Goal: Task Accomplishment & Management: Complete application form

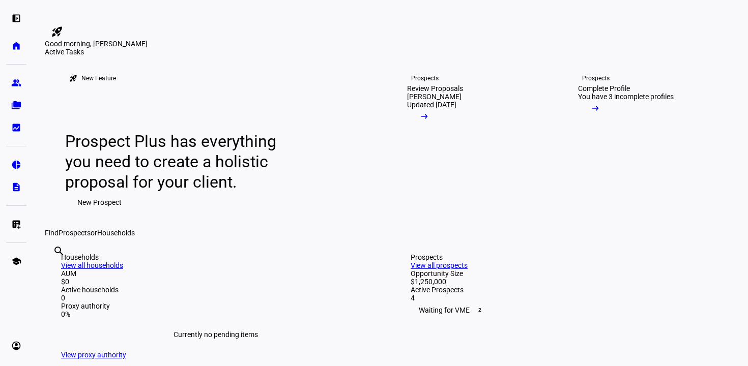
click at [429, 0] on div "Good morning, [PERSON_NAME]" at bounding box center [374, 0] width 748 height 0
click at [15, 86] on eth-mat-symbol "group" at bounding box center [16, 83] width 10 height 10
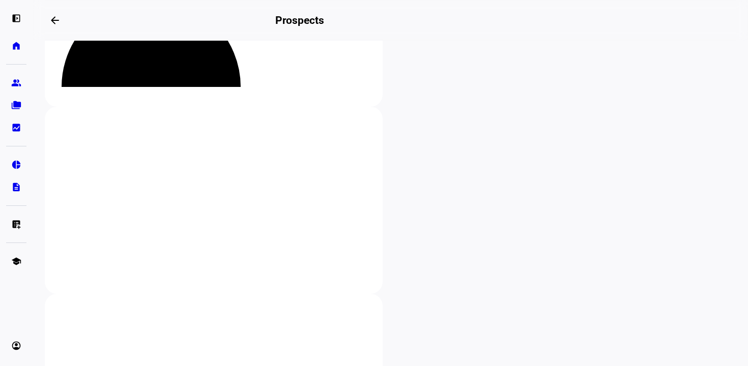
scroll to position [134, 0]
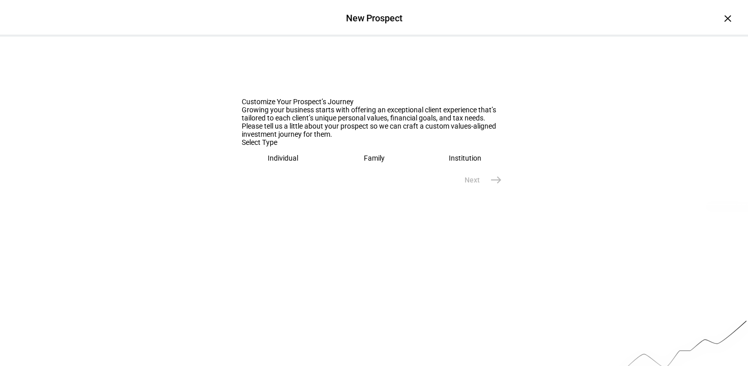
click at [366, 162] on div "Family" at bounding box center [374, 158] width 21 height 8
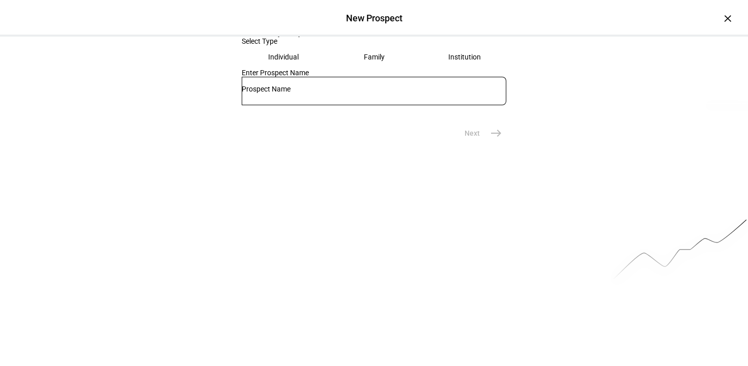
scroll to position [102, 0]
click at [346, 93] on input "text" at bounding box center [374, 88] width 265 height 8
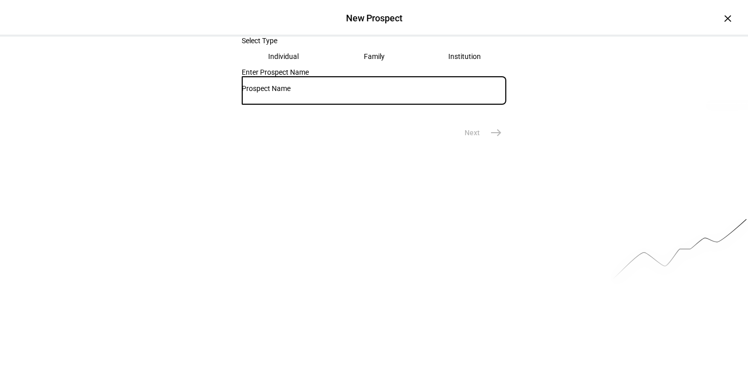
click at [337, 93] on input "text" at bounding box center [374, 88] width 265 height 8
type input "[PERSON_NAME]"
click at [496, 139] on mat-icon "east" at bounding box center [496, 133] width 12 height 12
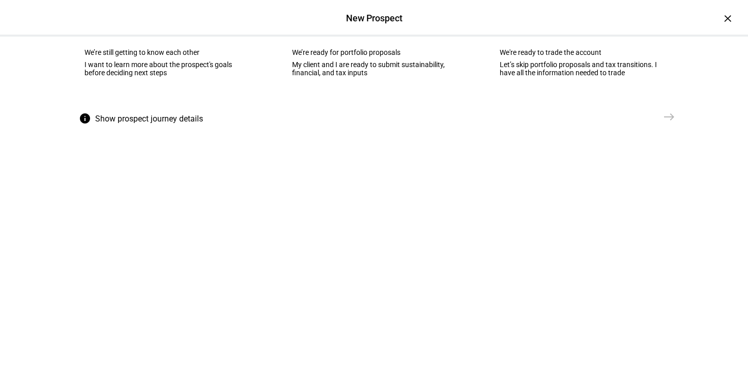
click at [186, 102] on eth-mega-radio-button "waving_hand We’re still getting to know each other I want to learn more about t…" at bounding box center [166, 55] width 195 height 103
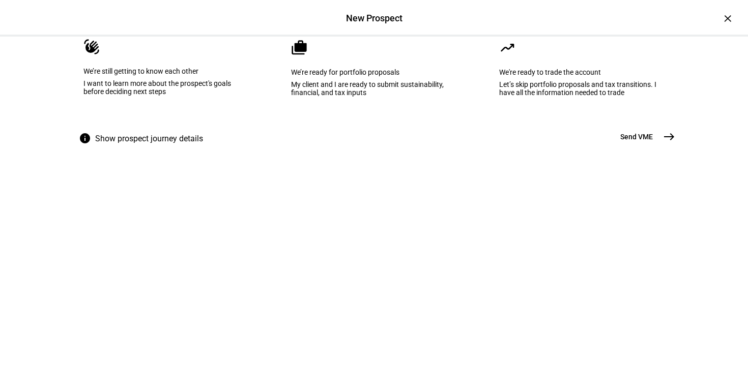
scroll to position [0, 0]
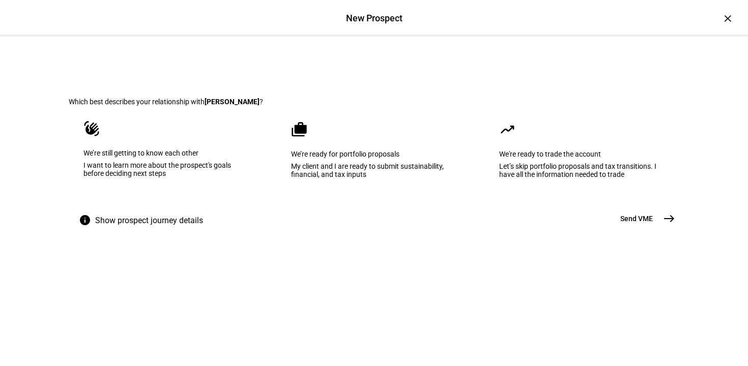
click at [111, 233] on span "Show prospect journey details" at bounding box center [149, 221] width 108 height 24
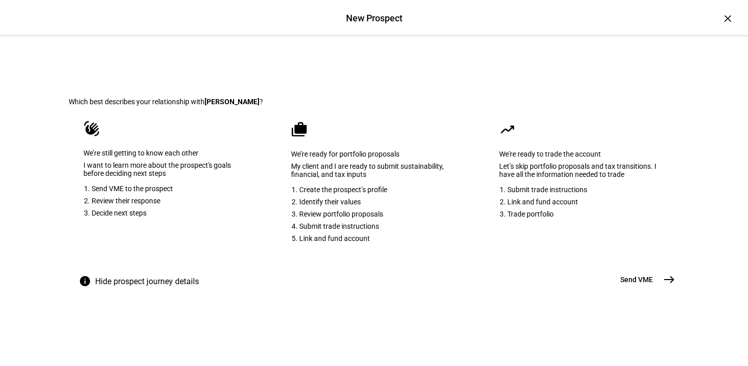
click at [404, 194] on li "Create the prospect’s profile" at bounding box center [377, 190] width 156 height 8
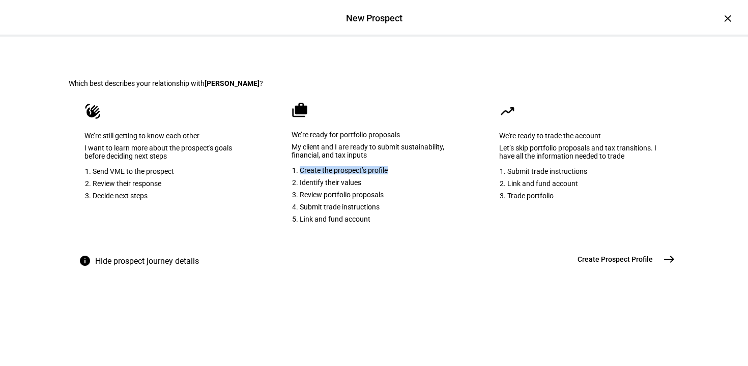
scroll to position [43, 0]
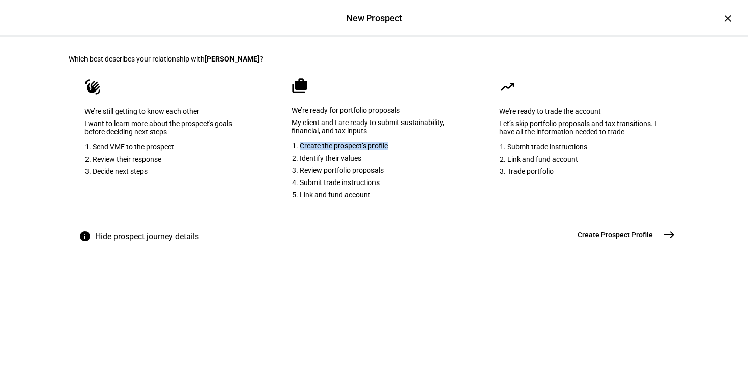
click at [664, 241] on mat-icon "east" at bounding box center [669, 235] width 12 height 12
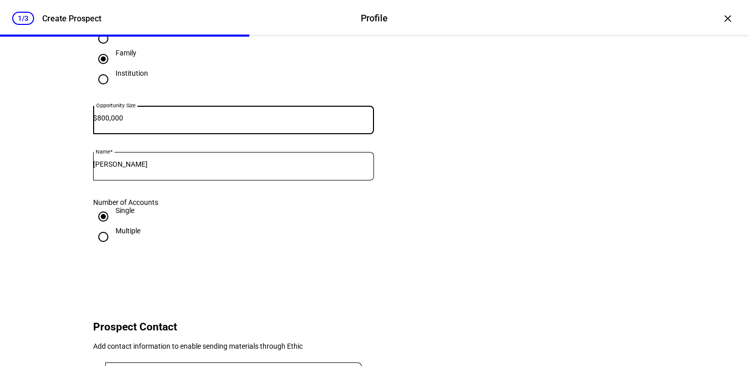
scroll to position [107, 0]
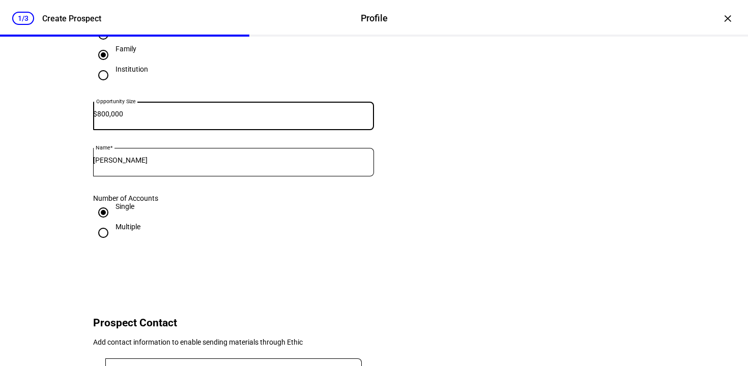
type input "800,000"
click at [123, 231] on div "Multiple" at bounding box center [128, 227] width 25 height 8
click at [113, 243] on input "Multiple" at bounding box center [103, 233] width 20 height 20
radio input "true"
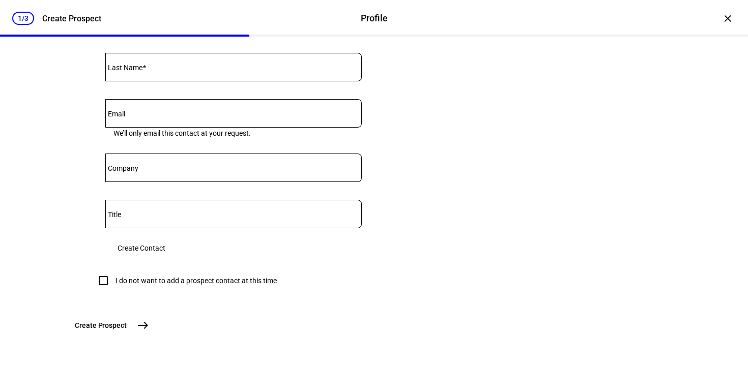
click at [101, 271] on input "I do not want to add a prospect contact at this time" at bounding box center [103, 281] width 20 height 20
checkbox input "true"
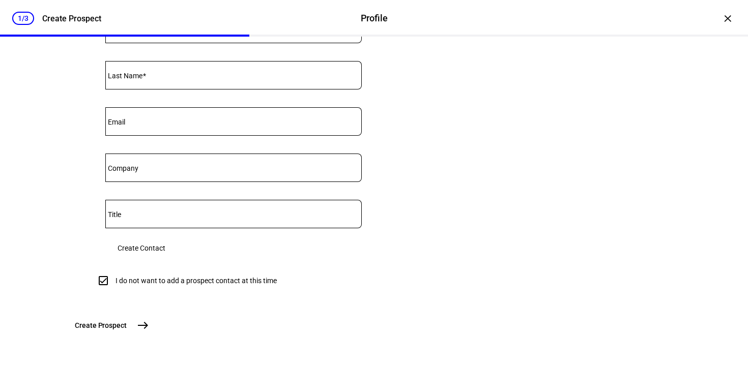
click at [149, 324] on mat-icon "east" at bounding box center [143, 326] width 12 height 12
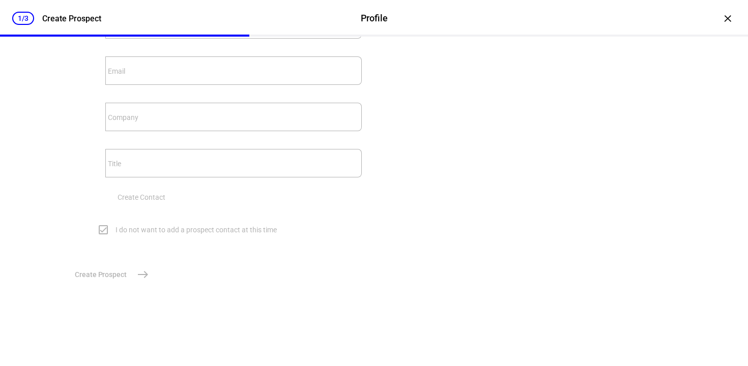
scroll to position [0, 0]
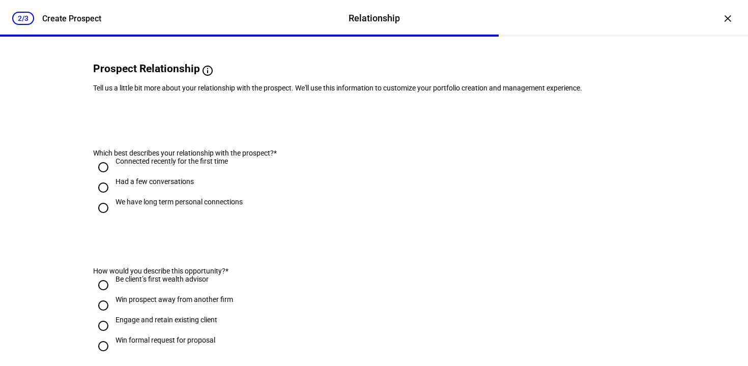
scroll to position [68, 0]
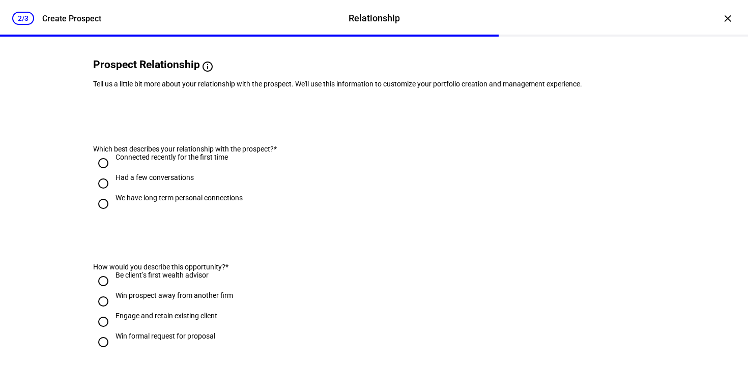
click at [138, 182] on div "Had a few conversations" at bounding box center [155, 178] width 78 height 8
click at [113, 194] on input "Had a few conversations" at bounding box center [103, 184] width 20 height 20
radio input "true"
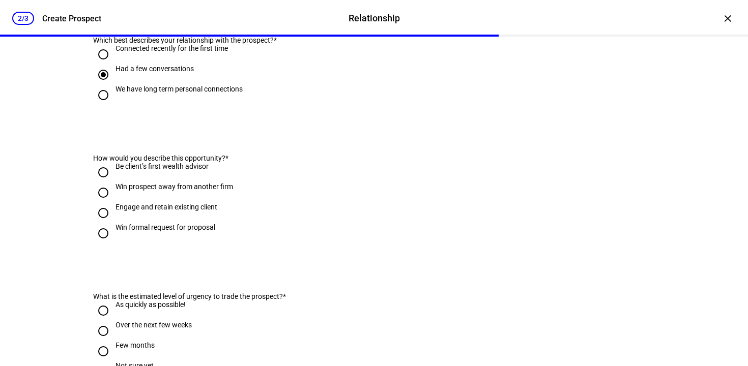
scroll to position [178, 0]
drag, startPoint x: 164, startPoint y: 206, endPoint x: 196, endPoint y: 206, distance: 32.1
click at [165, 170] on div "Be client’s first wealth advisor" at bounding box center [162, 166] width 93 height 8
click at [113, 182] on input "Be client’s first wealth advisor" at bounding box center [103, 172] width 20 height 20
radio input "true"
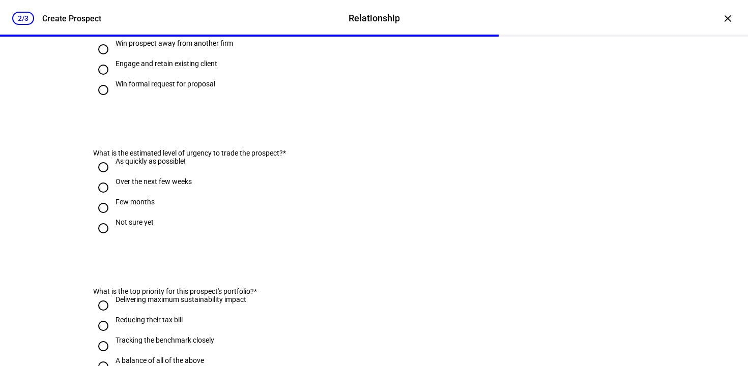
scroll to position [347, 0]
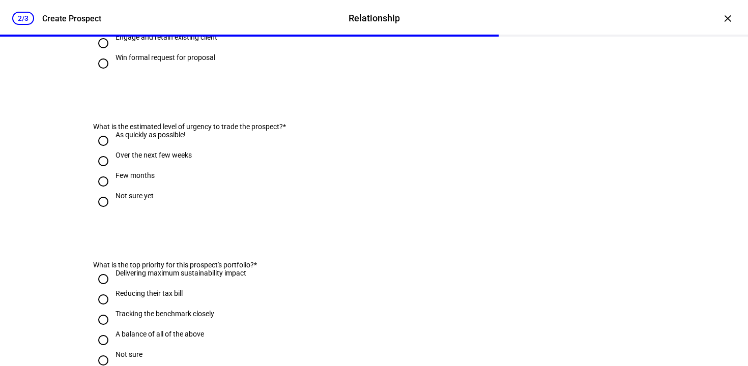
drag, startPoint x: 151, startPoint y: 191, endPoint x: 204, endPoint y: 194, distance: 52.5
click at [151, 159] on div "Over the next few weeks" at bounding box center [154, 155] width 76 height 8
click at [113, 172] on input "Over the next few weeks" at bounding box center [103, 161] width 20 height 20
radio input "true"
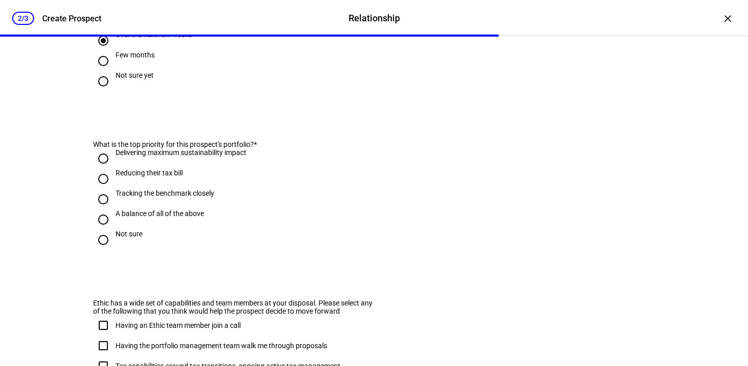
scroll to position [471, 0]
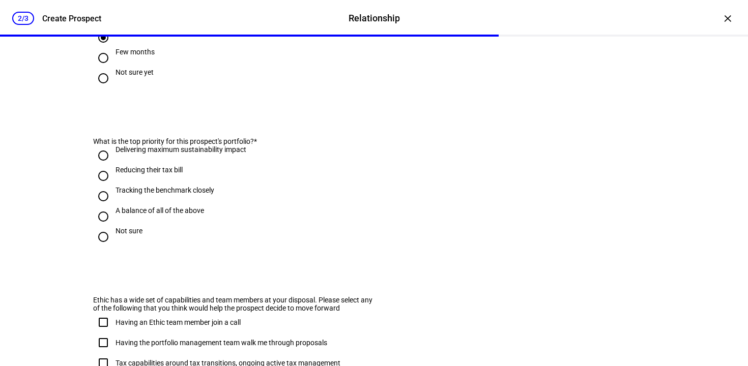
click at [208, 154] on div "Delivering maximum sustainability impact" at bounding box center [181, 150] width 131 height 8
click at [113, 166] on input "Delivering maximum sustainability impact" at bounding box center [103, 156] width 20 height 20
radio input "true"
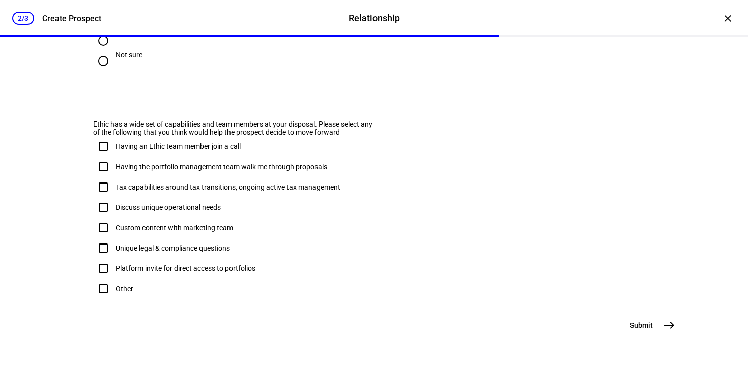
scroll to position [698, 0]
click at [674, 329] on span "east" at bounding box center [669, 326] width 20 height 20
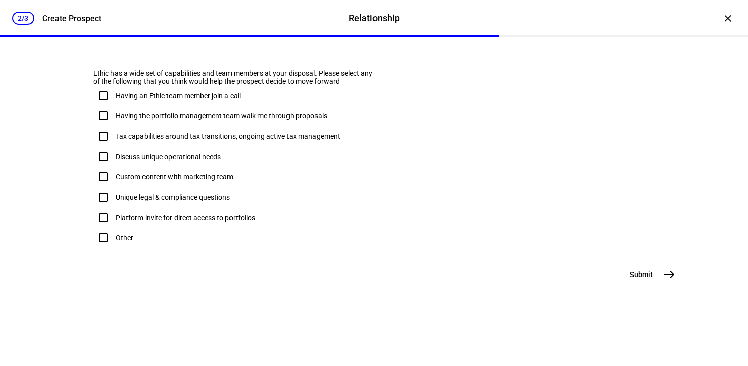
scroll to position [0, 0]
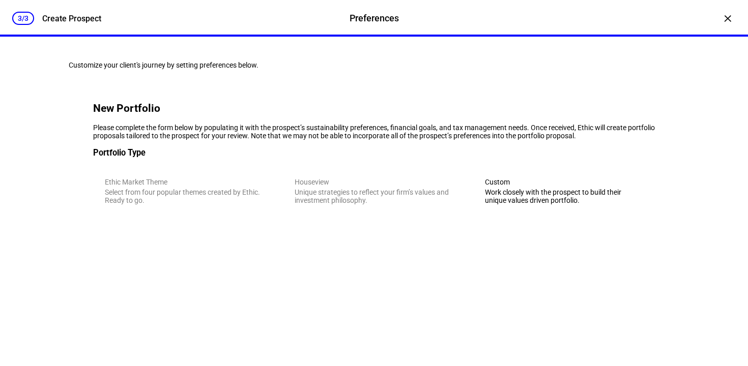
click at [529, 216] on eth-mega-radio-button "Custom Work closely with the prospect to build their unique values driven portf…" at bounding box center [564, 191] width 182 height 50
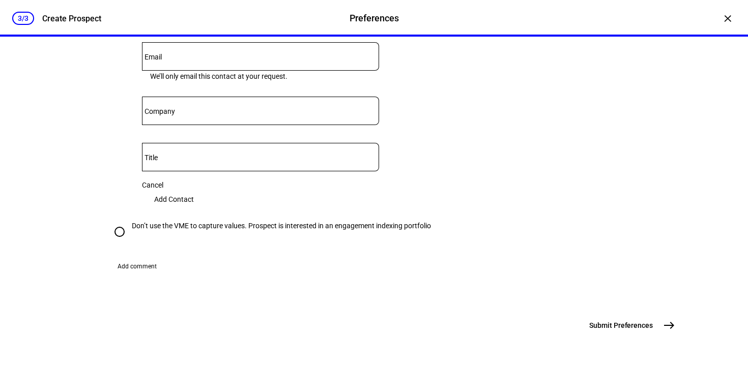
scroll to position [657, 0]
click at [188, 222] on div "Don’t use the VME to capture values. Prospect is interested in an engagement in…" at bounding box center [281, 226] width 299 height 8
click at [130, 222] on input "Don’t use the VME to capture values. Prospect is interested in an engagement in…" at bounding box center [119, 232] width 20 height 20
radio input "true"
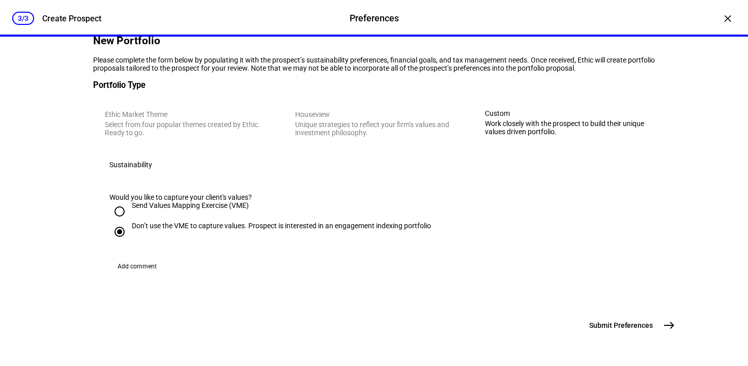
scroll to position [210, 0]
click at [663, 329] on mat-icon "east" at bounding box center [669, 326] width 12 height 12
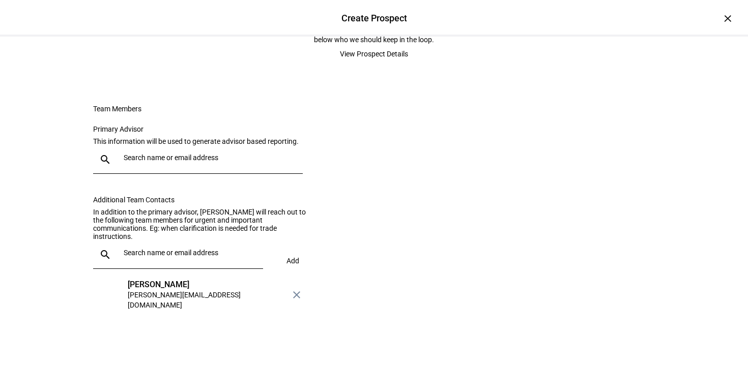
scroll to position [139, 0]
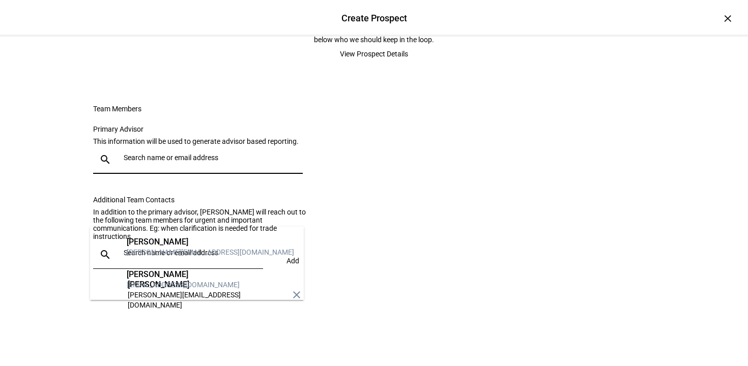
click at [213, 162] on input "text" at bounding box center [211, 158] width 175 height 8
drag, startPoint x: 177, startPoint y: 279, endPoint x: 214, endPoint y: 255, distance: 43.5
click at [177, 280] on div "[EMAIL_ADDRESS][DOMAIN_NAME]" at bounding box center [183, 285] width 113 height 10
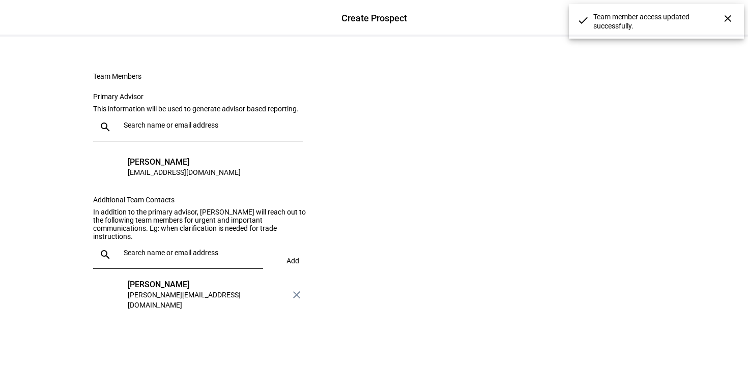
click at [380, 32] on span "View Prospect Details" at bounding box center [374, 21] width 68 height 20
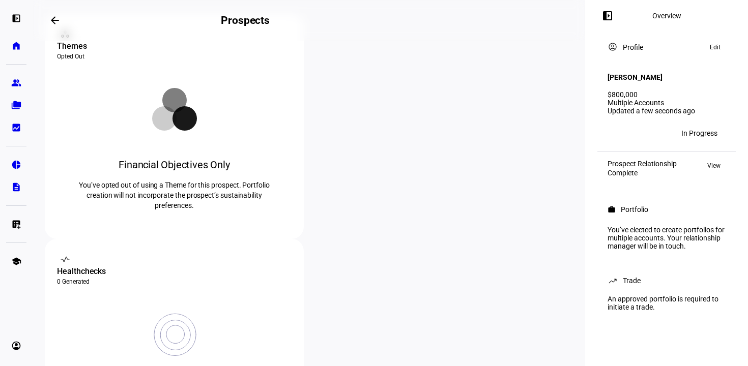
scroll to position [142, 0]
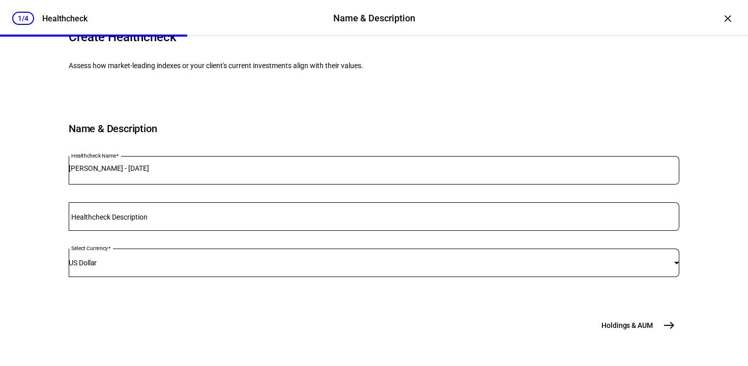
scroll to position [140, 0]
click at [664, 327] on mat-icon "east" at bounding box center [669, 326] width 12 height 12
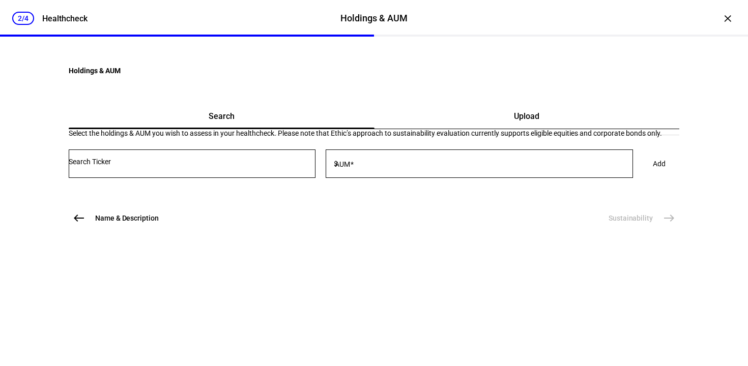
click at [514, 121] on span "Upload" at bounding box center [526, 116] width 25 height 8
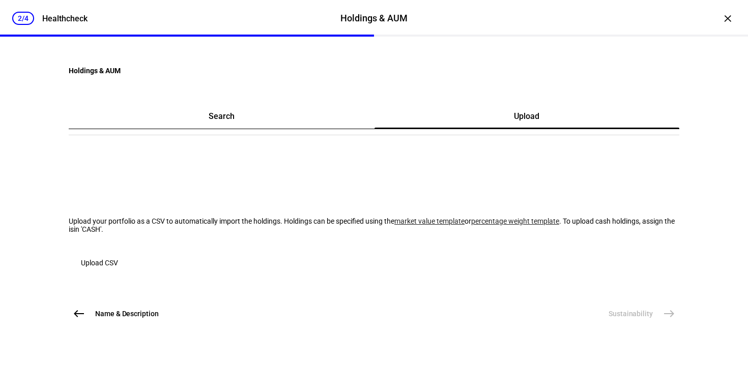
click at [248, 129] on div "Search" at bounding box center [222, 116] width 306 height 24
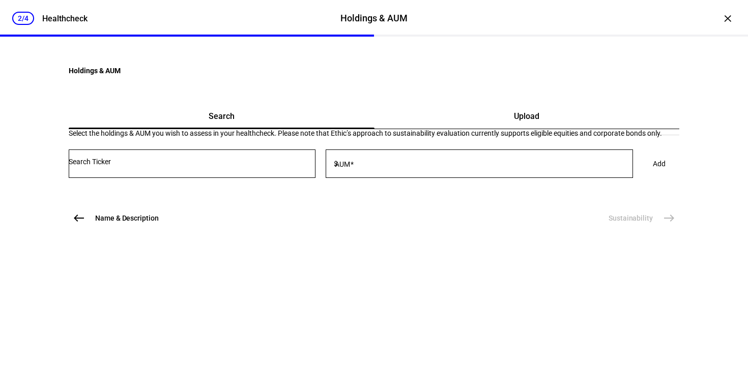
scroll to position [33, 0]
click at [161, 178] on div at bounding box center [192, 164] width 247 height 29
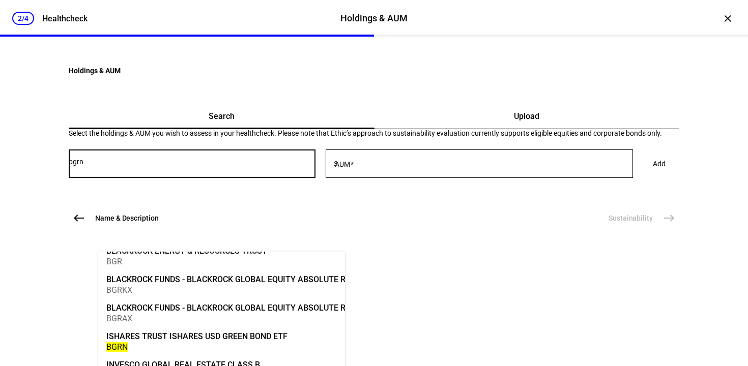
scroll to position [17, 0]
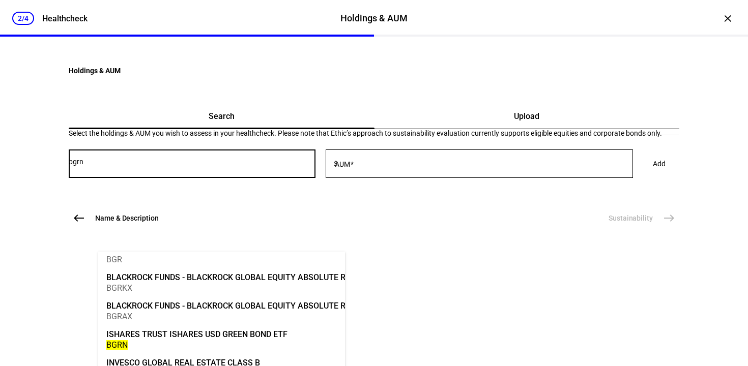
type input "bgrn"
drag, startPoint x: 216, startPoint y: 338, endPoint x: 255, endPoint y: 320, distance: 43.3
click at [216, 338] on div "ISHARES TRUST ISHARES USD GREEN BOND ETF" at bounding box center [196, 335] width 181 height 12
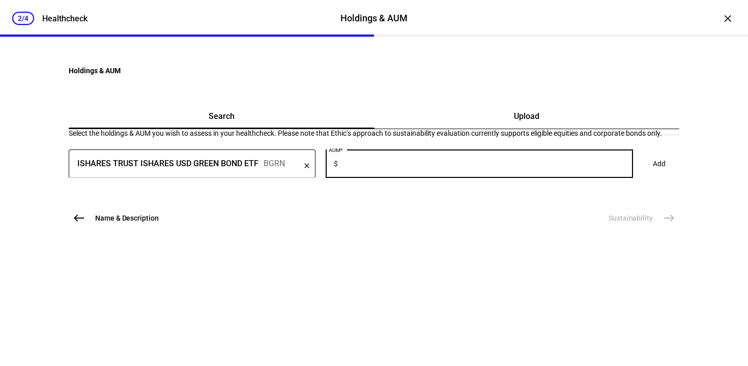
click at [399, 166] on input "AUM" at bounding box center [486, 162] width 293 height 8
type input "1,473"
click at [653, 174] on span "Add" at bounding box center [659, 164] width 13 height 20
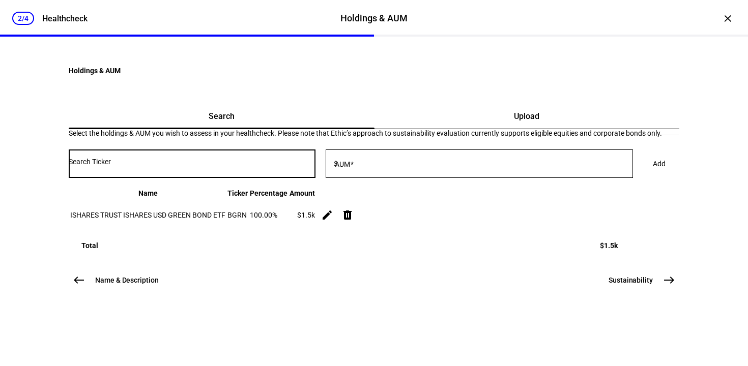
click at [254, 166] on input "Number" at bounding box center [192, 162] width 247 height 8
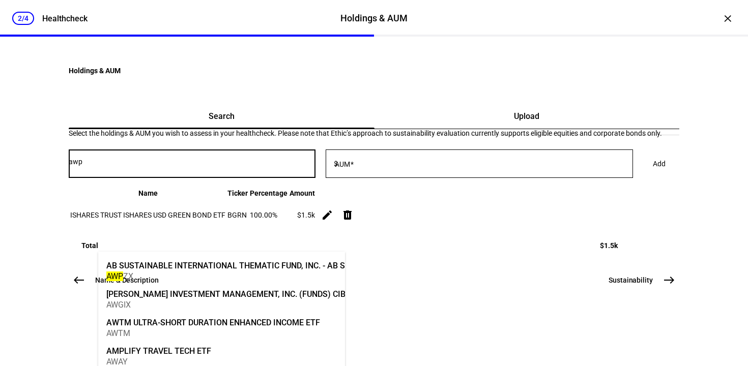
type input "awpz"
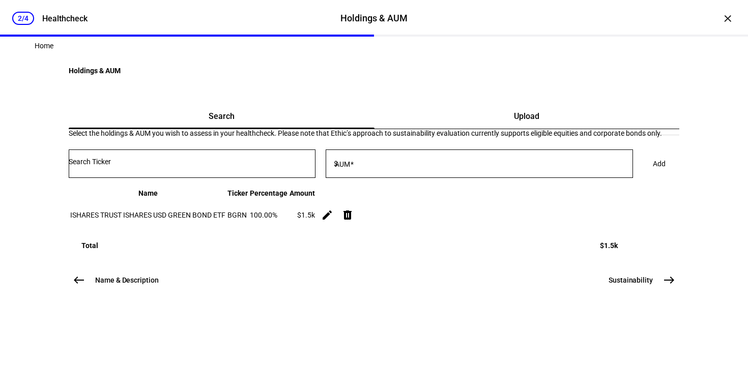
click at [160, 166] on input "Number" at bounding box center [192, 162] width 247 height 8
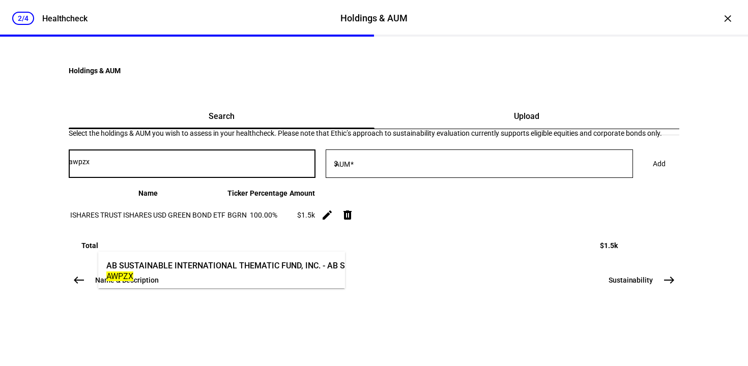
type input "awpzx"
click at [168, 264] on div "AB SUSTAINABLE INTERNATIONAL THEMATIC FUND, INC. - AB SUSTAINABLE INTERNATIONAL…" at bounding box center [314, 266] width 416 height 12
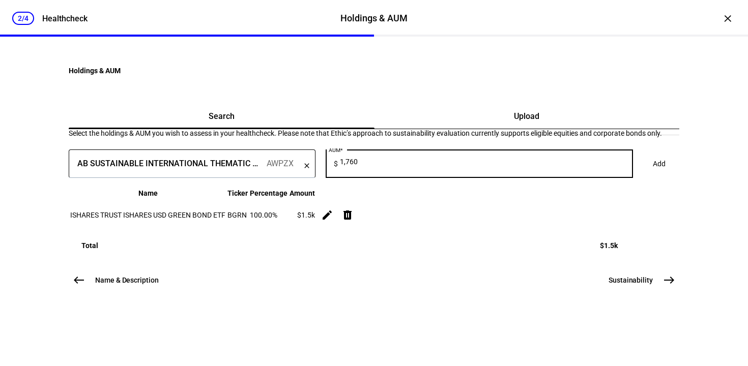
type input "1,760"
click at [653, 174] on span "Add" at bounding box center [659, 164] width 13 height 20
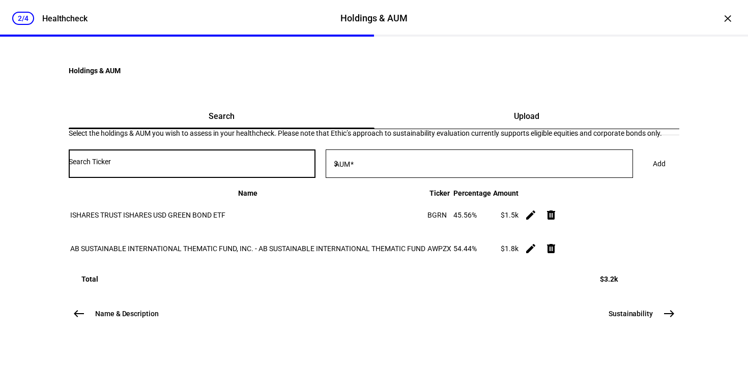
click at [250, 166] on input "Number" at bounding box center [192, 162] width 247 height 8
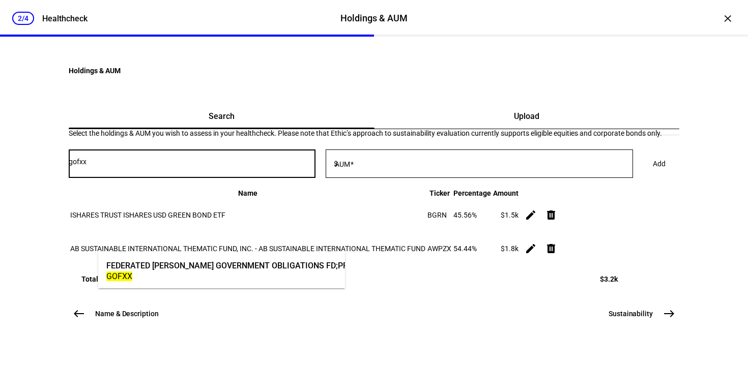
type input "gofxx"
click at [267, 274] on div "GOFXX" at bounding box center [239, 277] width 266 height 10
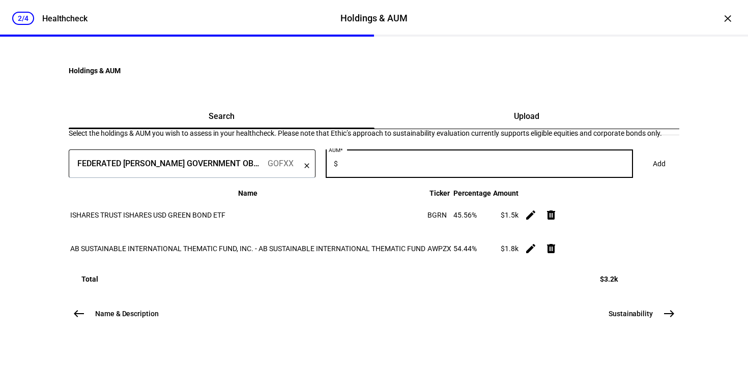
click at [422, 166] on input "AUM" at bounding box center [486, 162] width 293 height 8
type input "266.17"
click at [641, 174] on span at bounding box center [659, 164] width 37 height 20
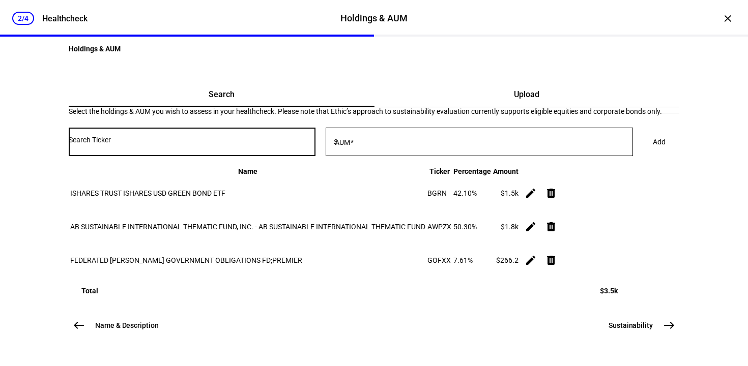
click at [274, 144] on input "Number" at bounding box center [192, 140] width 247 height 8
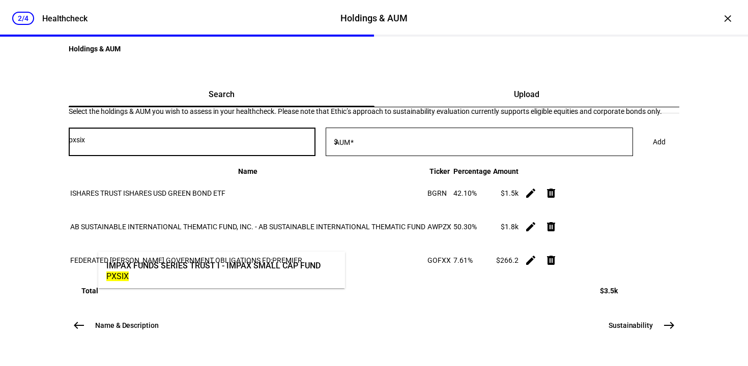
type input "pxsix"
click at [240, 266] on div "IMPAX FUNDS SERIES TRUST I - IMPAX SMALL CAP FUND" at bounding box center [213, 266] width 214 height 12
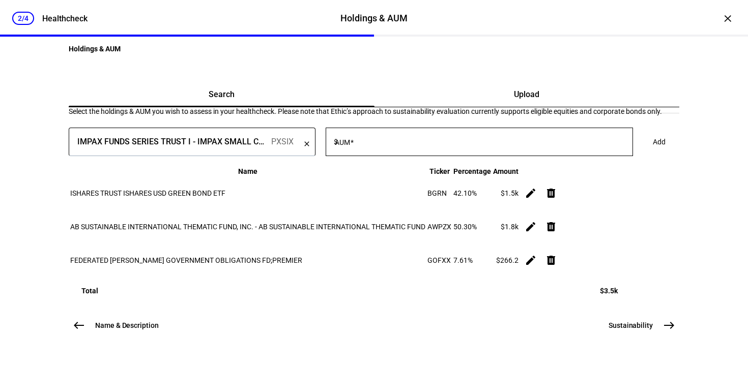
click at [420, 144] on input "AUM" at bounding box center [486, 140] width 293 height 8
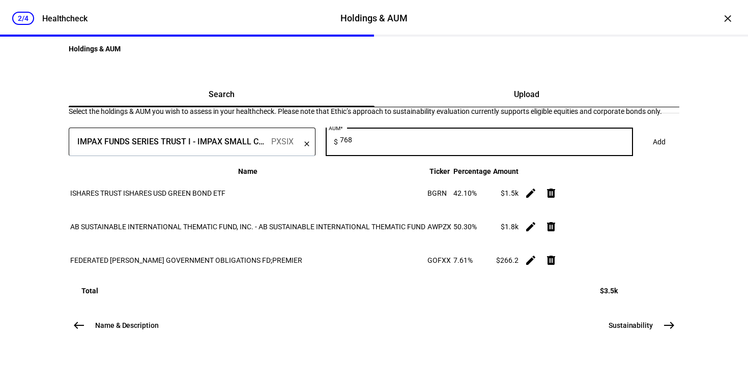
type input "768"
click at [653, 152] on span "Add" at bounding box center [659, 142] width 13 height 20
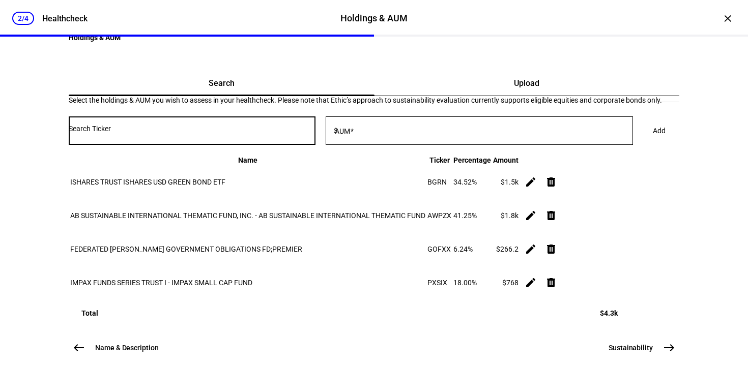
click at [289, 133] on input "Number" at bounding box center [192, 129] width 247 height 8
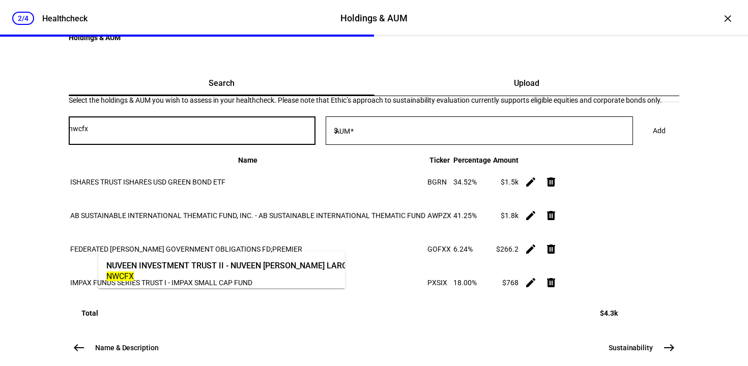
type input "nwcfx"
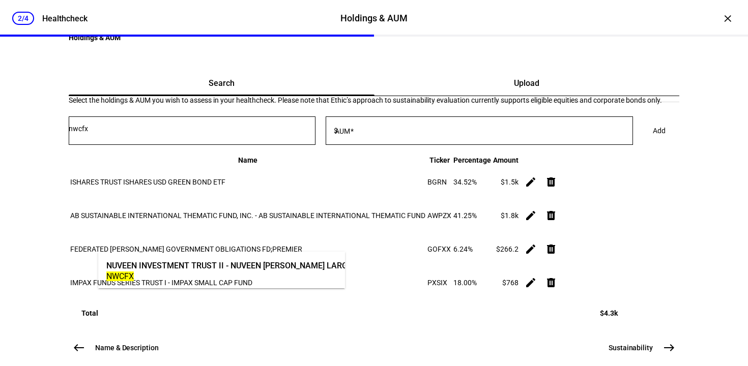
drag, startPoint x: 301, startPoint y: 270, endPoint x: 398, endPoint y: 245, distance: 99.9
click at [301, 270] on div "NUVEEN INVESTMENT TRUST II - NUVEEN [PERSON_NAME] LARGE-CAP GROWTH ESG FUND" at bounding box center [276, 266] width 340 height 12
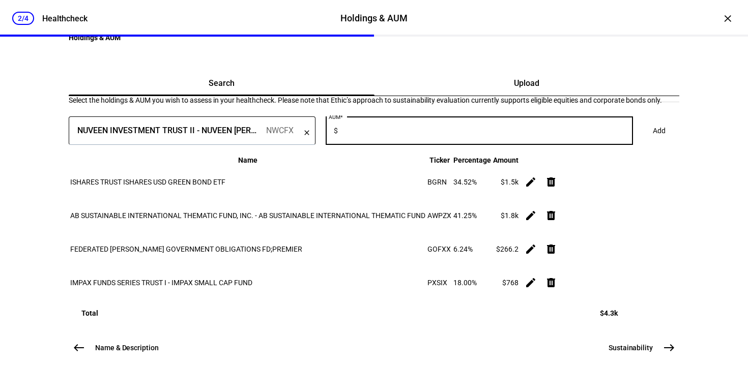
click at [430, 133] on input "AUM" at bounding box center [486, 129] width 293 height 8
type input "1,756.8"
click at [653, 141] on span "Add" at bounding box center [659, 131] width 13 height 20
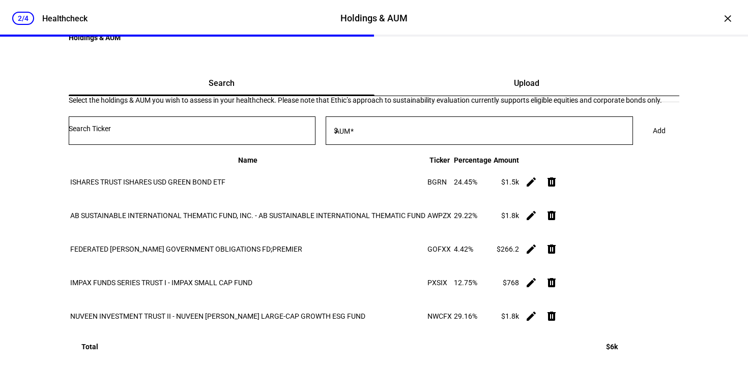
click at [241, 133] on input "Number" at bounding box center [192, 129] width 247 height 8
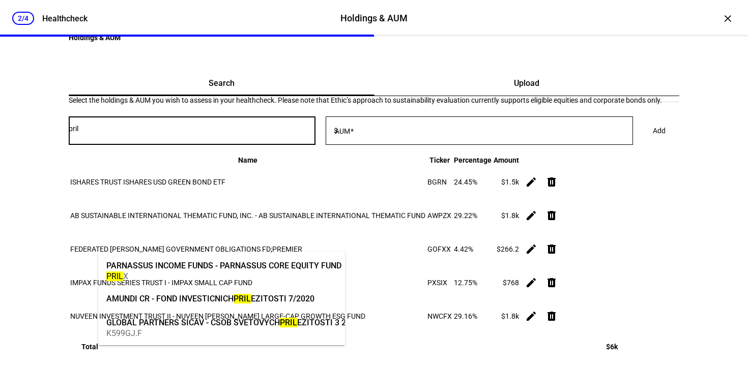
type input "pril"
click at [242, 267] on div "PARNASSUS INCOME FUNDS - PARNASSUS CORE EQUITY FUND" at bounding box center [223, 266] width 235 height 12
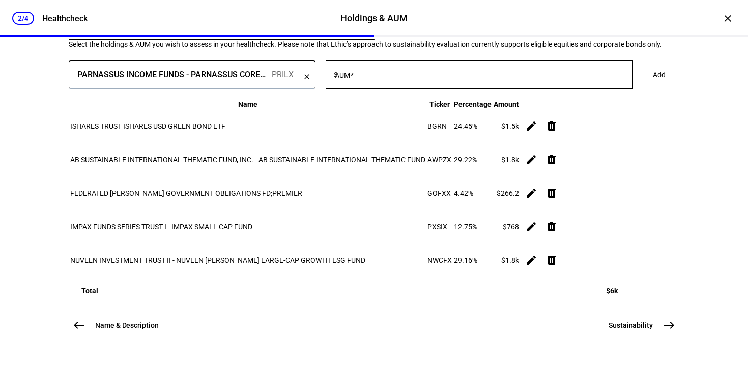
scroll to position [191, 0]
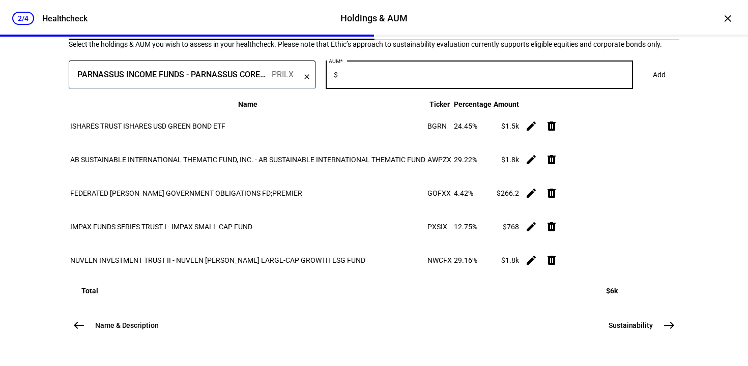
click at [392, 74] on input "AUM" at bounding box center [486, 73] width 293 height 8
type input "2,194.93"
click at [641, 79] on span at bounding box center [659, 75] width 37 height 20
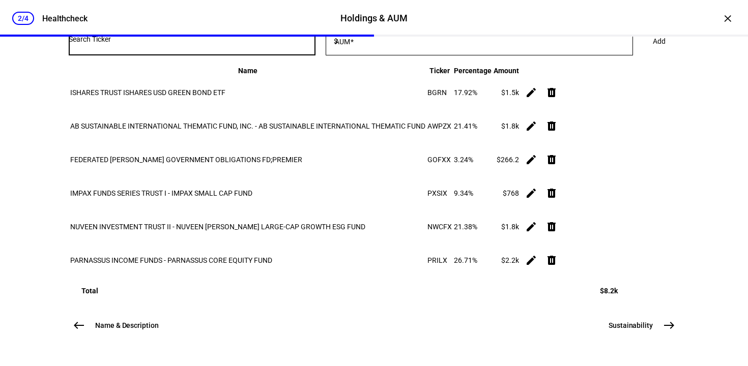
click at [289, 43] on input "Number" at bounding box center [192, 39] width 247 height 8
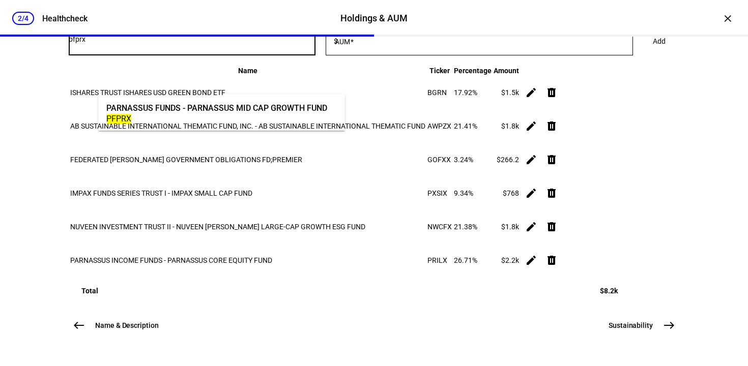
type input "pfprx"
click at [310, 112] on div "PARNASSUS FUNDS - PARNASSUS MID CAP GROWTH FUND" at bounding box center [216, 108] width 221 height 12
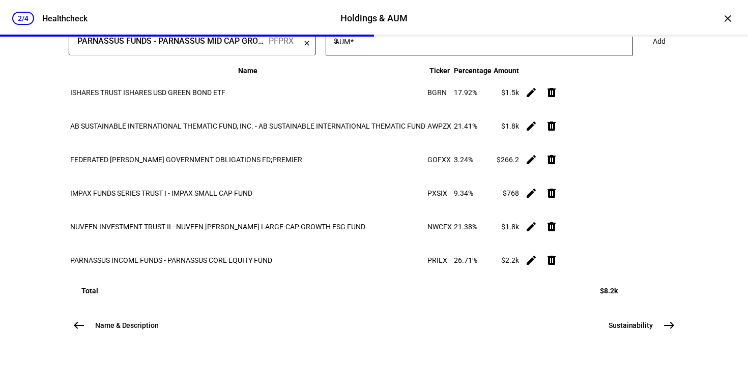
click at [411, 43] on input "AUM" at bounding box center [486, 39] width 293 height 8
type input "783.71"
click at [653, 51] on span "Add" at bounding box center [659, 41] width 13 height 20
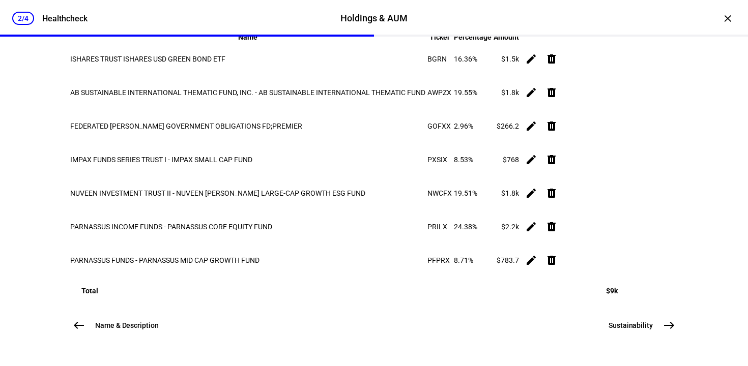
click at [238, 10] on input "Number" at bounding box center [192, 6] width 247 height 8
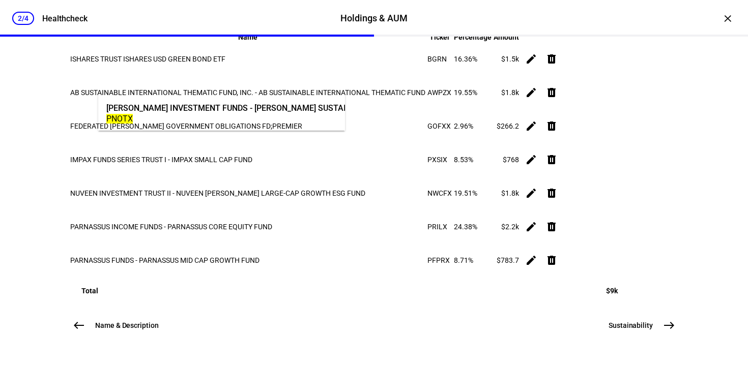
type input "pnotx"
drag, startPoint x: 241, startPoint y: 116, endPoint x: 370, endPoint y: 98, distance: 130.6
click at [241, 117] on div "PNOTX" at bounding box center [265, 119] width 319 height 10
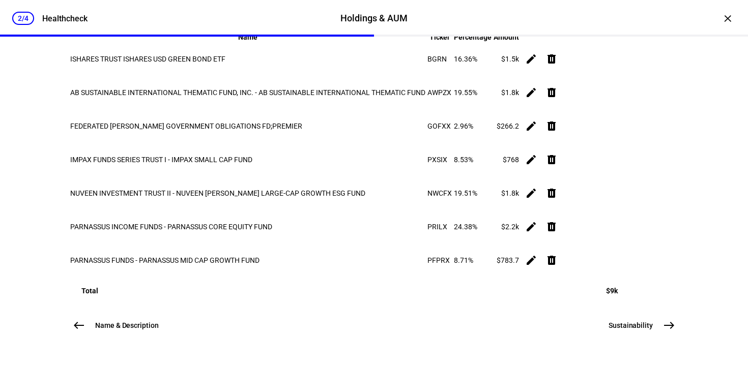
click at [406, 10] on input "AUM" at bounding box center [486, 6] width 293 height 8
type input "798.10"
click at [653, 18] on span "Add" at bounding box center [659, 7] width 13 height 20
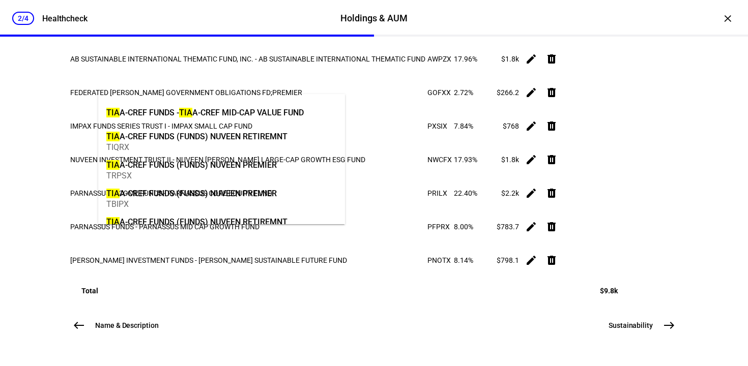
type input "t"
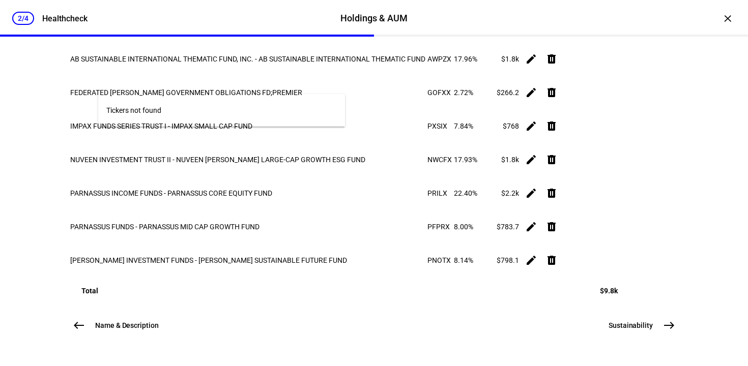
scroll to position [0, 0]
type input "c"
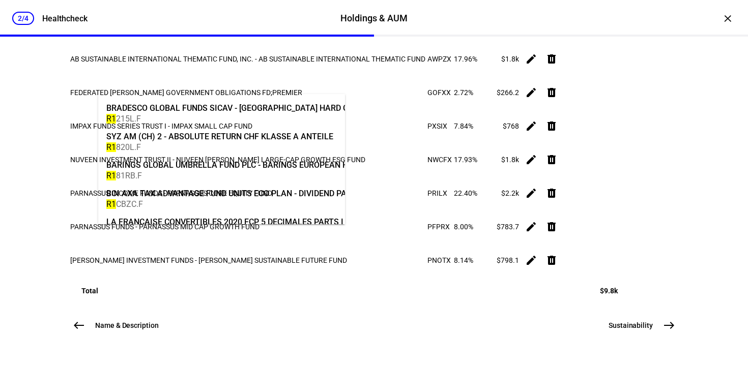
type input "r"
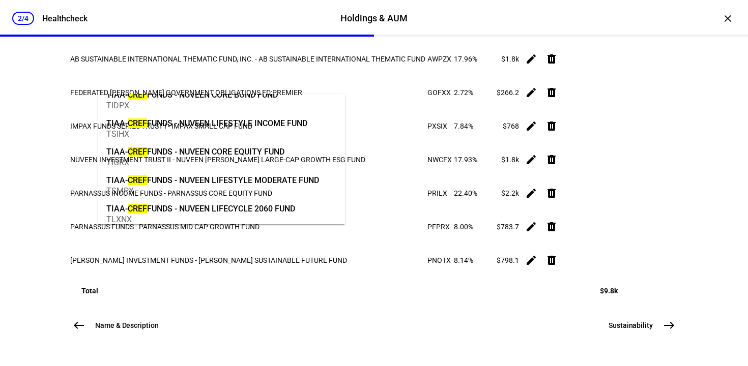
scroll to position [1869, 0]
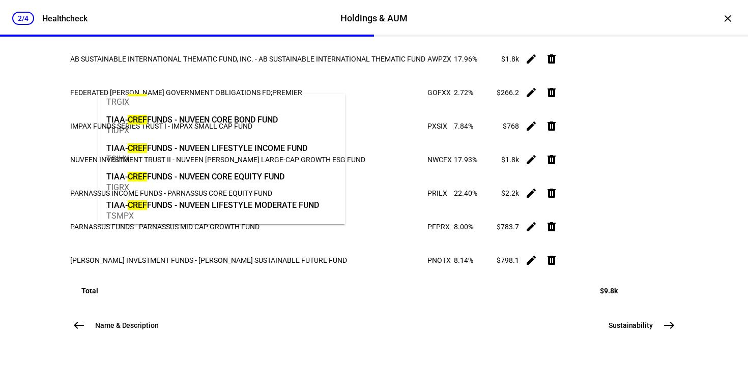
type input "cref"
click at [238, 174] on div "TIAA- CREF FUNDS - NUVEEN CORE EQUITY FUND" at bounding box center [195, 177] width 178 height 12
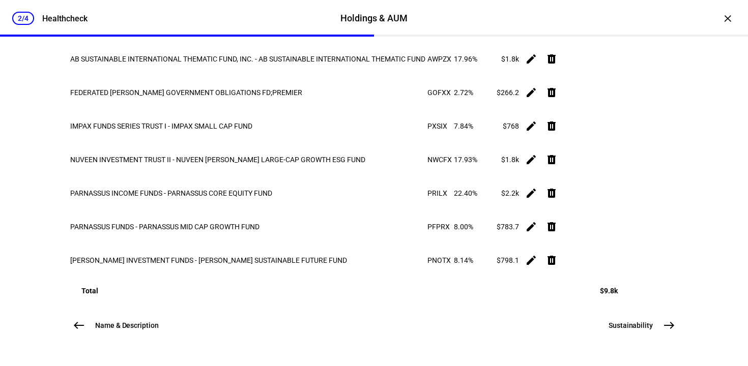
type input "60,111.55"
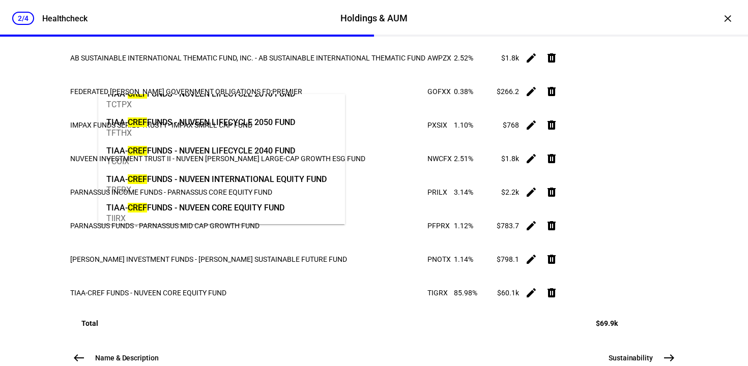
scroll to position [1151, 0]
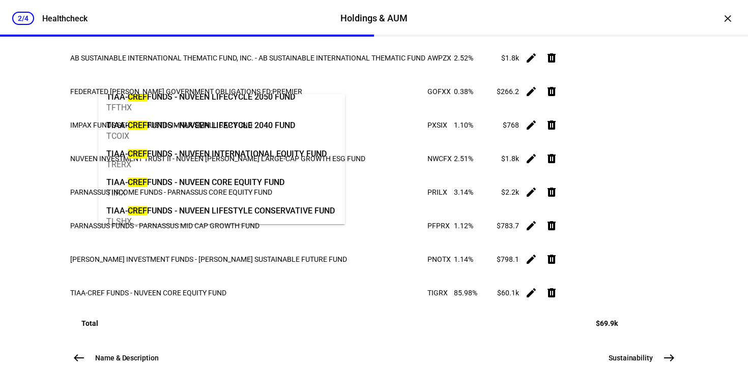
type input "cref"
click at [244, 157] on div "TIAA- CREF FUNDS - NUVEEN INTERNATIONAL EQUITY FUND" at bounding box center [216, 154] width 220 height 12
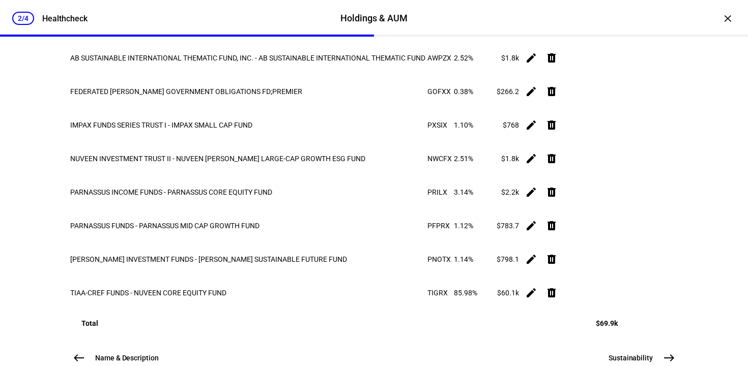
type input "56,604.55"
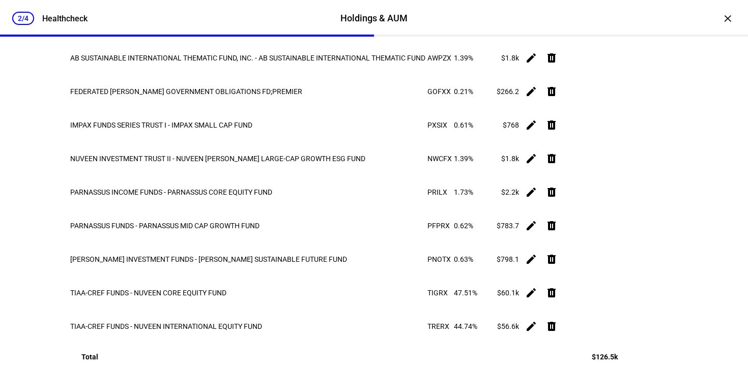
type input "tiaa real"
drag, startPoint x: 172, startPoint y: 108, endPoint x: 237, endPoint y: 95, distance: 67.1
click at [172, 108] on div "TIAA REAL ESTATE ACCOUNT" at bounding box center [160, 108] width 109 height 12
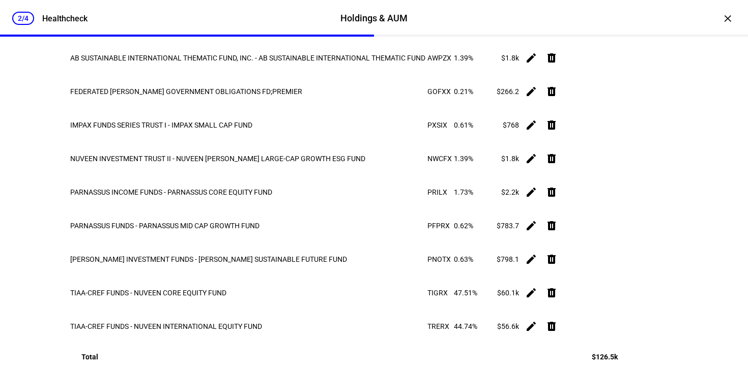
type input "25,761.23"
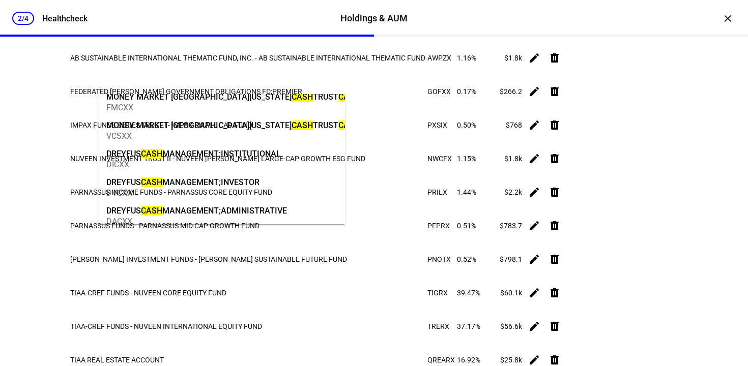
scroll to position [269, 0]
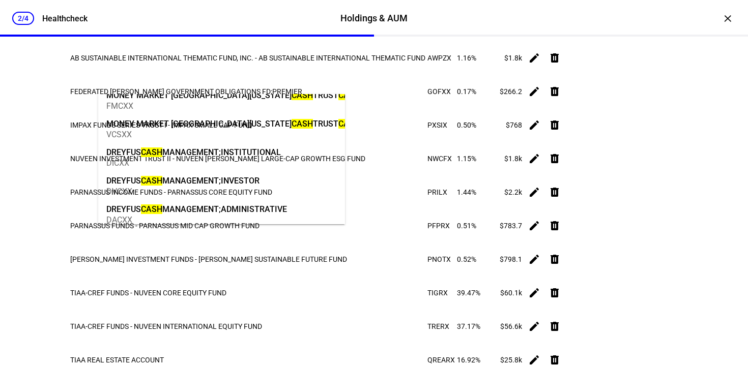
drag, startPoint x: 115, startPoint y: 83, endPoint x: 75, endPoint y: 82, distance: 39.7
click at [75, 82] on mat-card "Search Upload Select the holdings & AUM you wish to assess in your healthcheck.…" at bounding box center [374, 153] width 611 height 481
type input "c"
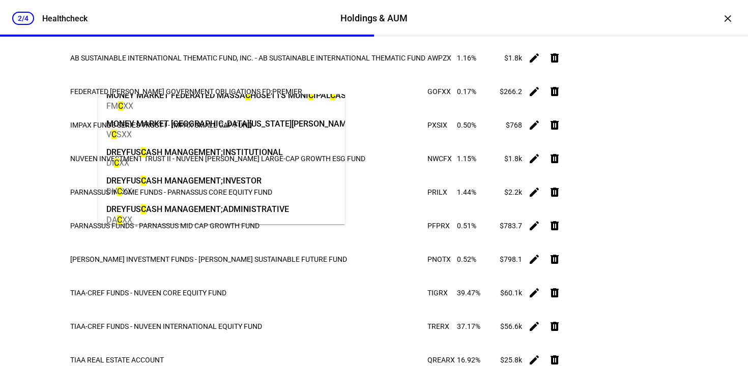
scroll to position [0, 0]
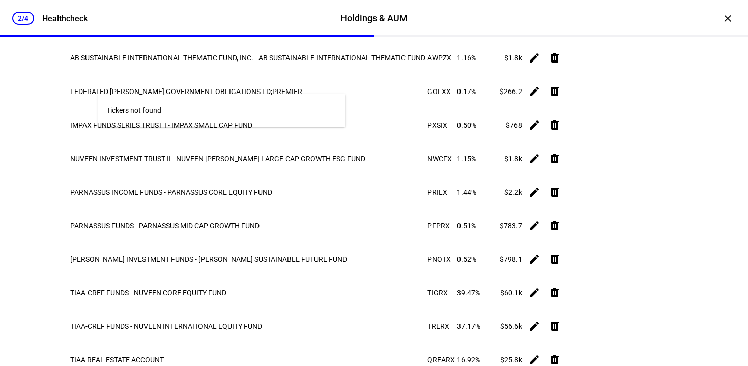
type input "f"
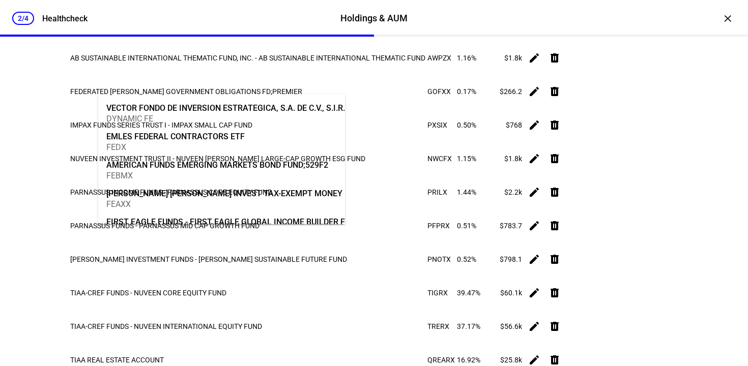
type input "c"
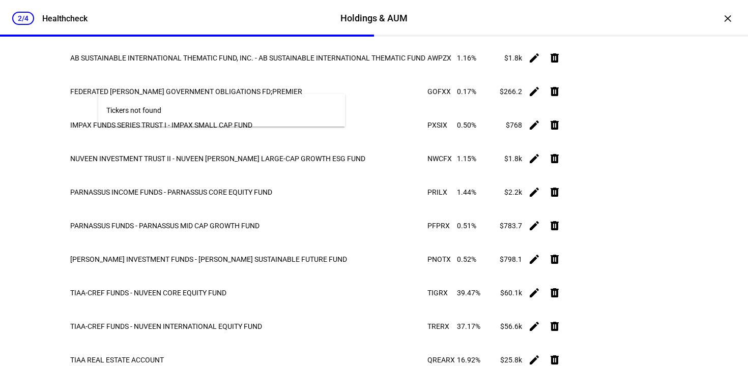
type input "r"
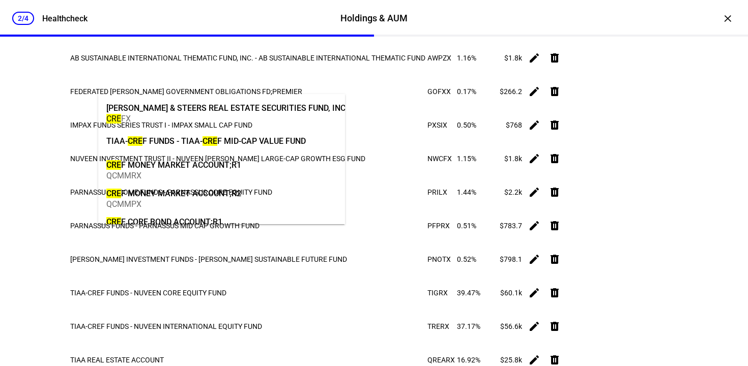
type input "c"
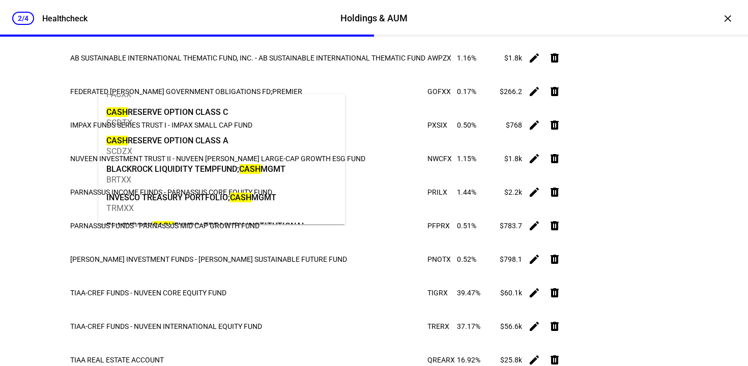
scroll to position [881, 0]
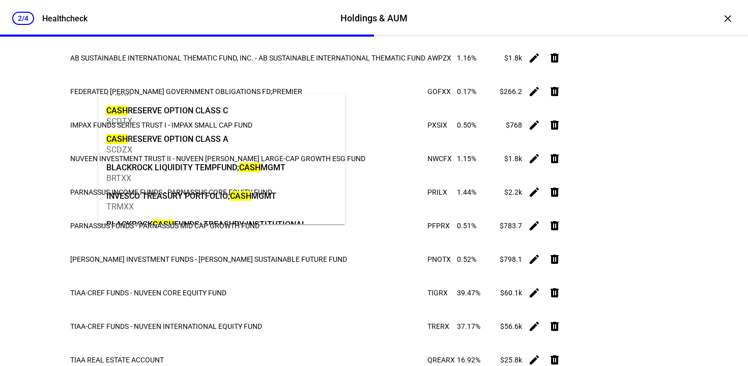
drag, startPoint x: 138, startPoint y: 83, endPoint x: 83, endPoint y: 80, distance: 55.6
click at [86, 80] on mat-card "Search Upload Select the holdings & AUM you wish to assess in your healthcheck.…" at bounding box center [374, 153] width 611 height 481
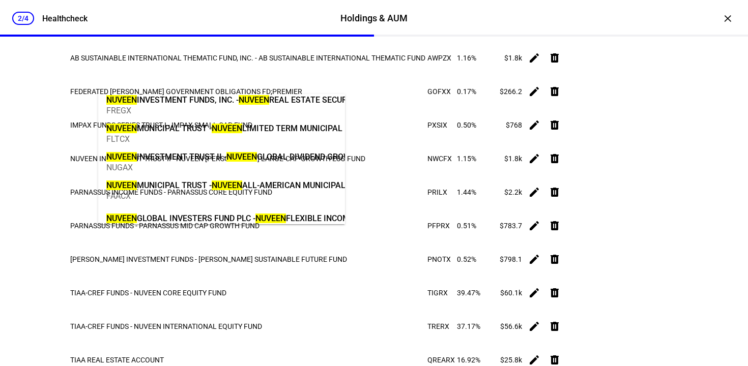
scroll to position [2728, 0]
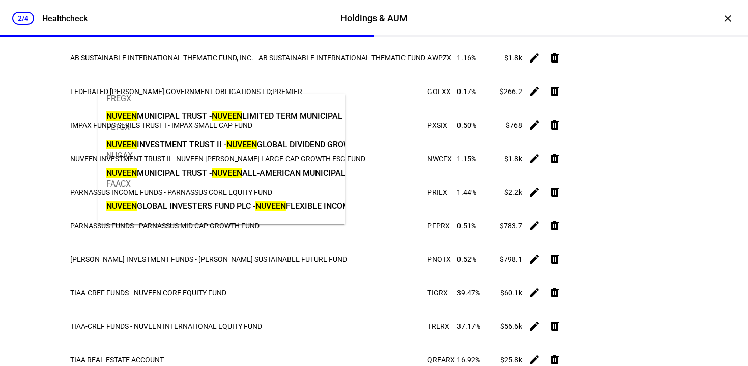
type input "nuveen"
click at [265, 203] on mark "NUVEEN" at bounding box center [270, 207] width 31 height 10
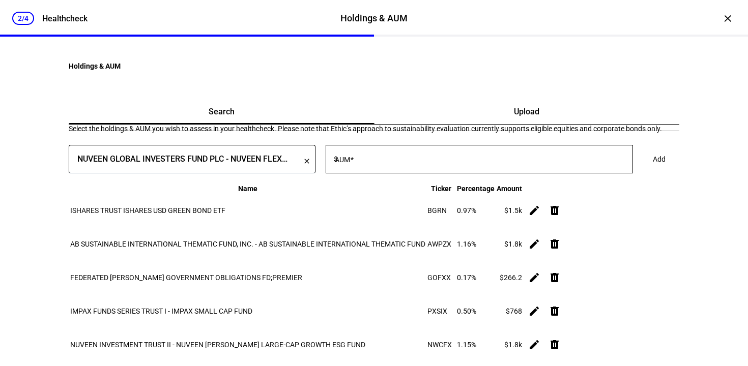
scroll to position [0, 0]
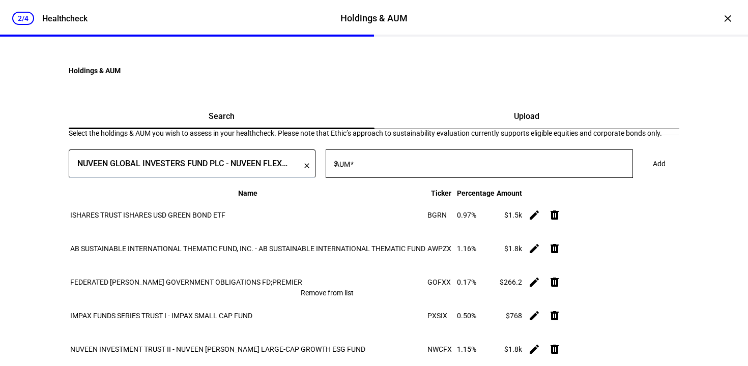
click at [311, 171] on mat-icon "clear" at bounding box center [307, 166] width 8 height 9
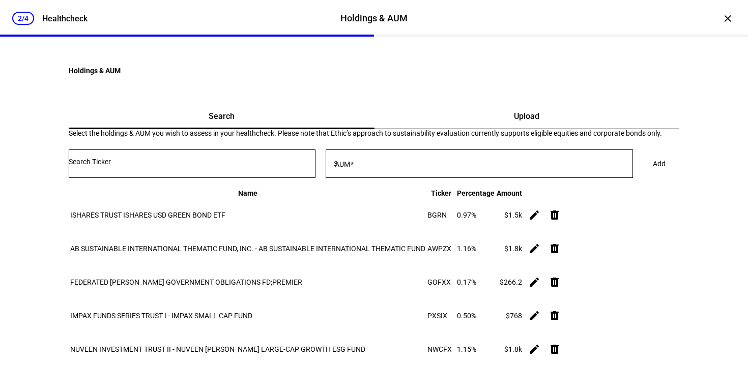
click at [219, 166] on input "Number" at bounding box center [192, 162] width 247 height 8
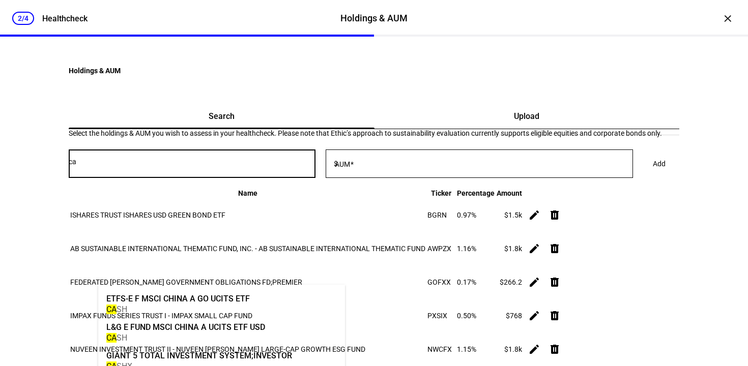
type input "c"
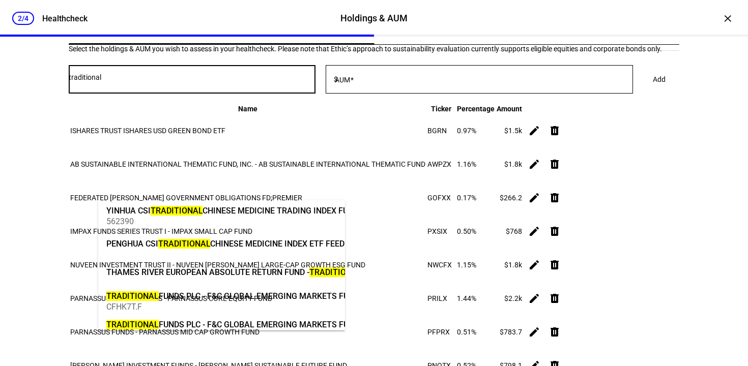
scroll to position [571, 0]
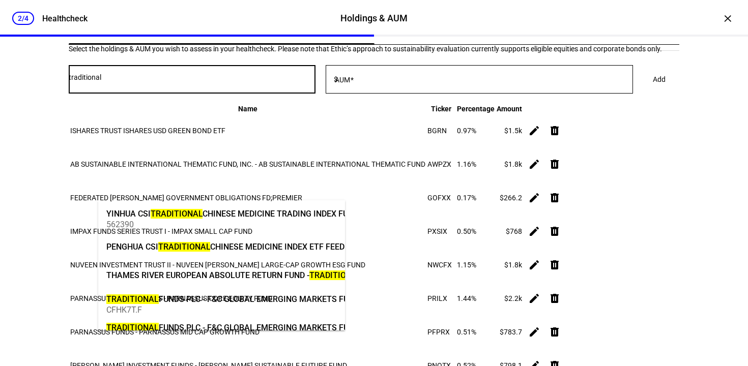
drag, startPoint x: 174, startPoint y: 190, endPoint x: 68, endPoint y: 185, distance: 105.5
click at [69, 185] on mat-card "Search Upload Select the holdings & AUM you wish to assess in your healthcheck.…" at bounding box center [374, 260] width 611 height 481
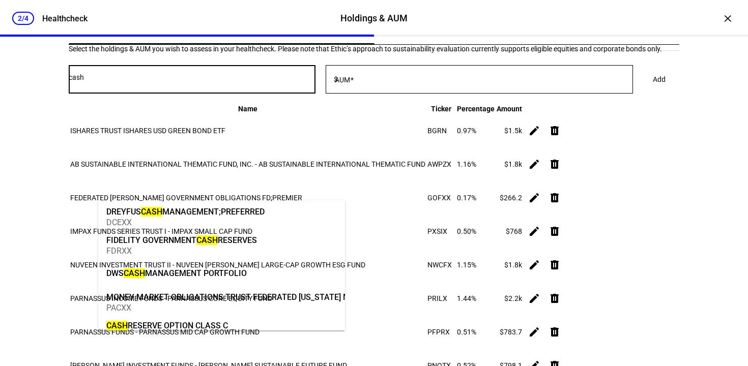
scroll to position [771, 0]
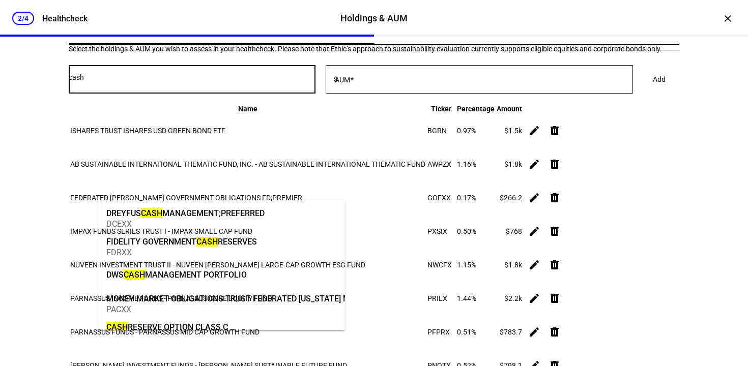
type input "cash"
click at [245, 246] on div "FIDELITY GOVERNMENT CASH RESERVES" at bounding box center [181, 242] width 151 height 12
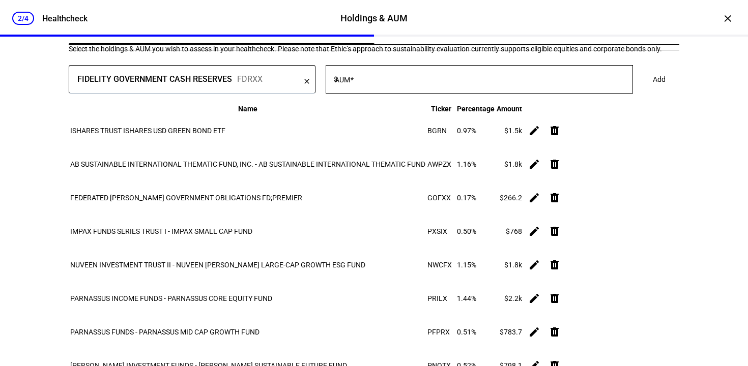
click at [410, 81] on input "AUM" at bounding box center [486, 77] width 293 height 8
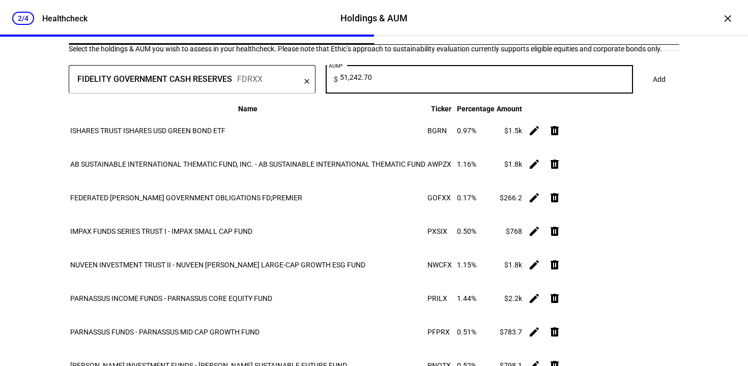
type input "51,242.70"
click at [641, 90] on span at bounding box center [659, 79] width 37 height 20
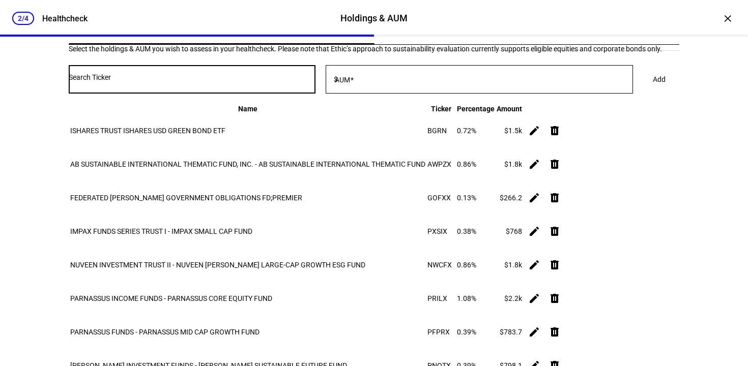
click at [242, 81] on input "Number" at bounding box center [192, 77] width 247 height 8
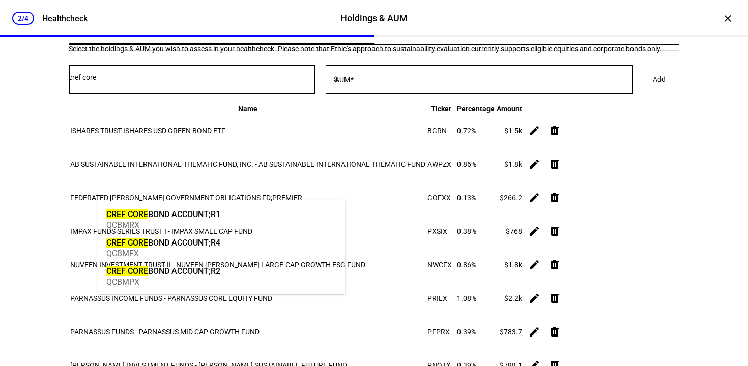
type input "cref core"
click at [163, 225] on div "QCBMRX" at bounding box center [163, 225] width 114 height 10
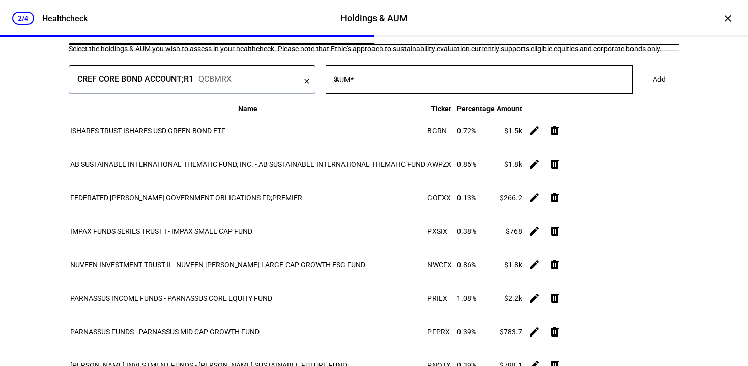
click at [396, 81] on input "AUM" at bounding box center [486, 77] width 293 height 8
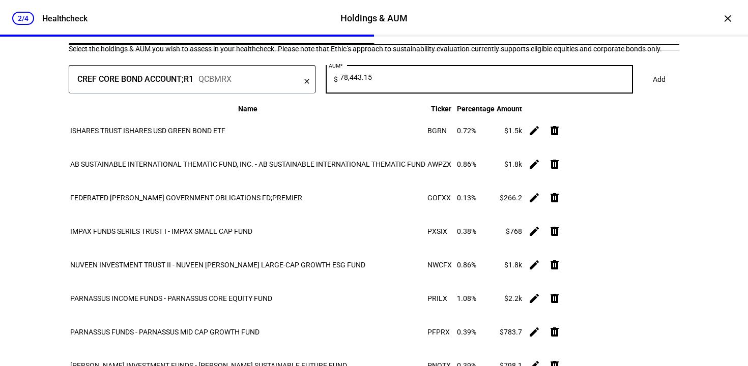
type input "78,443.15"
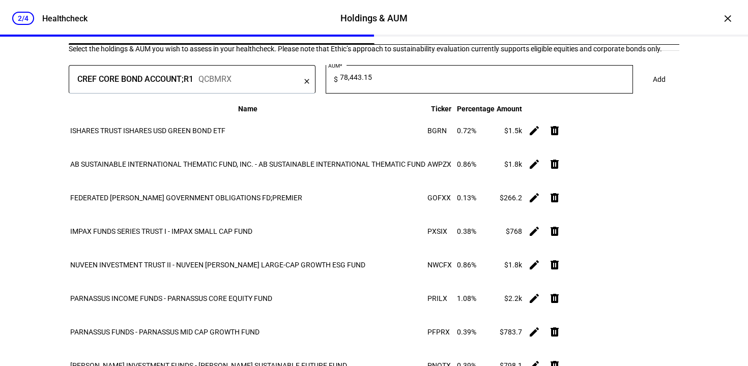
click at [641, 90] on span at bounding box center [659, 79] width 37 height 20
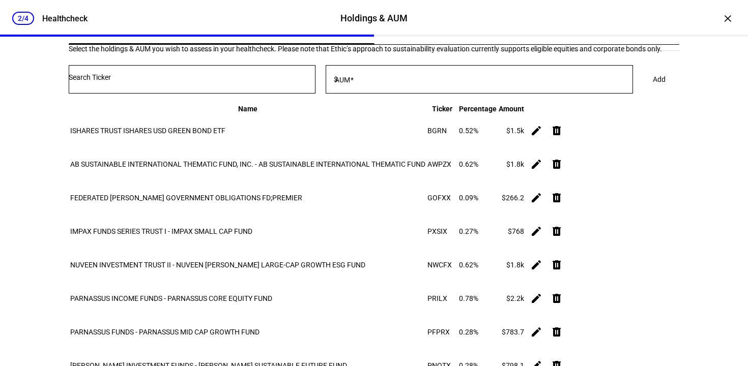
click at [291, 81] on input "Number" at bounding box center [192, 77] width 247 height 8
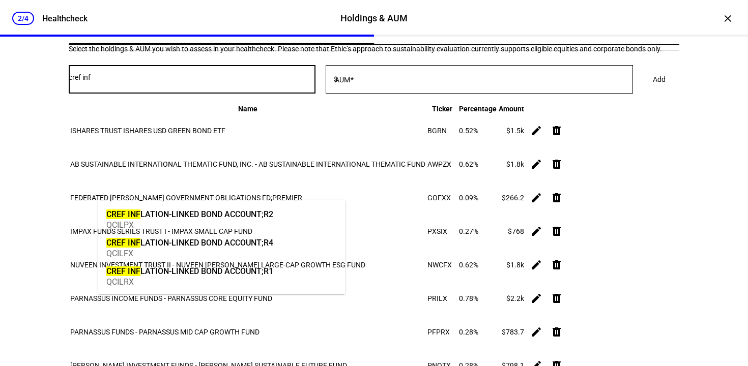
type input "cref inf"
click at [260, 271] on div "CREF INF LATION-LINKED BOND ACCOUNT;R1" at bounding box center [189, 272] width 167 height 12
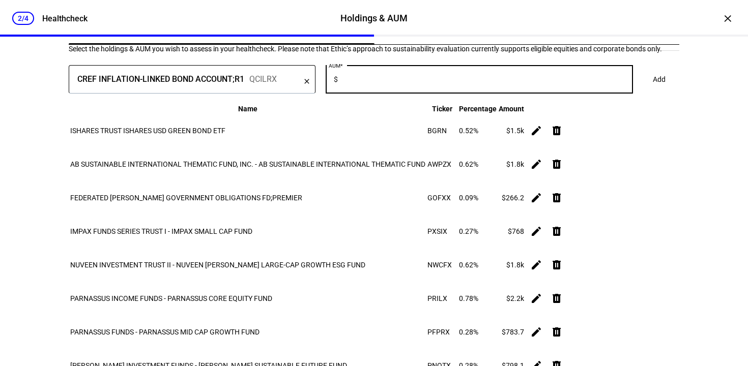
click at [412, 81] on input "AUM" at bounding box center [486, 77] width 293 height 8
type input "84,550.73"
click at [641, 90] on span at bounding box center [659, 79] width 37 height 20
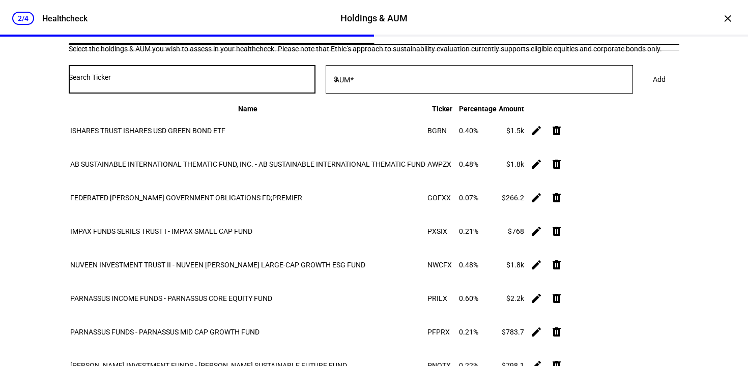
click at [194, 81] on input "Number" at bounding box center [192, 77] width 247 height 8
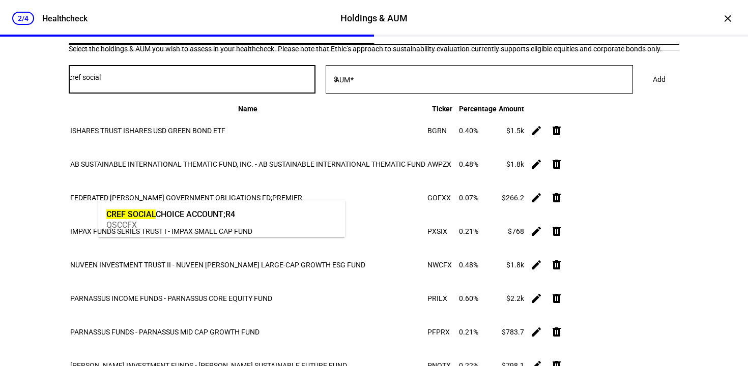
type input "cref social"
click at [196, 211] on div "CREF SOCIAL CHOICE ACCOUNT;R4" at bounding box center [170, 215] width 129 height 12
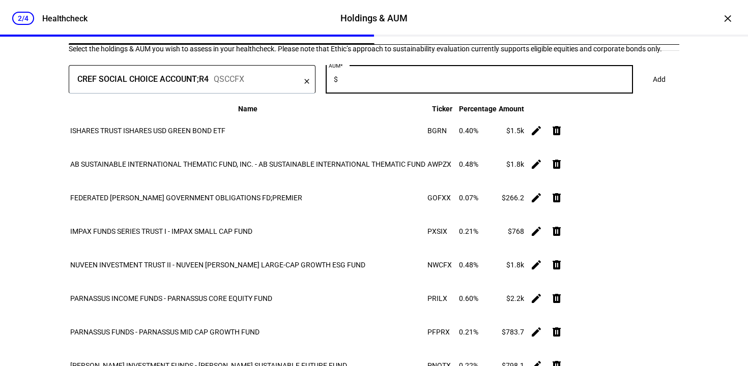
click at [440, 81] on input "AUM" at bounding box center [486, 77] width 293 height 8
type input "47,781.26"
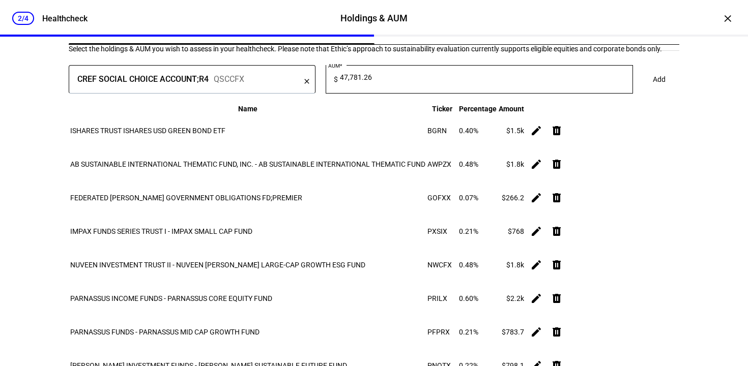
click at [653, 90] on span "Add" at bounding box center [659, 79] width 13 height 20
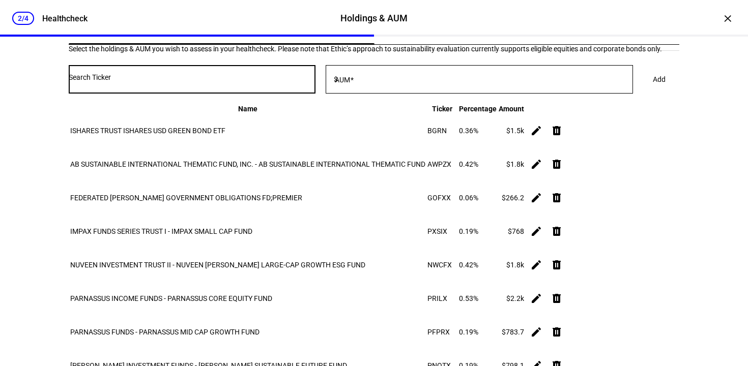
click at [154, 81] on input "Number" at bounding box center [192, 77] width 247 height 8
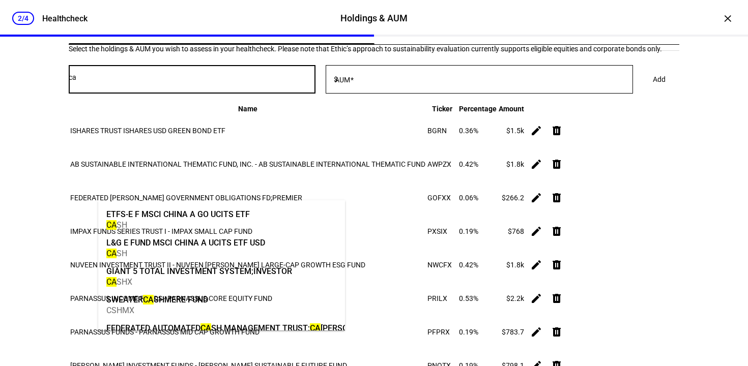
type input "c"
type input "f"
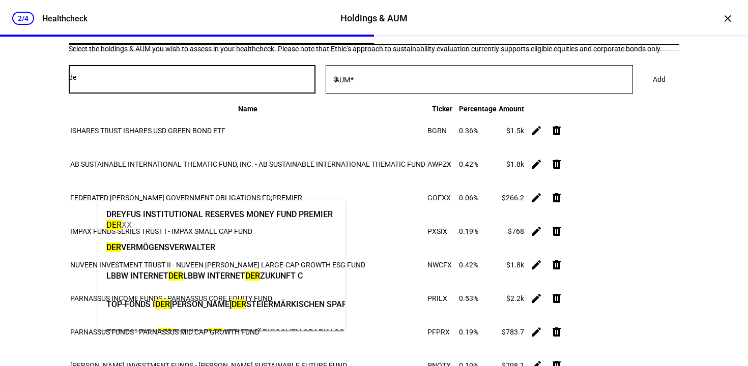
type input "d"
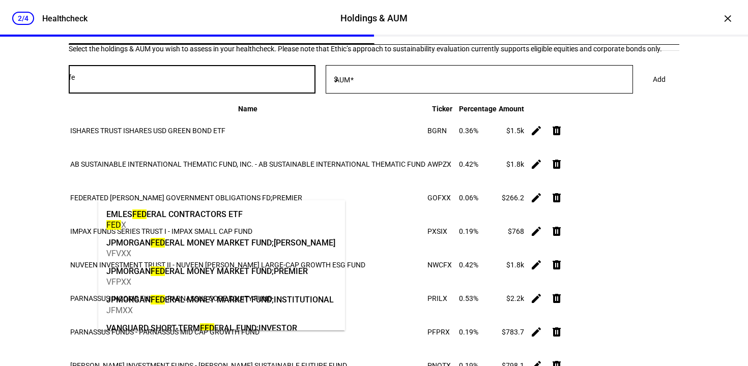
type input "f"
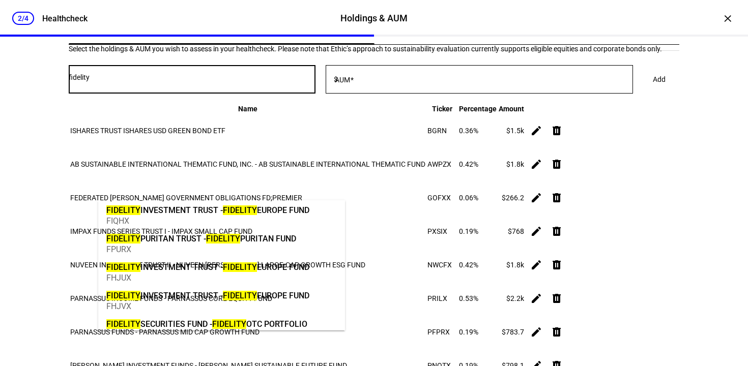
scroll to position [645, 0]
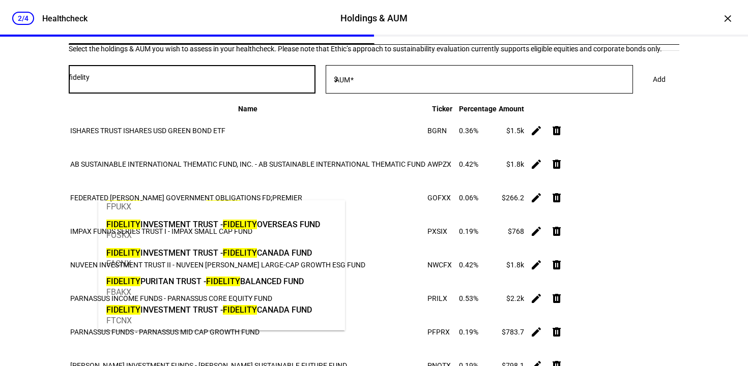
drag, startPoint x: 103, startPoint y: 181, endPoint x: 67, endPoint y: 176, distance: 36.5
click at [69, 176] on mat-card "Search Upload Select the holdings & AUM you wish to assess in your healthcheck.…" at bounding box center [374, 328] width 611 height 616
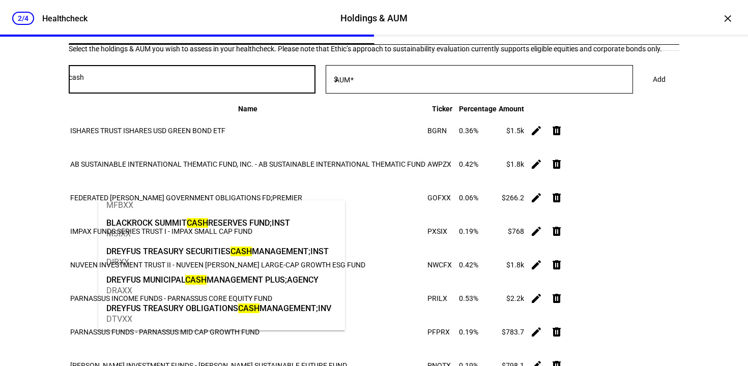
scroll to position [2728, 0]
drag, startPoint x: 132, startPoint y: 187, endPoint x: 70, endPoint y: 185, distance: 62.6
click at [70, 185] on mat-card "Search Upload Select the holdings & AUM you wish to assess in your healthcheck.…" at bounding box center [374, 328] width 611 height 616
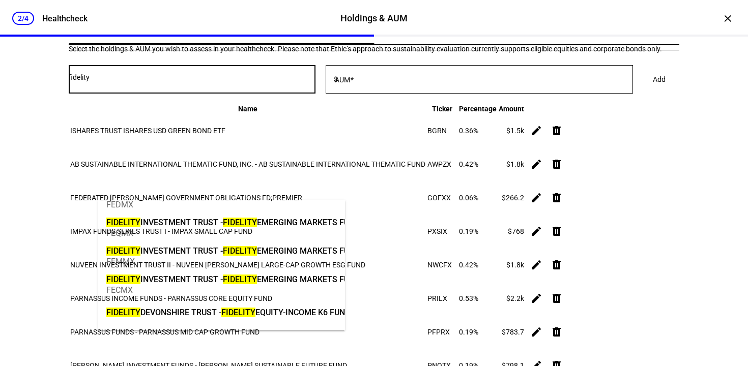
scroll to position [0, 0]
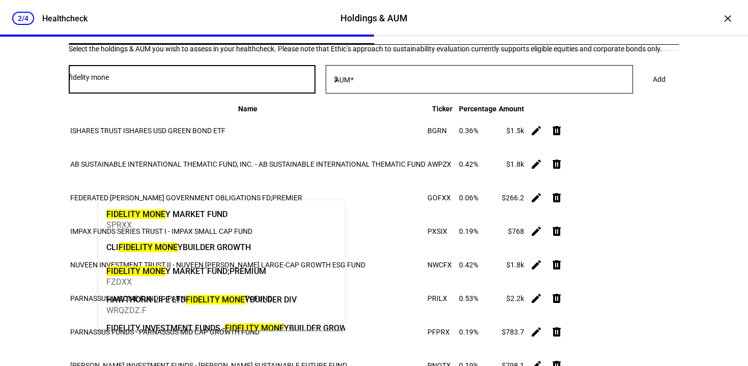
type input "fidelity mone"
click at [209, 215] on div "FIDELITY MONE Y MARKET FUND" at bounding box center [166, 215] width 121 height 12
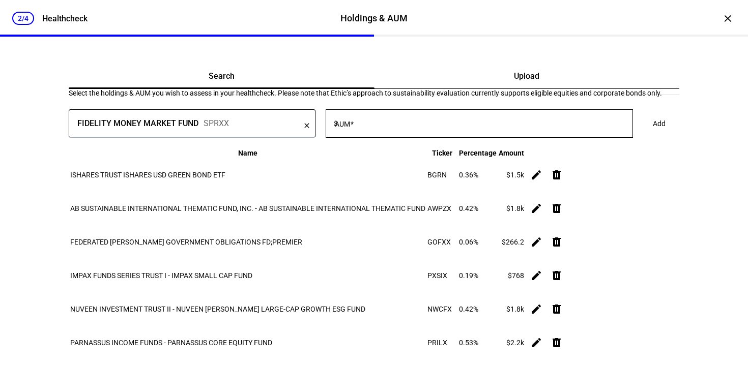
scroll to position [22, 0]
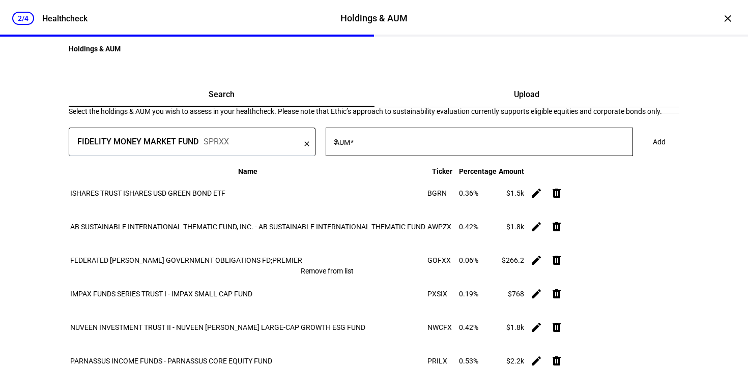
click at [311, 149] on mat-icon "clear" at bounding box center [307, 144] width 8 height 9
click at [263, 144] on input "Number" at bounding box center [192, 140] width 247 height 8
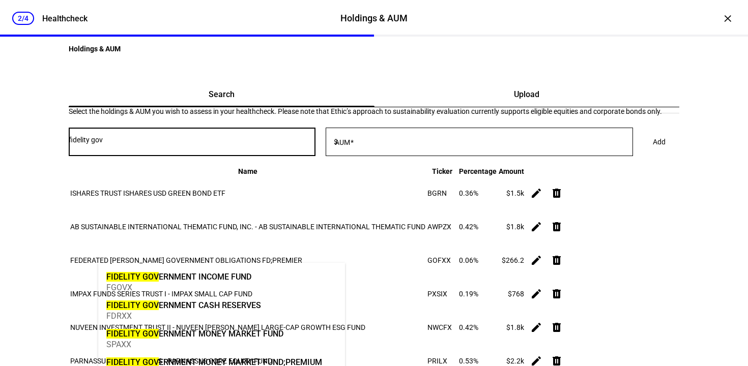
type input "fidelity gov"
click at [263, 301] on mat-option "FIDELITY GOV ERNMENT CASH RESERVES FDRXX" at bounding box center [221, 310] width 247 height 29
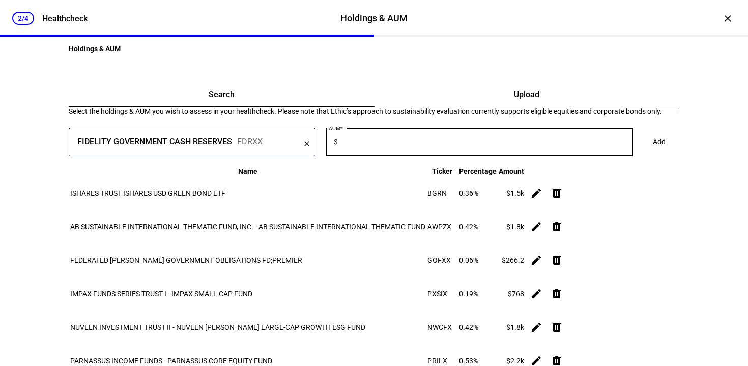
click at [398, 144] on input "AUM" at bounding box center [486, 140] width 293 height 8
type input "16,218.37"
click at [653, 152] on span "Add" at bounding box center [659, 142] width 13 height 20
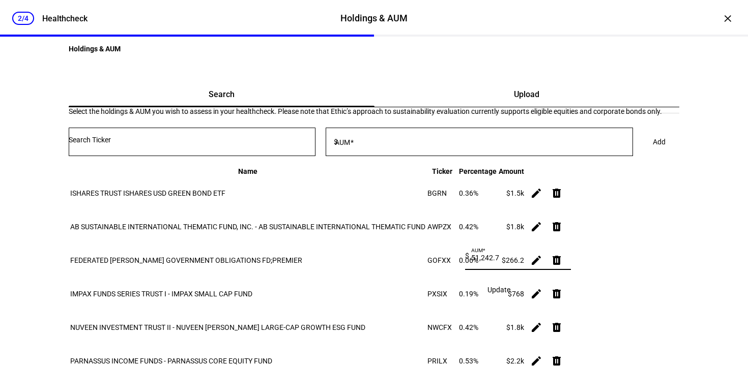
click at [510, 286] on span "Update" at bounding box center [499, 290] width 23 height 8
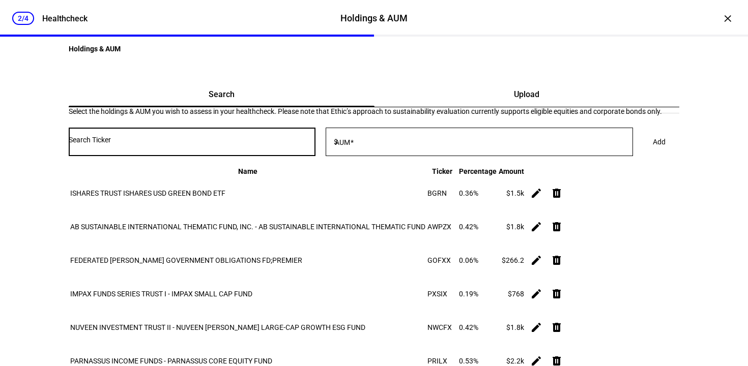
click at [250, 144] on input "Number" at bounding box center [192, 140] width 247 height 8
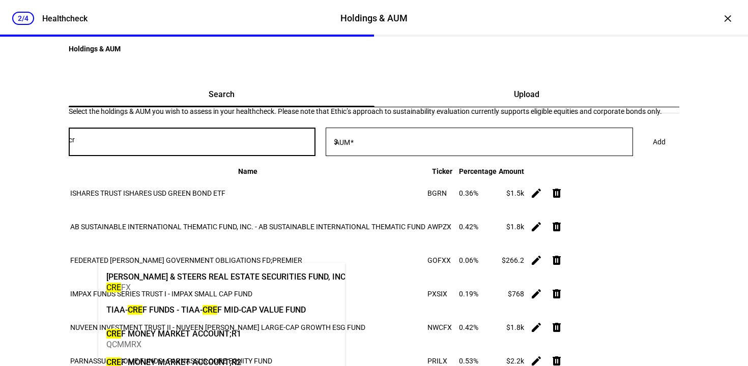
type input "c"
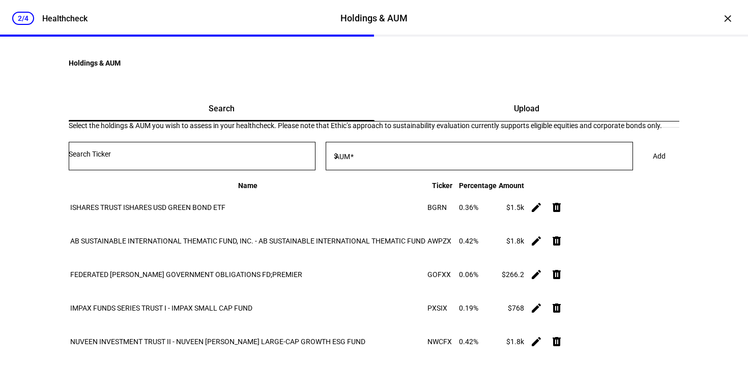
scroll to position [0, 0]
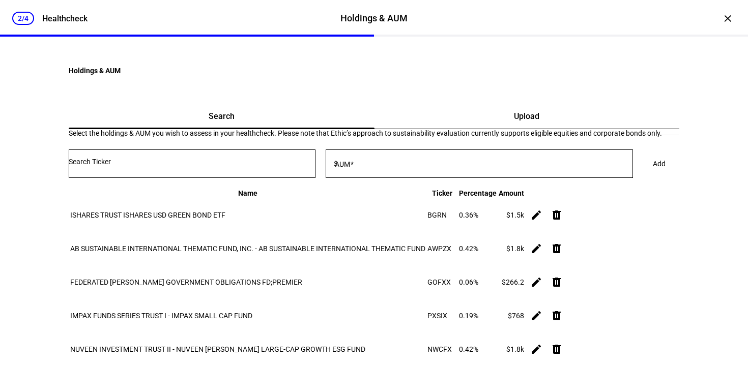
click at [195, 166] on input "Number" at bounding box center [192, 162] width 247 height 8
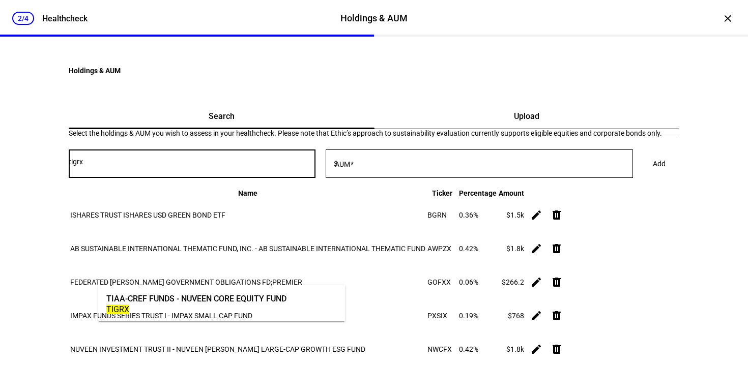
type input "tigrx"
click at [206, 305] on div "TIGRX" at bounding box center [196, 310] width 180 height 10
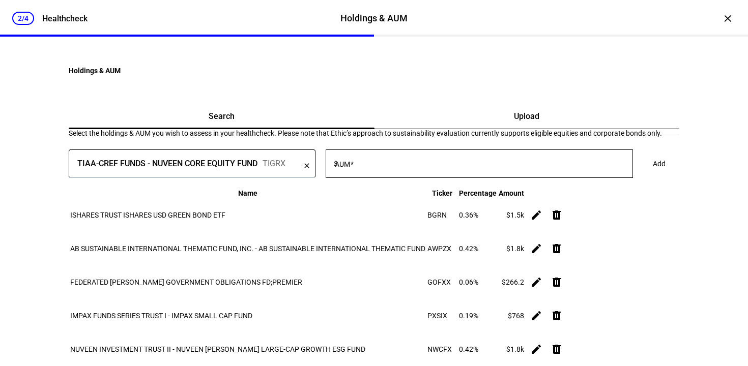
click at [422, 178] on div at bounding box center [486, 164] width 293 height 29
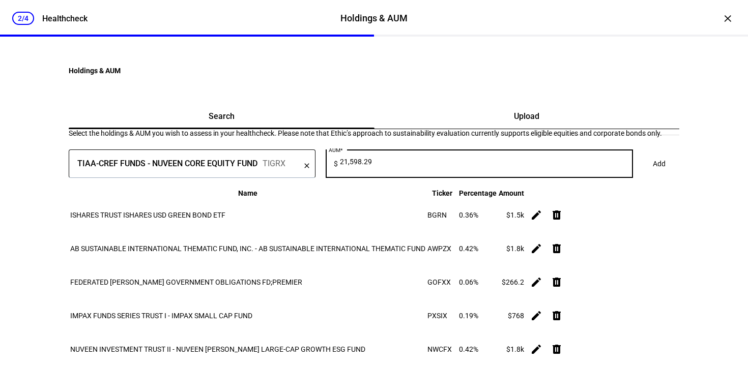
type input "21,598.29"
click at [641, 174] on span at bounding box center [659, 164] width 37 height 20
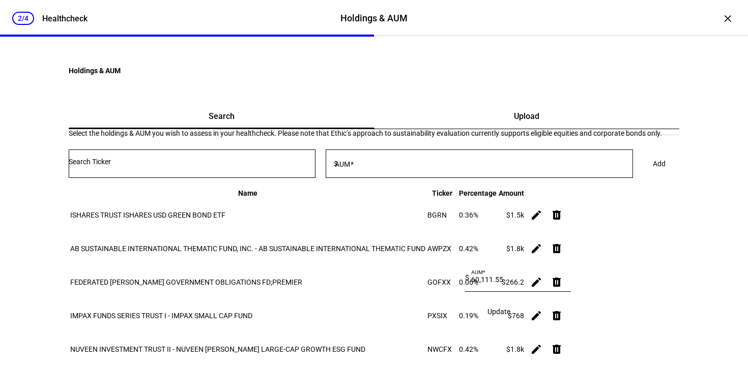
click at [509, 308] on span "Update" at bounding box center [499, 312] width 23 height 8
click at [254, 166] on input "Number" at bounding box center [192, 162] width 247 height 8
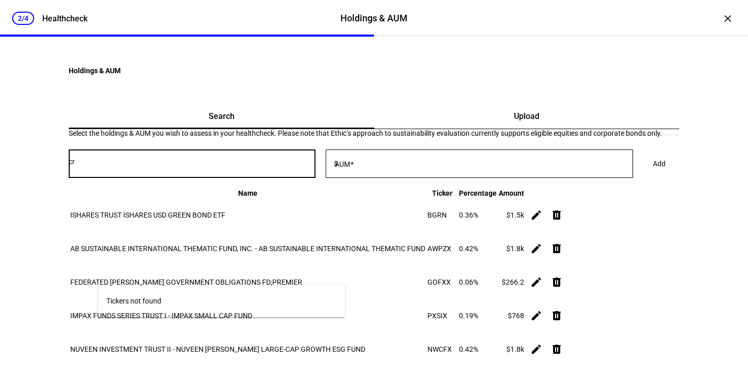
type input "c"
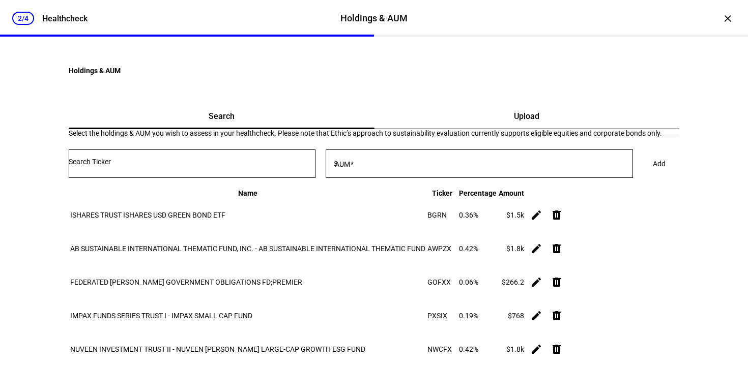
click at [141, 178] on div at bounding box center [192, 164] width 247 height 29
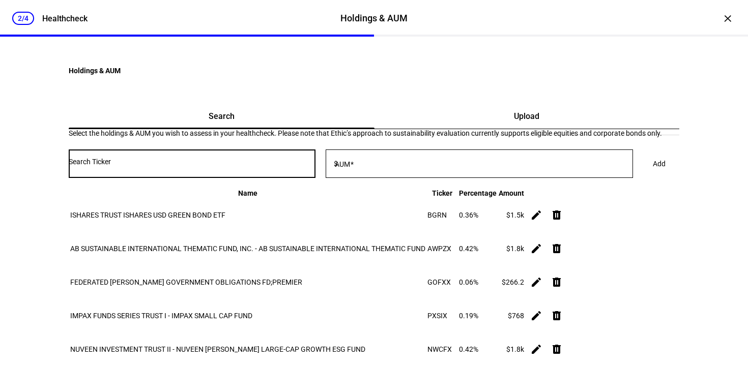
click at [153, 166] on input "Number" at bounding box center [192, 162] width 247 height 8
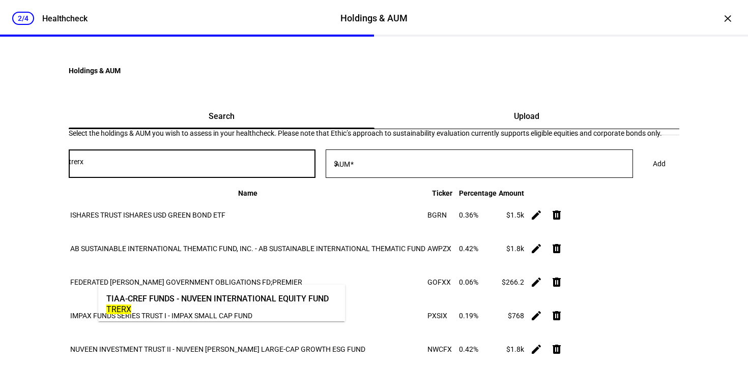
type input "trerx"
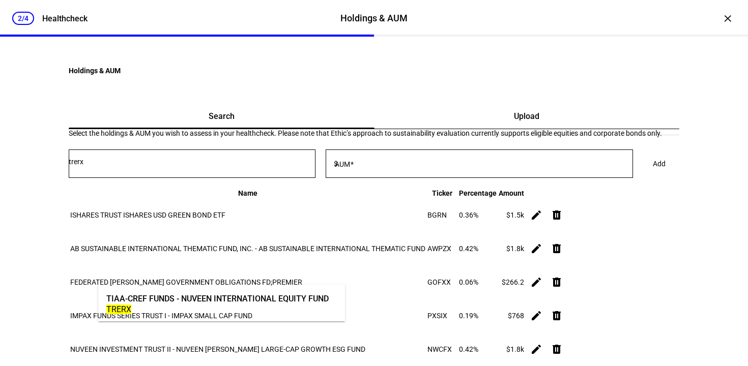
click at [180, 302] on div "TIAA-CREF FUNDS - NUVEEN INTERNATIONAL EQUITY FUND" at bounding box center [217, 299] width 222 height 12
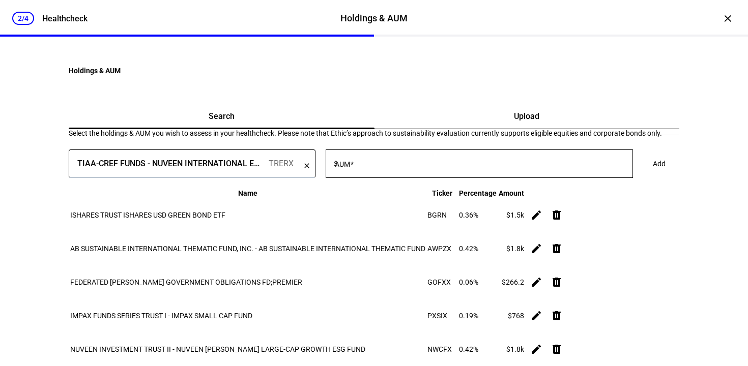
click at [425, 166] on input "AUM" at bounding box center [486, 162] width 293 height 8
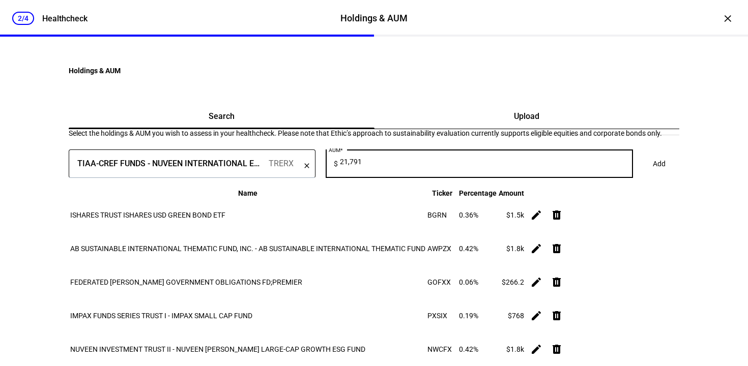
type input "21,791"
click at [641, 174] on span at bounding box center [659, 164] width 37 height 20
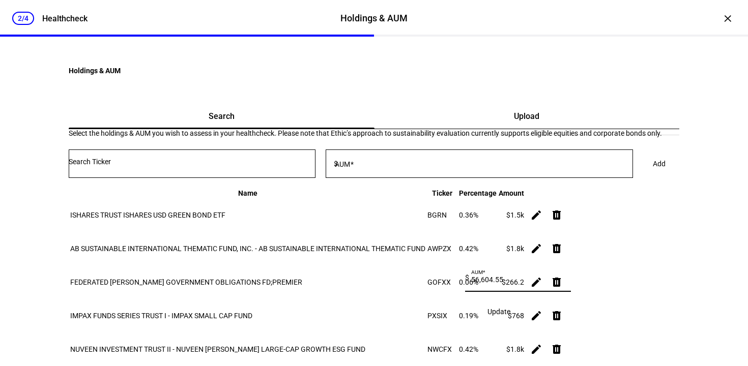
click at [510, 308] on span "Update" at bounding box center [499, 312] width 23 height 8
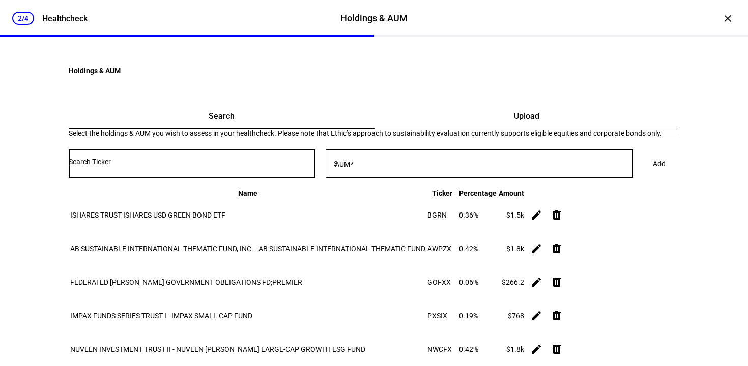
click at [222, 166] on input "Number" at bounding box center [192, 162] width 247 height 8
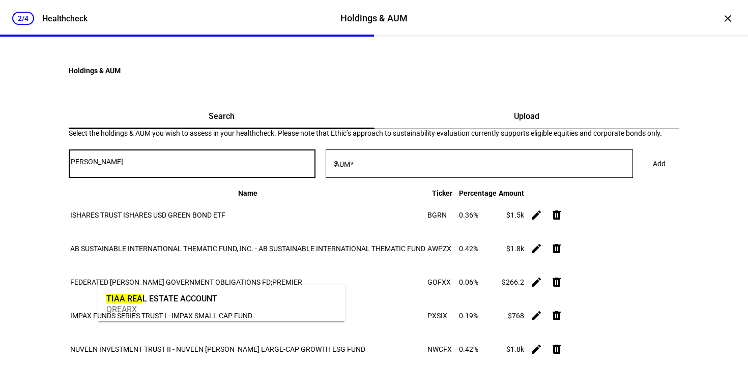
type input "[PERSON_NAME]"
click at [210, 297] on div "TIAA REA L ESTATE ACCOUNT" at bounding box center [161, 299] width 111 height 12
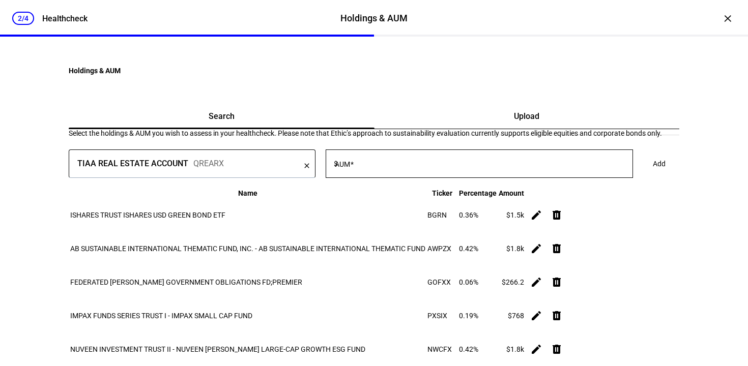
click at [409, 166] on input "AUM" at bounding box center [486, 162] width 293 height 8
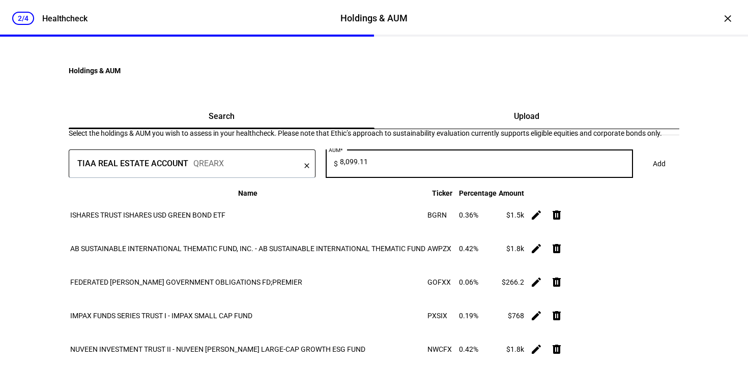
type input "8,099.11"
click at [653, 174] on span "Add" at bounding box center [659, 164] width 13 height 20
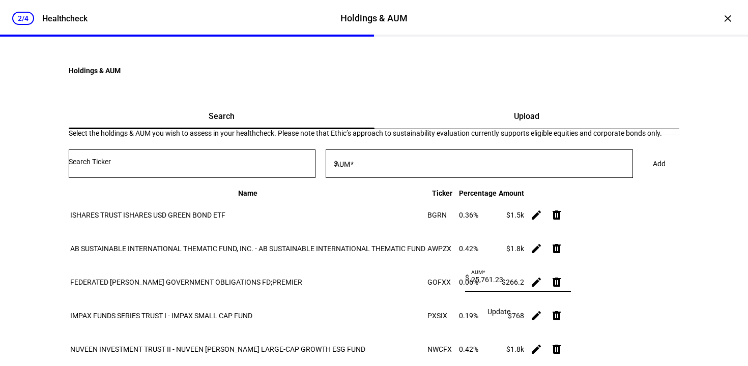
click at [507, 308] on span "Update" at bounding box center [499, 312] width 23 height 8
click at [265, 166] on input "Number" at bounding box center [192, 162] width 247 height 8
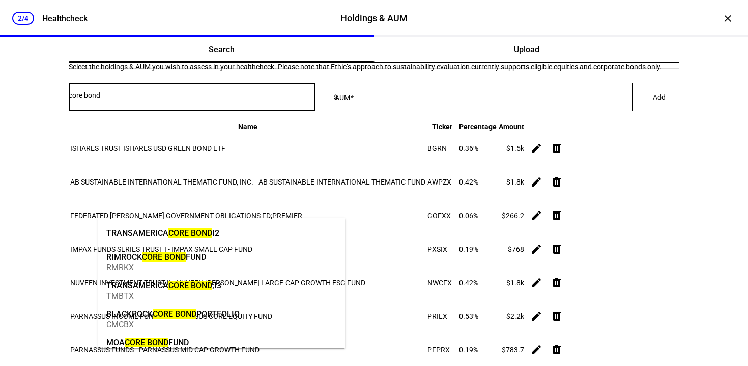
scroll to position [205, 0]
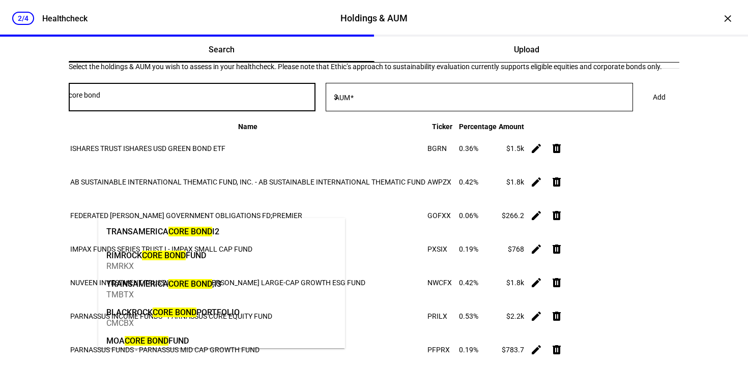
type input "core bond"
click at [58, 256] on div "Holdings & AUM Search Upload Select the holdings & AUM you wish to assess in yo…" at bounding box center [373, 357] width 643 height 734
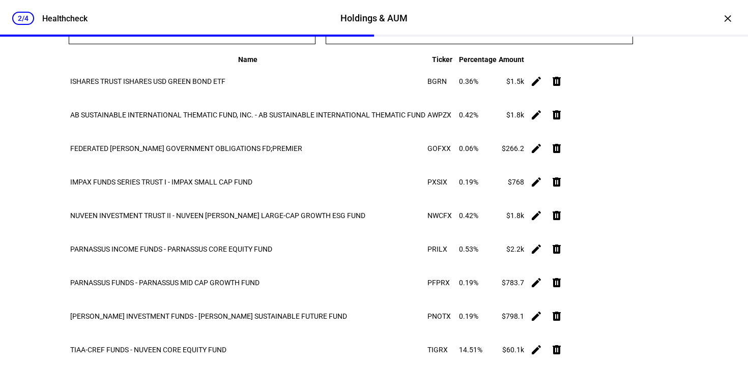
scroll to position [133, 0]
click at [158, 33] on input "Number" at bounding box center [192, 28] width 247 height 8
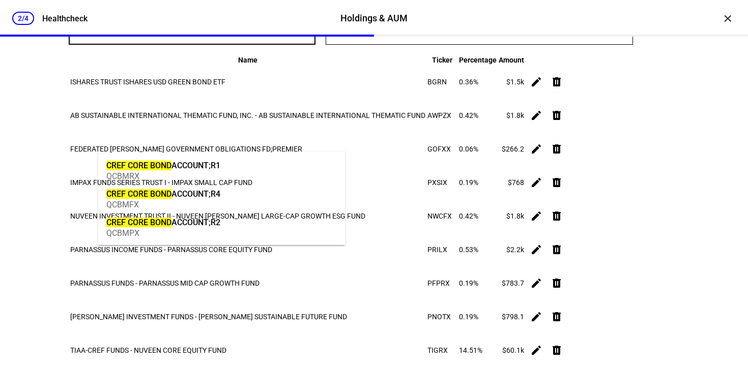
type input "cref core bond"
click at [219, 164] on div "CREF CORE BOND ACCOUNT;R1" at bounding box center [163, 166] width 114 height 12
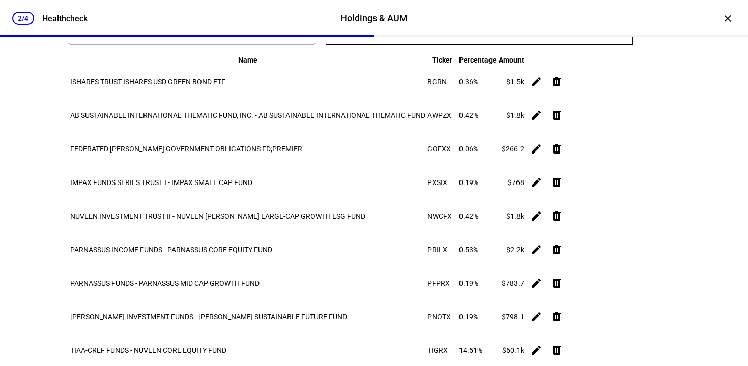
click at [420, 33] on input "AUM" at bounding box center [486, 28] width 293 height 8
type input "29,359.31"
click at [653, 41] on span "Add" at bounding box center [659, 30] width 13 height 20
click at [510, 266] on span "Update" at bounding box center [499, 262] width 23 height 8
click at [204, 33] on input "Number" at bounding box center [192, 28] width 247 height 8
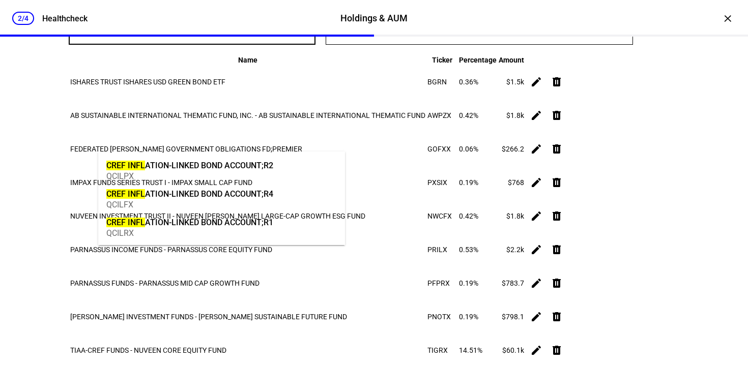
type input "cref infl"
click at [283, 226] on mat-option "CREF INFL ATION-LINKED BOND ACCOUNT;R1 QCILRX" at bounding box center [221, 227] width 247 height 29
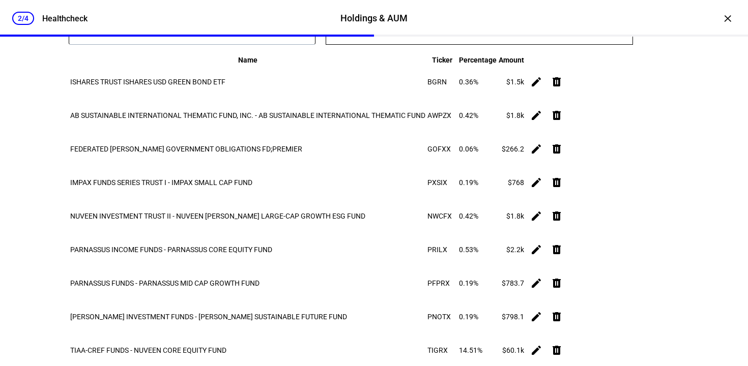
click at [418, 33] on input "AUM" at bounding box center [486, 28] width 293 height 8
type input "31,547.83"
click at [653, 41] on span "Add" at bounding box center [659, 30] width 13 height 20
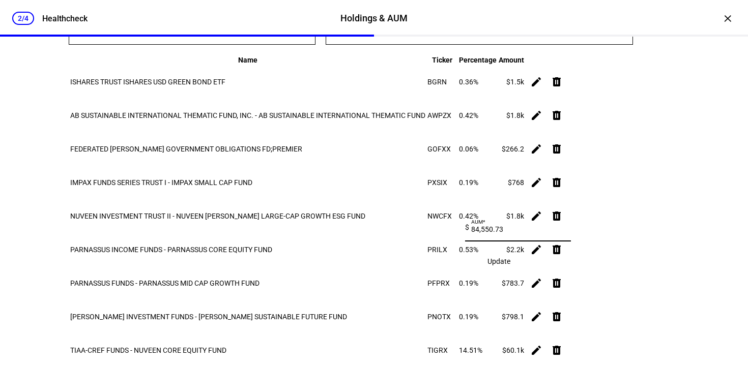
click at [510, 266] on span "Update" at bounding box center [499, 262] width 23 height 8
click at [193, 33] on input "Number" at bounding box center [192, 28] width 247 height 8
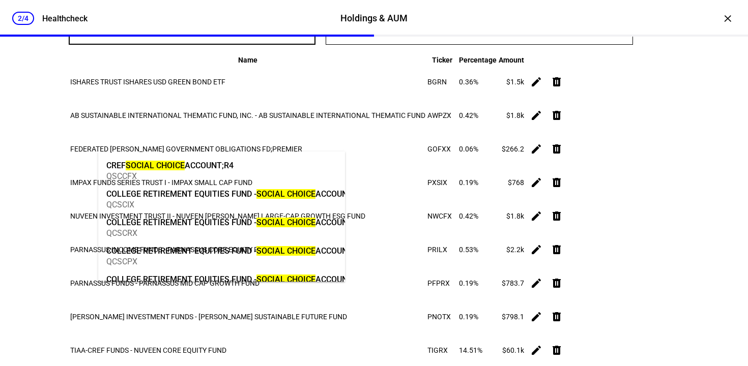
type input "social choice"
click at [202, 170] on div "CREF SOCIAL CHOICE ACCOUNT;R4" at bounding box center [169, 166] width 127 height 12
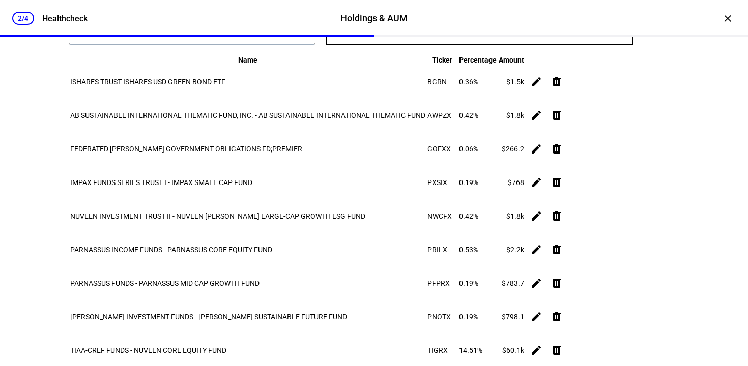
click at [404, 33] on input "AUM" at bounding box center [486, 28] width 293 height 8
type input "14,526.78"
click at [641, 41] on span at bounding box center [659, 30] width 37 height 20
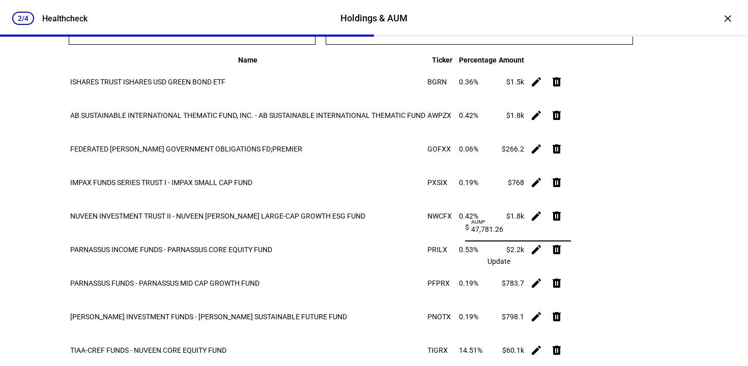
click at [510, 266] on span "Update" at bounding box center [499, 262] width 23 height 8
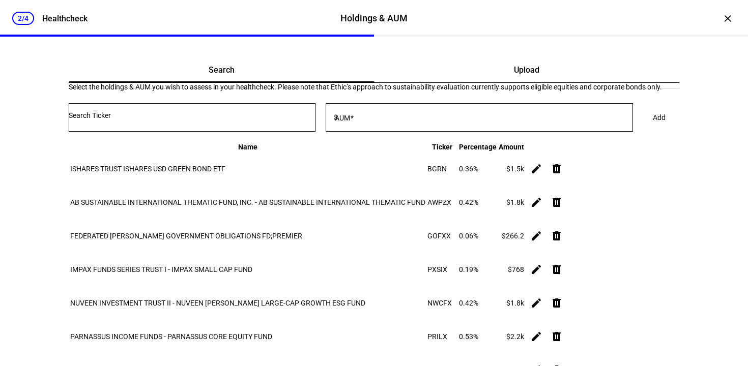
scroll to position [44, 0]
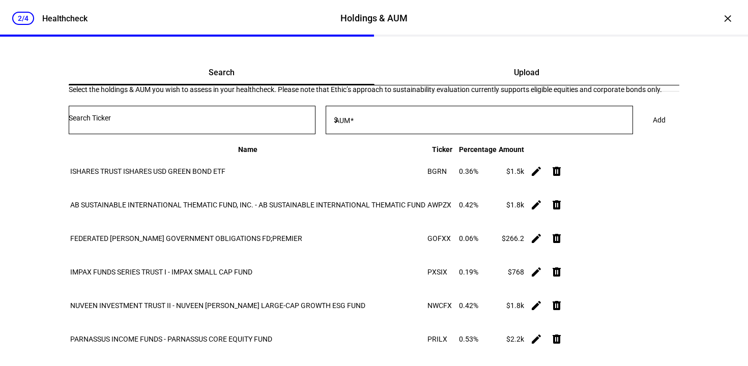
click at [220, 122] on input "Number" at bounding box center [192, 118] width 247 height 8
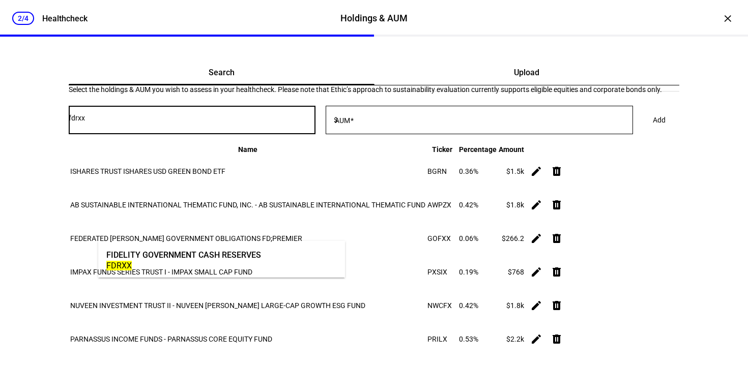
type input "fdrxx"
click at [230, 261] on div "FDRXX" at bounding box center [183, 266] width 155 height 10
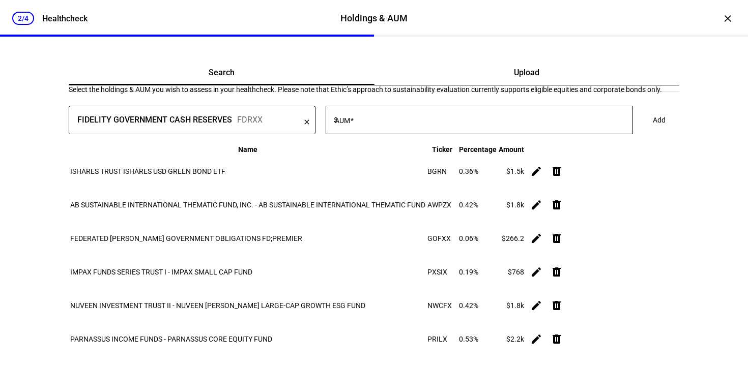
click at [350, 125] on mat-label "AUM" at bounding box center [342, 121] width 15 height 8
click at [385, 122] on input "AUM" at bounding box center [486, 118] width 293 height 8
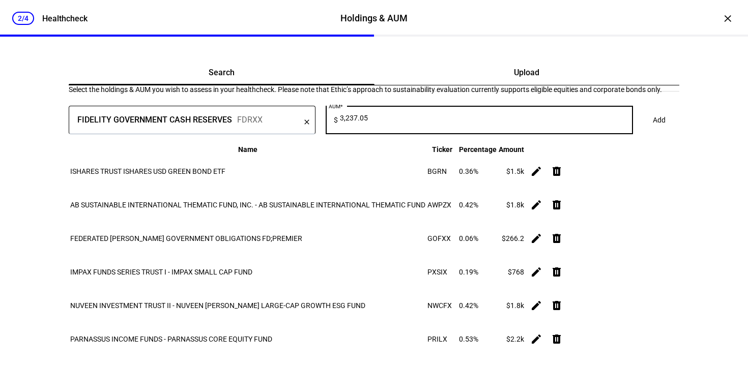
type input "3,237.05"
click at [641, 130] on span at bounding box center [659, 120] width 37 height 20
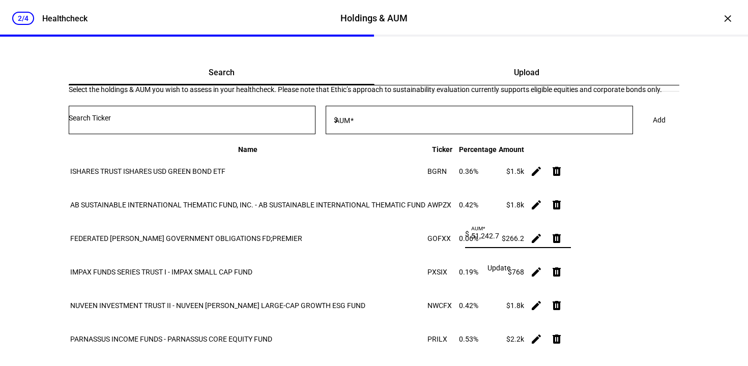
click at [510, 264] on span "Update" at bounding box center [499, 268] width 23 height 8
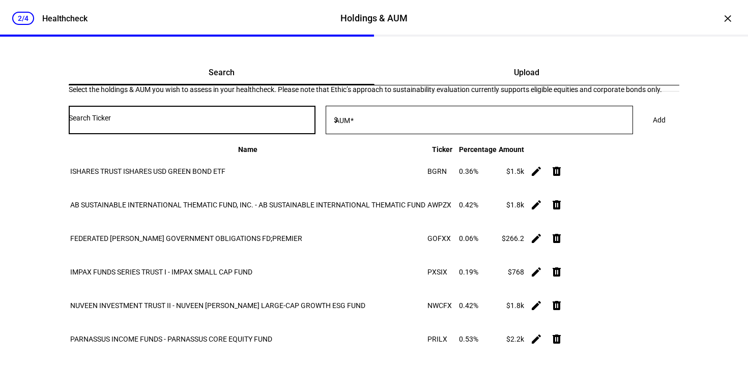
click at [202, 122] on input "Number" at bounding box center [192, 118] width 247 height 8
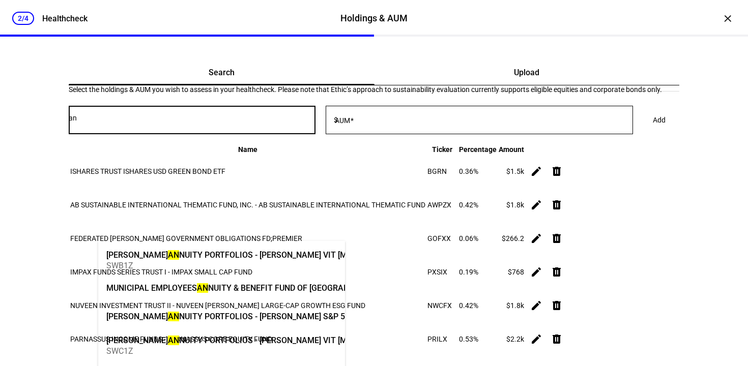
type input "a"
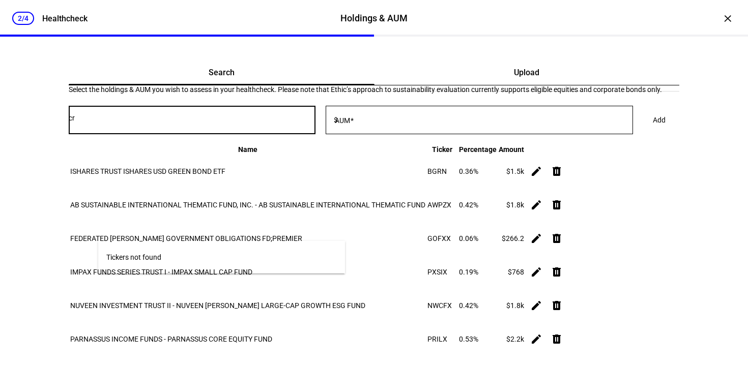
type input "c"
type input "annuity"
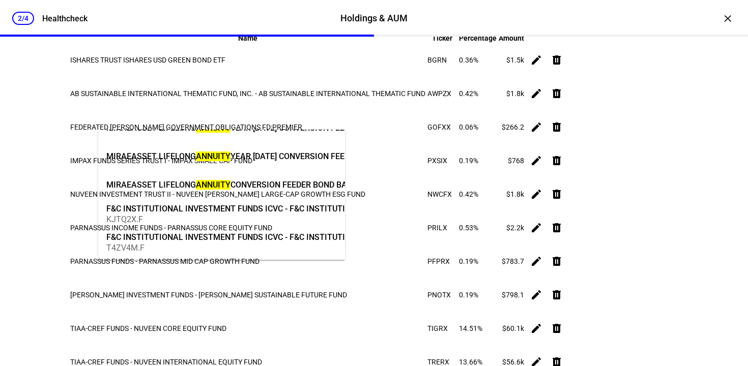
scroll to position [159, 0]
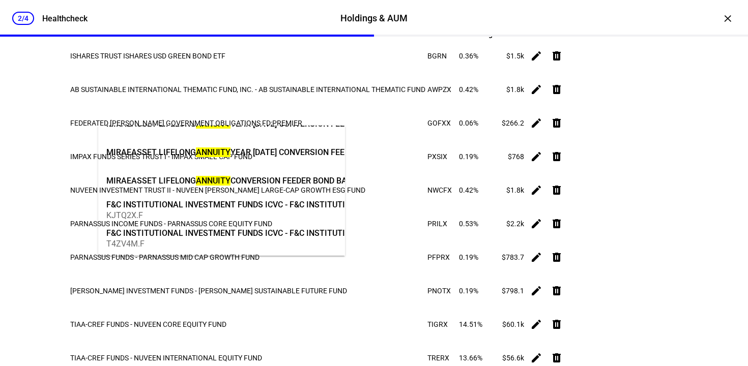
drag, startPoint x: 133, startPoint y: 108, endPoint x: 68, endPoint y: 105, distance: 65.7
click at [69, 105] on mat-card "Search Upload Select the holdings & AUM you wish to assess in your healthcheck.…" at bounding box center [374, 253] width 611 height 616
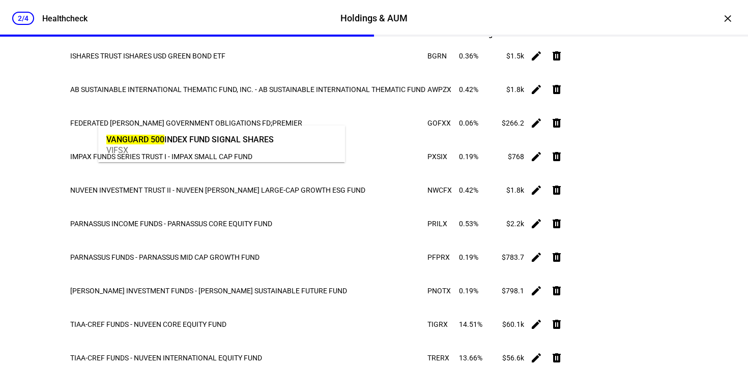
type input "vanguard 500"
click at [244, 151] on div "VIFSX" at bounding box center [189, 151] width 167 height 10
click at [458, 7] on input "AUM" at bounding box center [486, 2] width 293 height 8
type input "2,116.77"
click at [653, 15] on span "Add" at bounding box center [659, 4] width 13 height 20
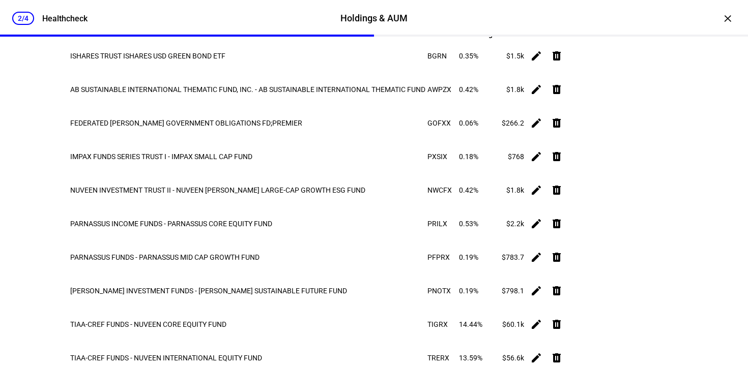
click at [229, 7] on input "Number" at bounding box center [192, 2] width 247 height 8
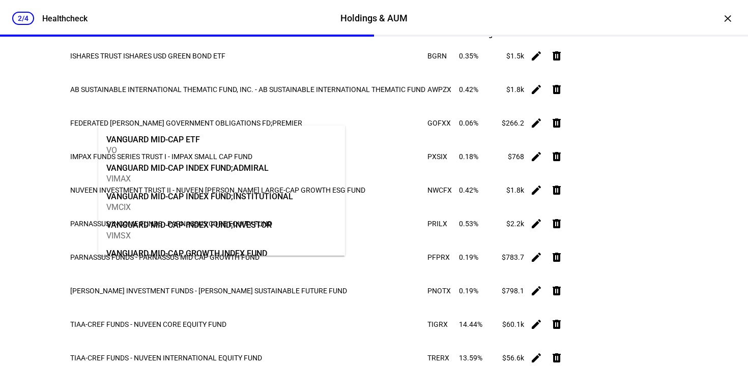
type input "vanguard mid cap"
click at [273, 169] on mat-option "VANGUARD MID-CAP INDEX FUND;ADMIRAL VIMAX" at bounding box center [221, 172] width 247 height 29
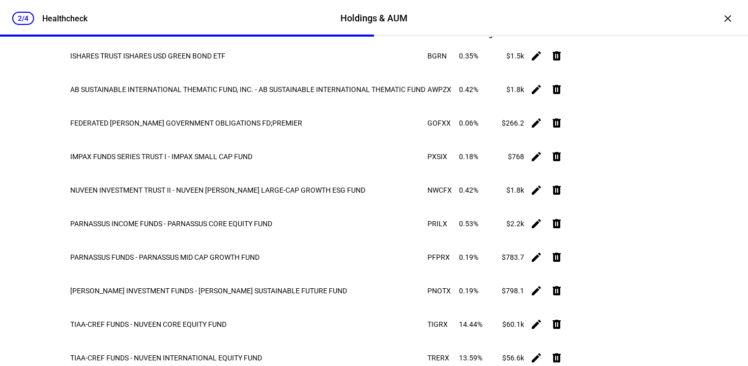
click at [423, 7] on input "AUM" at bounding box center [486, 2] width 293 height 8
type input "1,704.67"
click at [653, 15] on span "Add" at bounding box center [659, 4] width 13 height 20
click at [215, 7] on input "Number" at bounding box center [192, 2] width 247 height 8
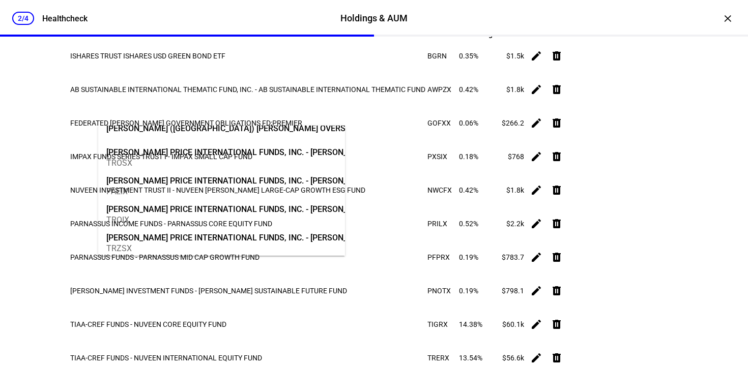
scroll to position [14, 0]
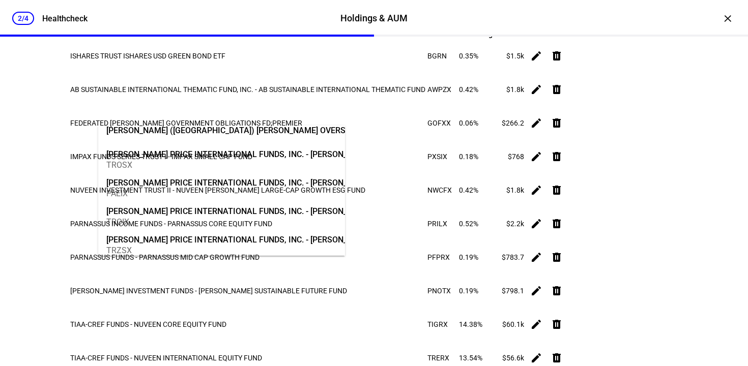
drag, startPoint x: 200, startPoint y: 111, endPoint x: 69, endPoint y: 107, distance: 130.9
click at [69, 107] on mat-card "Search Upload Select the holdings & AUM you wish to assess in your healthcheck.…" at bounding box center [374, 286] width 611 height 683
type input "t"
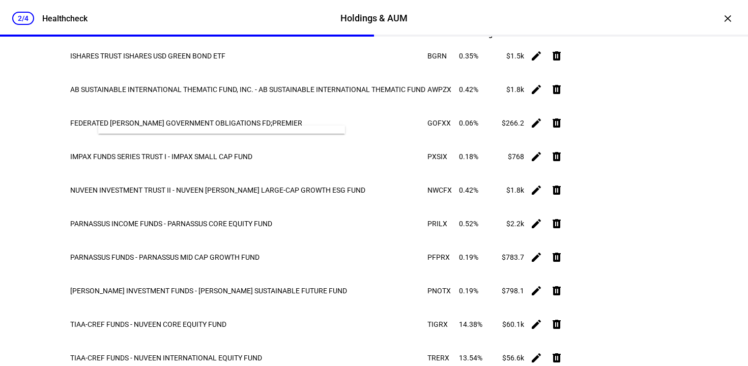
scroll to position [0, 0]
type input "r"
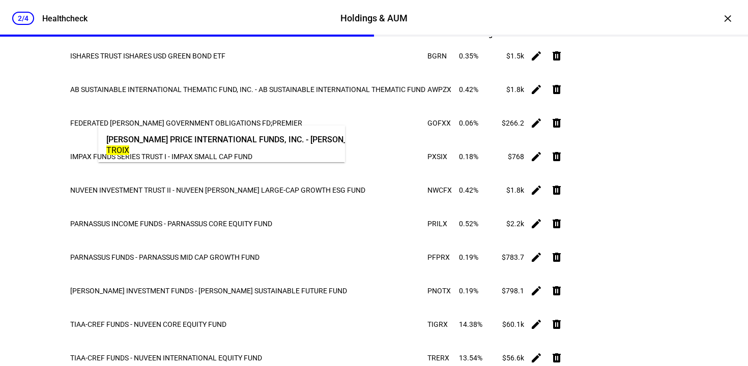
type input "troix"
click at [192, 148] on div "TROIX" at bounding box center [297, 151] width 383 height 10
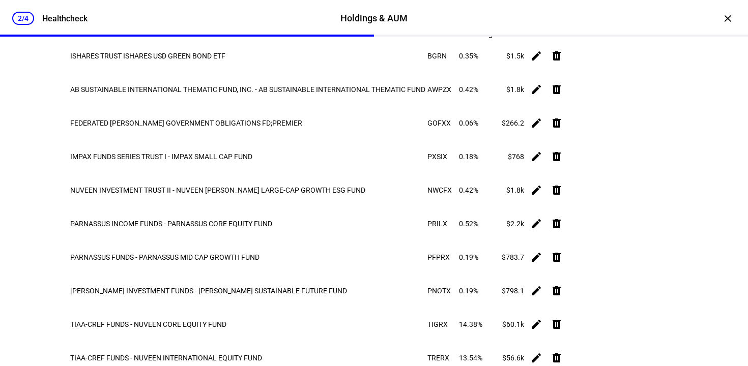
click at [449, 7] on input "AUM" at bounding box center [486, 2] width 293 height 8
type input "1,536.19"
click at [653, 15] on span "Add" at bounding box center [659, 4] width 13 height 20
click at [153, 7] on input "Number" at bounding box center [192, 2] width 247 height 8
type input "c"
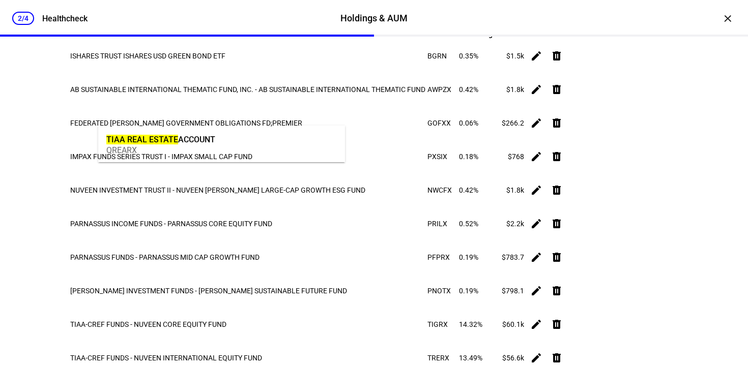
type input "tiaa real estate"
click at [180, 148] on div "QREARX" at bounding box center [160, 151] width 109 height 10
click at [411, 7] on input "AUM" at bounding box center [486, 2] width 293 height 8
type input "931.51"
click at [653, 15] on span "Add" at bounding box center [659, 4] width 13 height 20
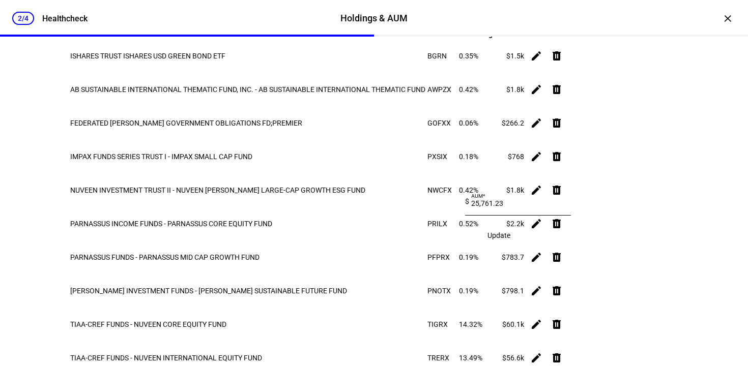
click at [510, 240] on span "Update" at bounding box center [499, 236] width 23 height 8
click at [188, 7] on input "Number" at bounding box center [192, 2] width 247 height 8
type input "i"
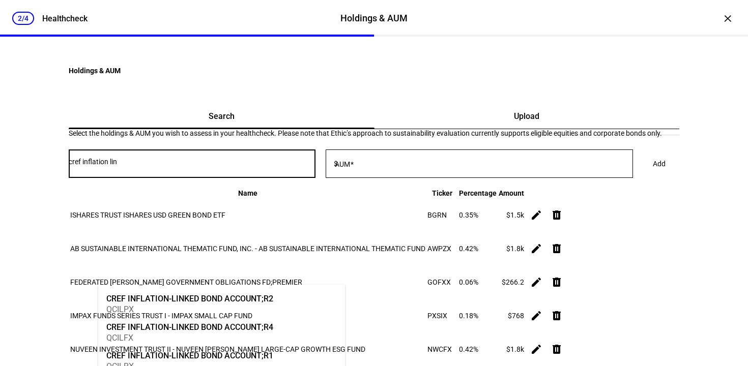
type input "cref inflation lin"
click at [283, 352] on mat-option "CREF INFLATION-LINKED BOND ACCOUNT;R1 QCILRX" at bounding box center [221, 360] width 247 height 29
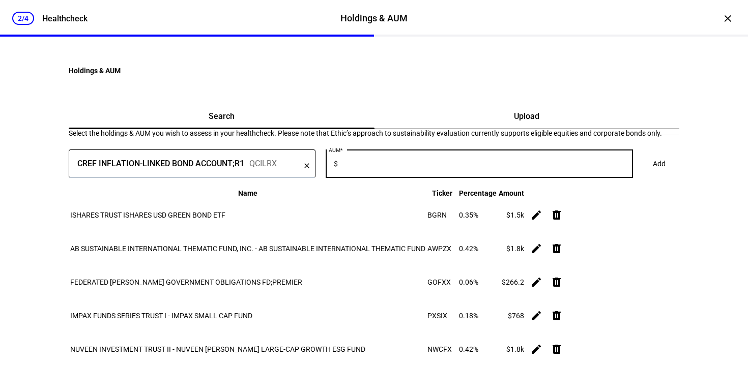
click at [408, 166] on input "AUM" at bounding box center [486, 162] width 293 height 8
type input "4,703.06"
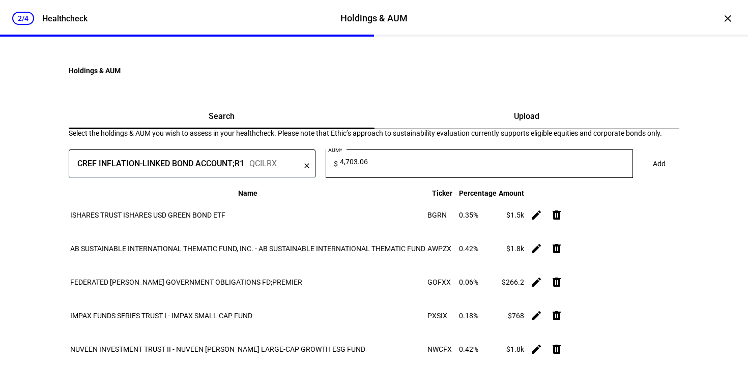
click at [653, 174] on span "Add" at bounding box center [659, 164] width 13 height 20
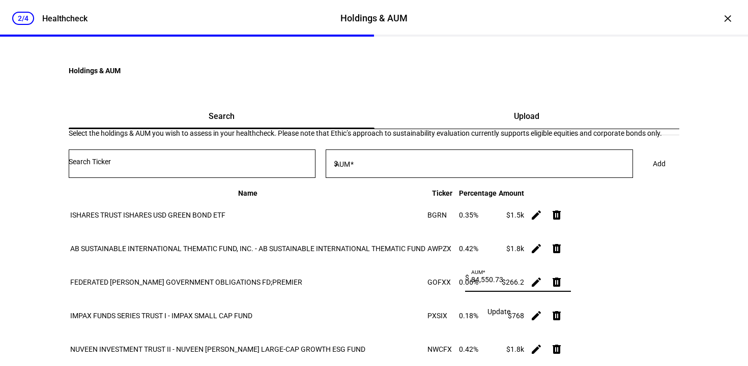
click at [510, 308] on span "Update" at bounding box center [499, 312] width 23 height 8
click at [271, 166] on input "Number" at bounding box center [192, 162] width 247 height 8
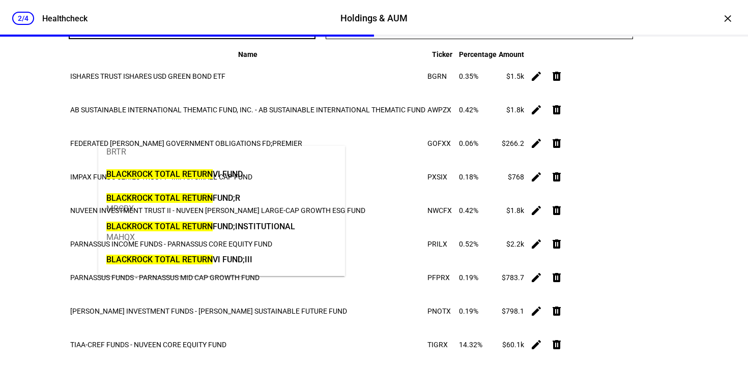
scroll to position [12, 0]
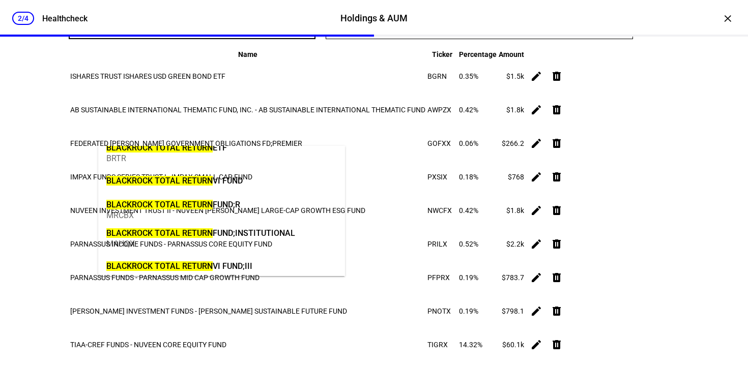
type input "blackrock total return"
click at [207, 204] on mark "BLACKROCK TOTAL RETURN" at bounding box center [159, 205] width 106 height 10
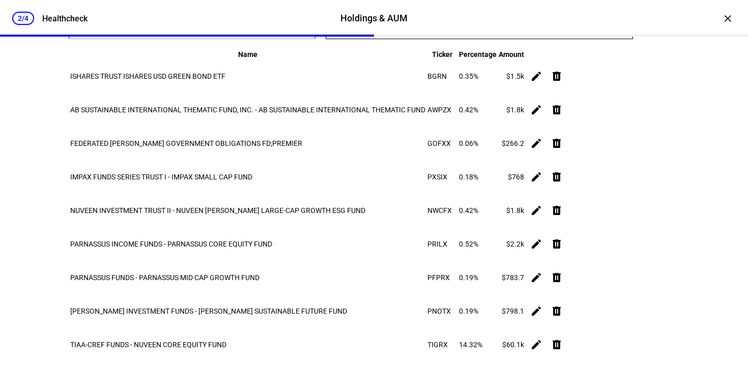
click at [418, 27] on input "AUM" at bounding box center [486, 23] width 293 height 8
type input "4,760.67"
click at [641, 35] on span at bounding box center [659, 25] width 37 height 20
click at [156, 27] on input "Number" at bounding box center [192, 23] width 247 height 8
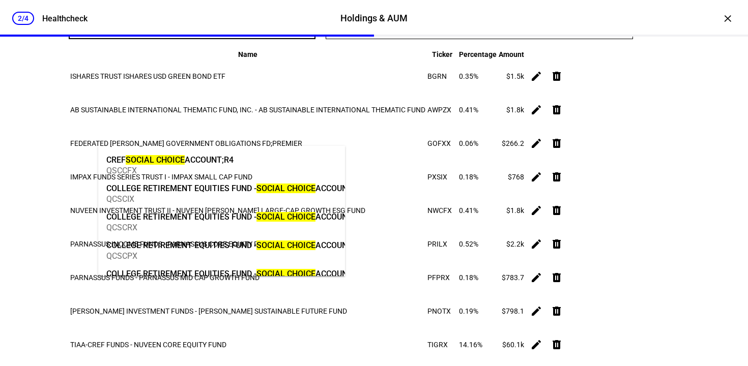
type input "social choice"
click at [205, 160] on div "CREF SOCIAL CHOICE ACCOUNT;R4" at bounding box center [169, 160] width 127 height 12
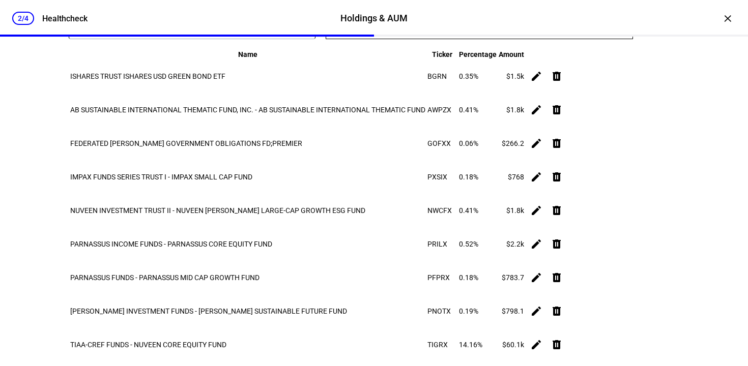
click at [424, 27] on input "AUM" at bounding box center [486, 23] width 293 height 8
type input "1,063.12"
click at [653, 35] on span "Add" at bounding box center [659, 25] width 13 height 20
click at [509, 260] on span "Update" at bounding box center [499, 256] width 23 height 8
click at [156, 27] on input "Number" at bounding box center [192, 23] width 247 height 8
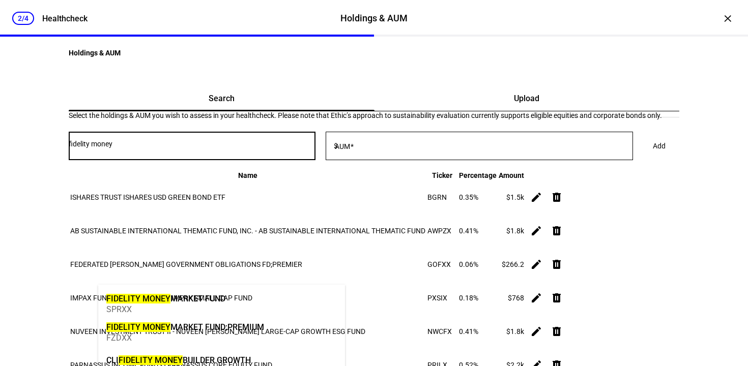
scroll to position [0, 0]
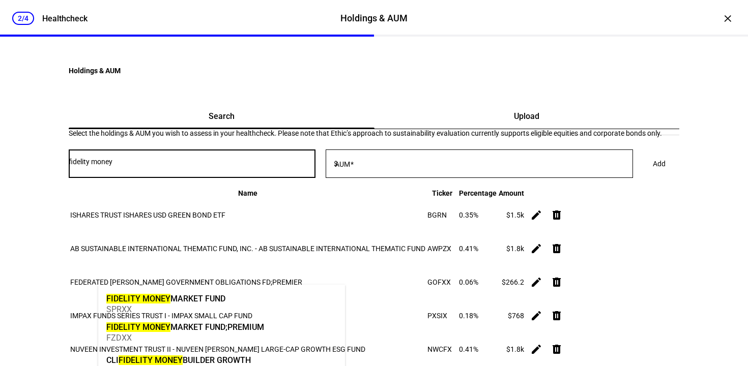
click at [142, 166] on input "fidelity money" at bounding box center [192, 162] width 247 height 8
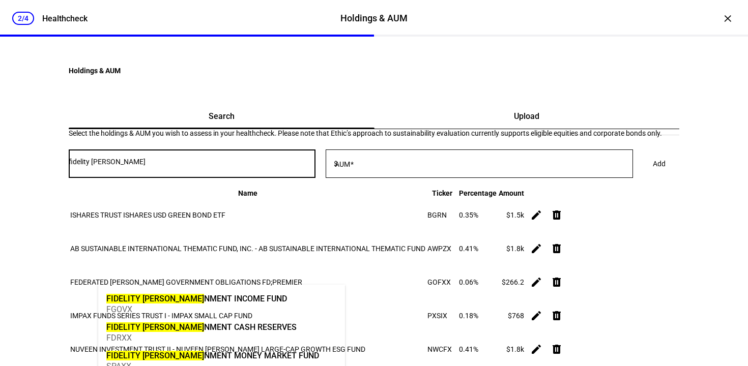
type input "fidelity [PERSON_NAME]"
click at [210, 325] on div "FIDELITY [PERSON_NAME] NMENT CASH RESERVES" at bounding box center [201, 328] width 190 height 12
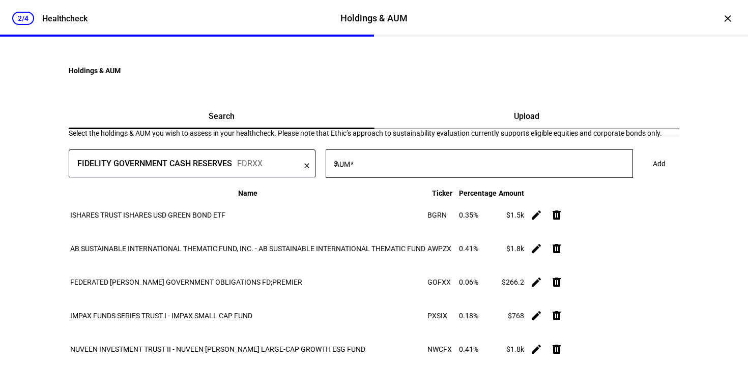
click at [425, 178] on div at bounding box center [486, 164] width 293 height 29
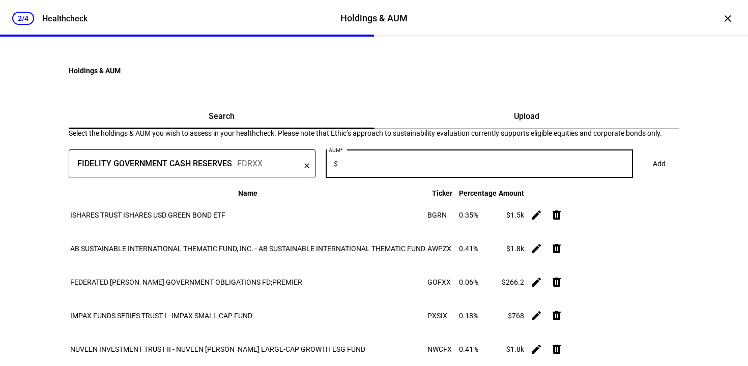
scroll to position [142, 0]
click at [422, 166] on input "AUM" at bounding box center [486, 162] width 293 height 8
type input "222.62"
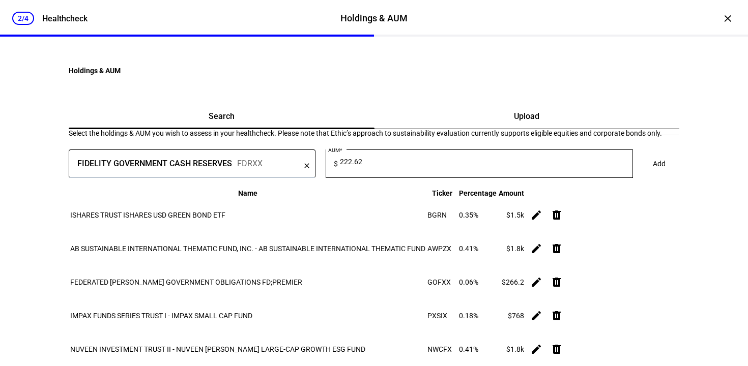
click at [653, 174] on span "Add" at bounding box center [659, 164] width 13 height 20
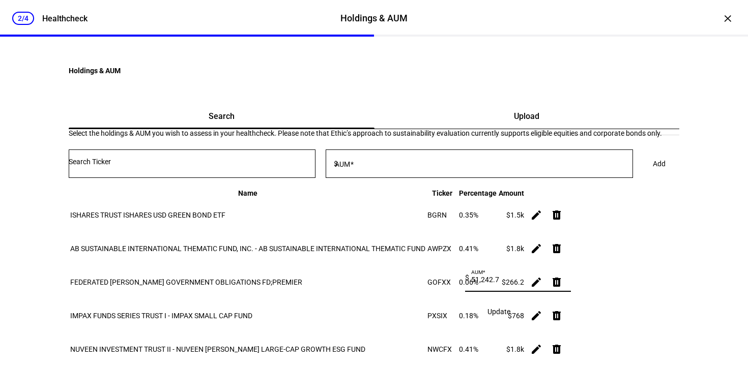
click at [510, 308] on span "Update" at bounding box center [499, 312] width 23 height 8
click at [226, 166] on input "Number" at bounding box center [192, 162] width 247 height 8
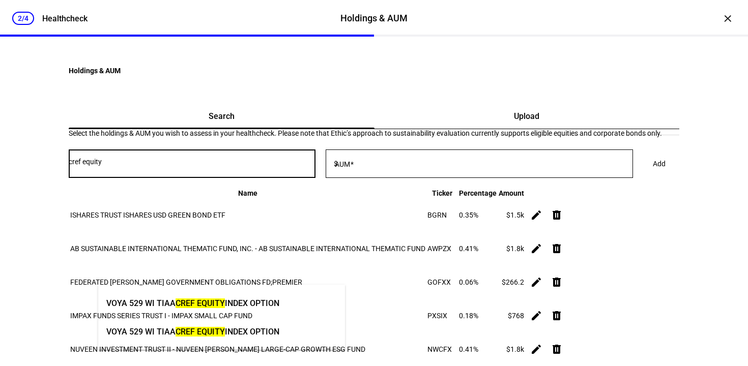
type input "cref equity"
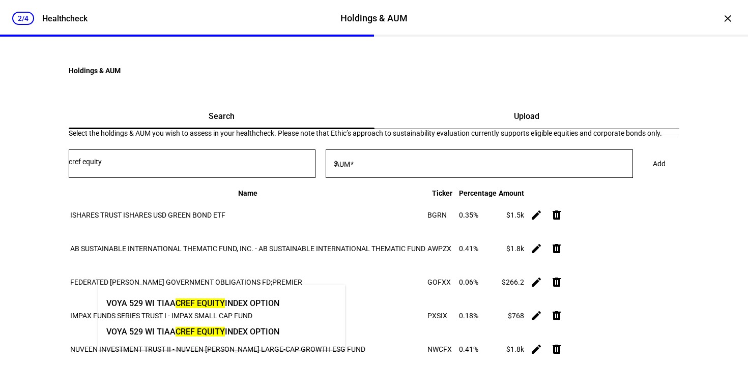
click at [400, 137] on div "Select the holdings & AUM you wish to assess in your healthcheck. Please note t…" at bounding box center [374, 133] width 611 height 8
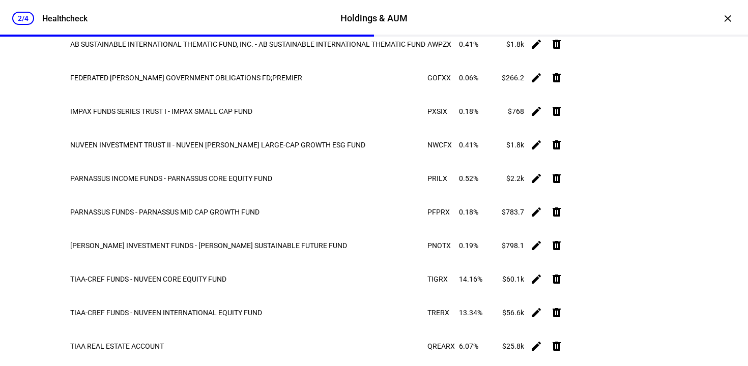
scroll to position [52, 0]
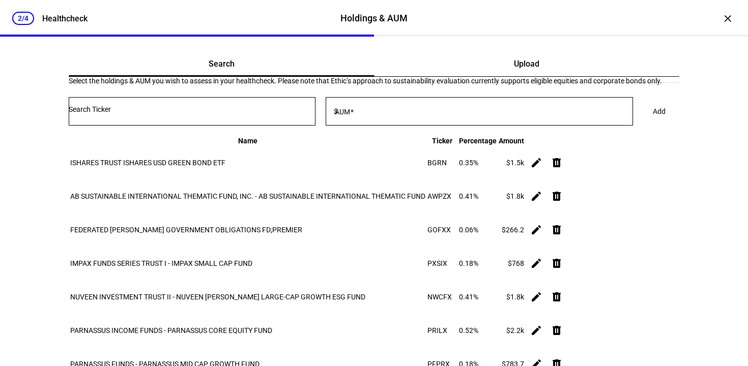
click at [171, 113] on input "Number" at bounding box center [192, 109] width 247 height 8
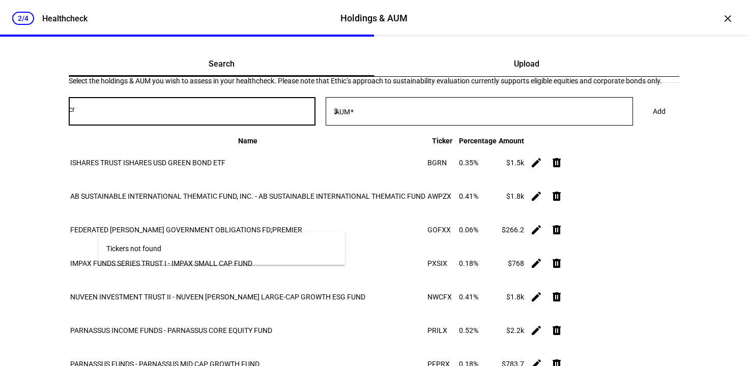
type input "c"
click at [46, 211] on div "2/4 Healthcheck Holdings & AUM Holdings & AUM Healthcheck × Holdings & AUM Sear…" at bounding box center [374, 183] width 748 height 366
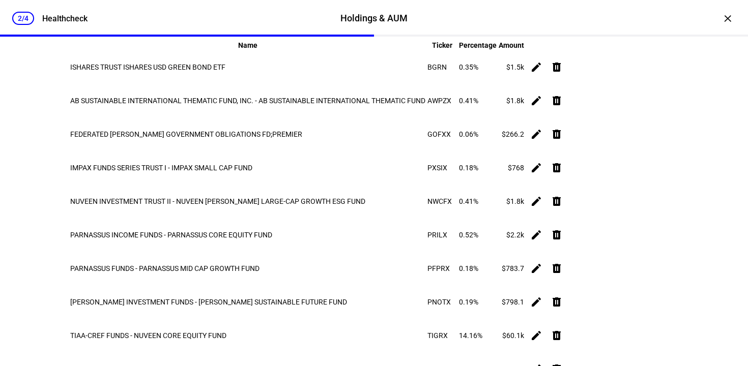
scroll to position [136, 0]
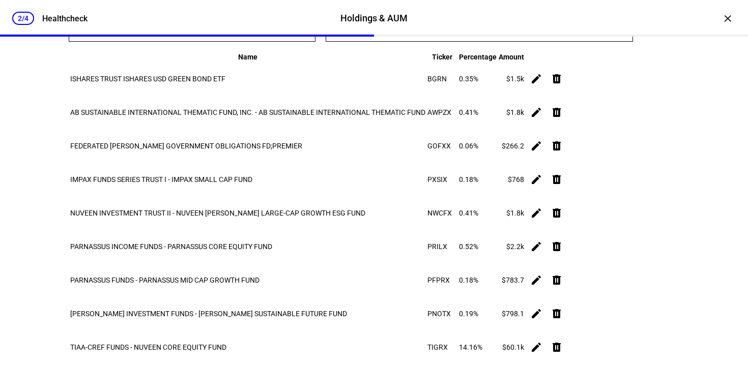
click at [163, 30] on input "Number" at bounding box center [192, 25] width 247 height 8
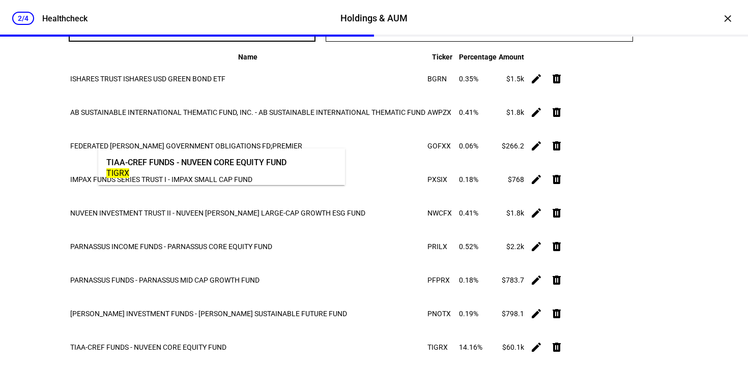
type input "tigrx"
click at [238, 173] on div "TIGRX" at bounding box center [196, 173] width 180 height 10
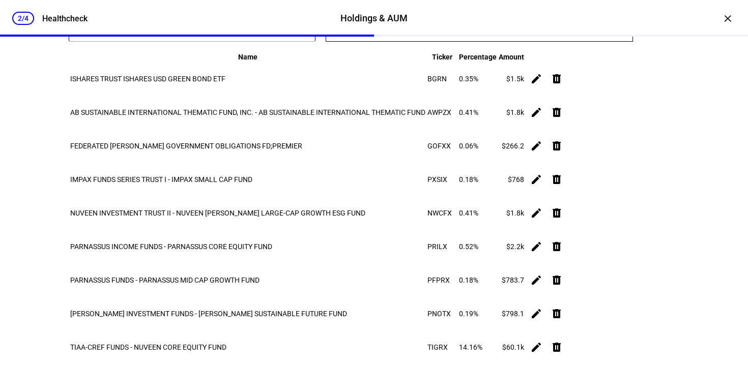
click at [424, 30] on input "AUM" at bounding box center [486, 25] width 293 height 8
type input "450.34"
click at [653, 38] on span "Add" at bounding box center [659, 27] width 13 height 20
click at [510, 263] on span "Update" at bounding box center [499, 258] width 23 height 8
click at [186, 30] on input "Number" at bounding box center [192, 25] width 247 height 8
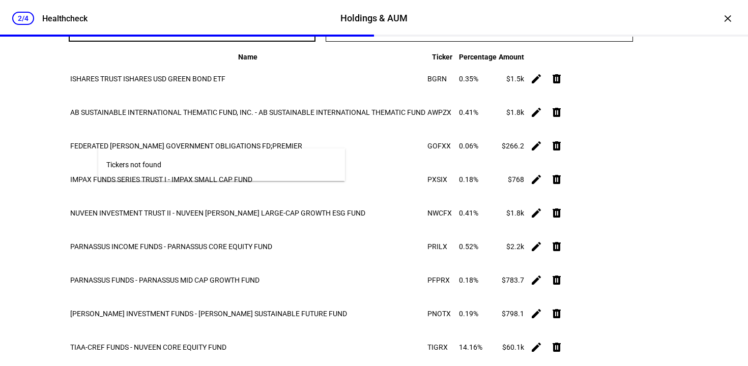
type input "c"
click at [43, 176] on div "2/4 Healthcheck Holdings & AUM Holdings & AUM Healthcheck × Holdings & AUM Sear…" at bounding box center [374, 183] width 748 height 366
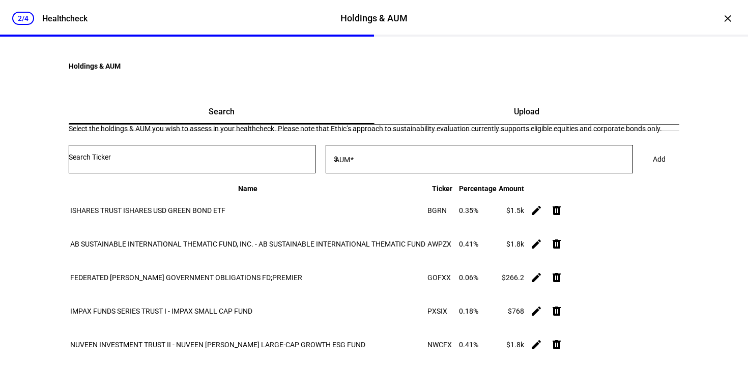
scroll to position [15, 0]
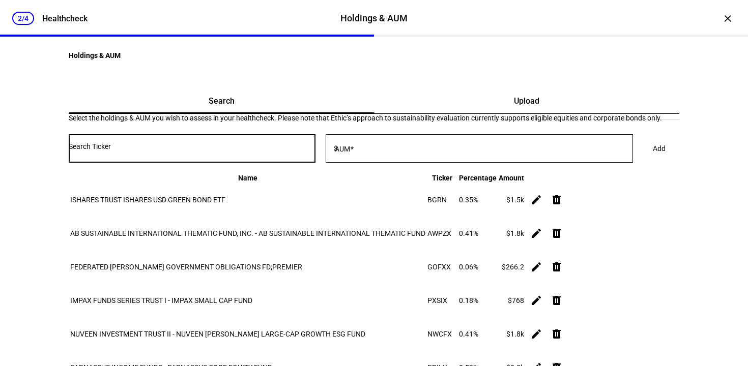
drag, startPoint x: 182, startPoint y: 251, endPoint x: 193, endPoint y: 255, distance: 11.4
click at [186, 151] on input "Number" at bounding box center [192, 147] width 247 height 8
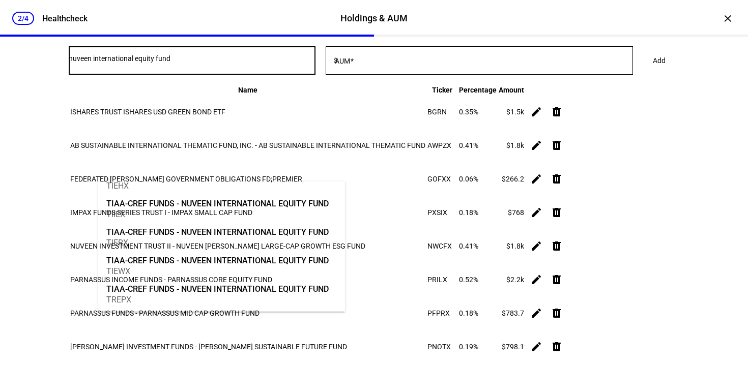
scroll to position [0, 0]
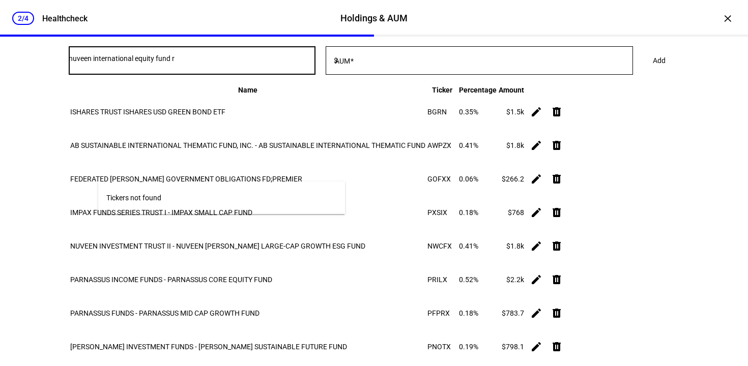
type input "nuveen international equity fund r"
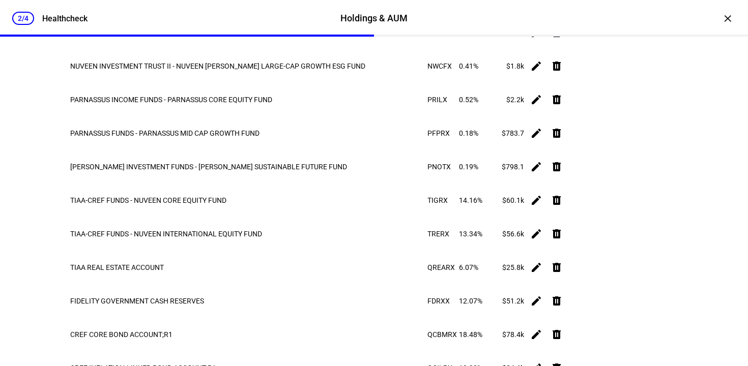
scroll to position [119, 0]
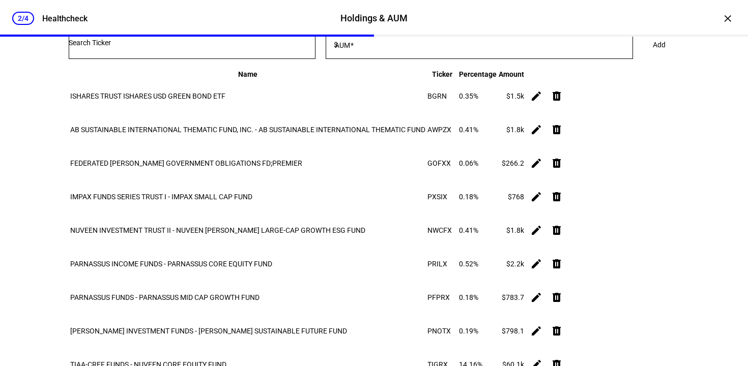
click at [189, 47] on input "Number" at bounding box center [192, 43] width 247 height 8
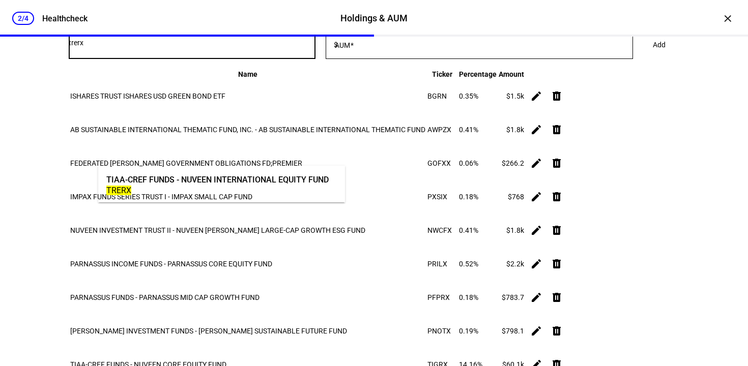
type input "trerx"
click at [212, 195] on div "TIAA-CREF FUNDS - NUVEEN INTERNATIONAL EQUITY FUND TRERX" at bounding box center [217, 184] width 227 height 35
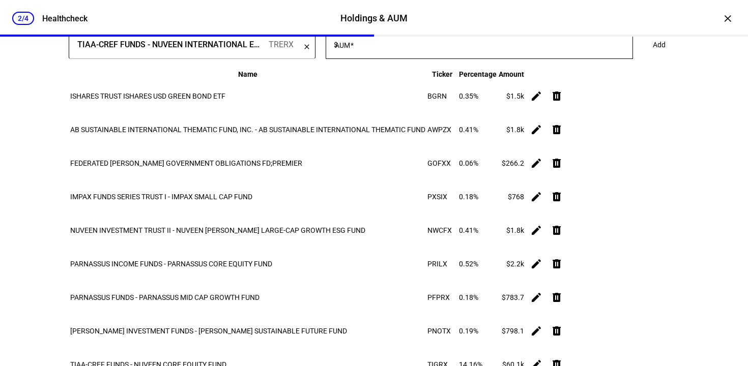
click at [350, 49] on mat-label "AUM" at bounding box center [342, 45] width 15 height 8
click at [384, 47] on input "AUM" at bounding box center [486, 43] width 293 height 8
type input "419.44"
click at [641, 55] on span at bounding box center [659, 45] width 37 height 20
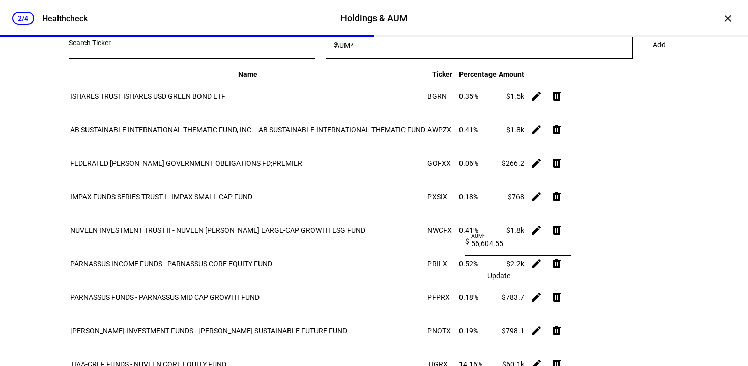
click at [510, 280] on span "Update" at bounding box center [499, 276] width 23 height 8
click at [220, 47] on input "Number" at bounding box center [192, 43] width 247 height 8
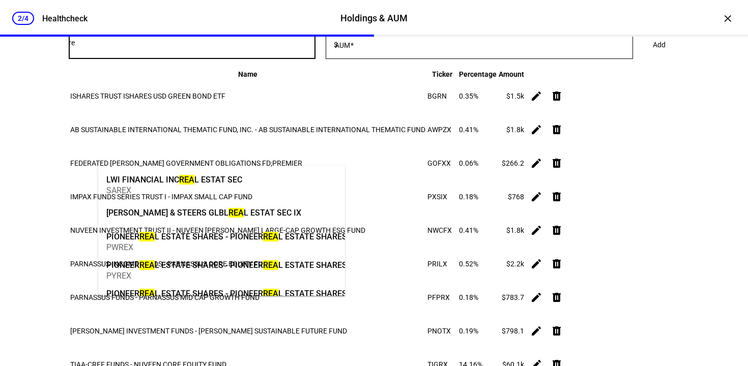
type input "r"
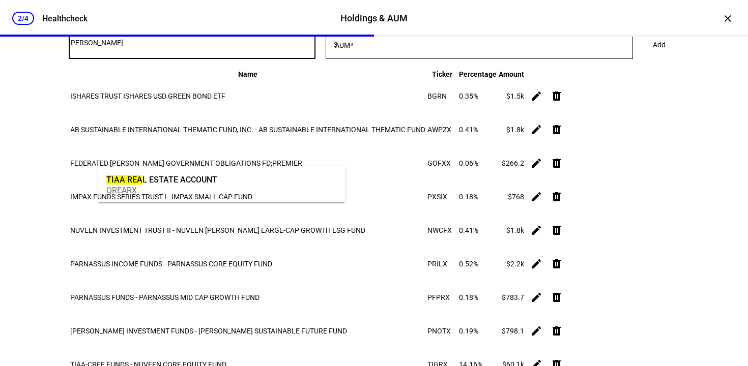
type input "[PERSON_NAME]"
click at [210, 186] on div "QREARX" at bounding box center [161, 191] width 111 height 10
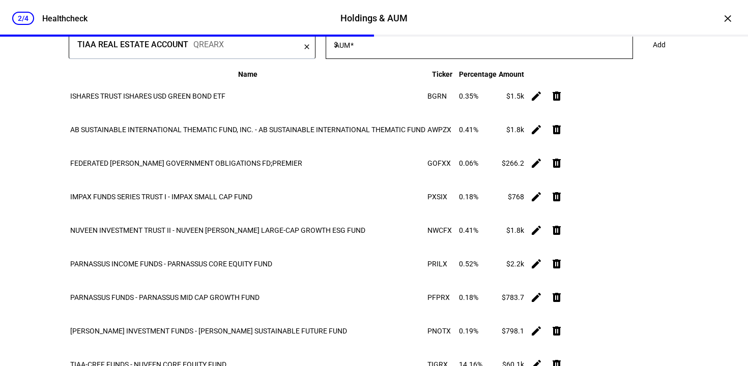
click at [392, 47] on input "AUM" at bounding box center [486, 43] width 293 height 8
type input "167.03"
click at [653, 55] on span "Add" at bounding box center [659, 45] width 13 height 20
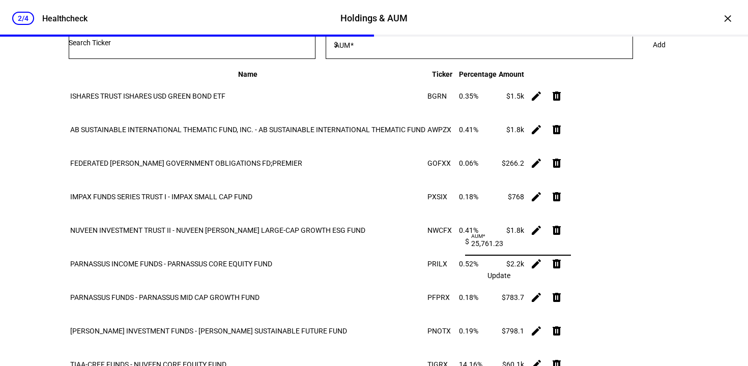
click at [507, 280] on span "Update" at bounding box center [499, 276] width 23 height 8
click at [243, 47] on input "Number" at bounding box center [192, 43] width 247 height 8
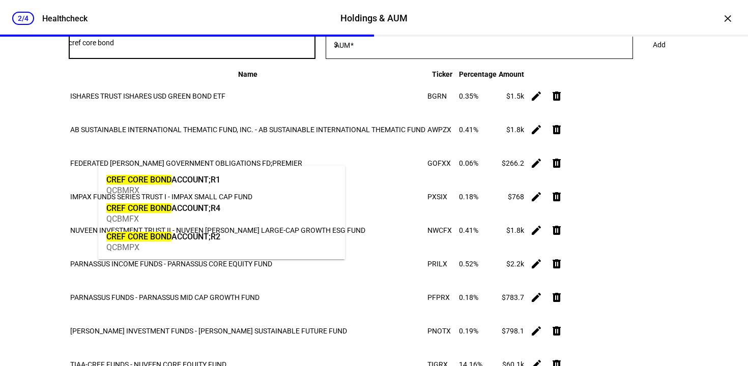
type input "cref core bond"
drag, startPoint x: 240, startPoint y: 184, endPoint x: 299, endPoint y: 166, distance: 61.2
click at [240, 184] on mat-option "CREF CORE BOND ACCOUNT;R1 QCBMRX" at bounding box center [221, 184] width 247 height 29
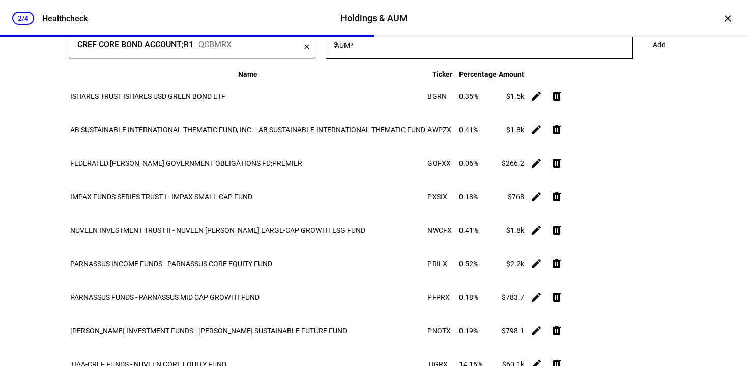
click at [391, 47] on input "AUM" at bounding box center [486, 43] width 293 height 8
type input "706.38"
click at [641, 55] on span at bounding box center [659, 45] width 37 height 20
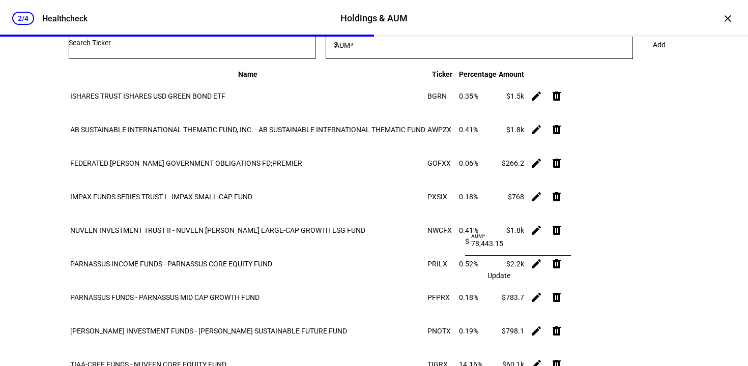
click at [507, 280] on span "Update" at bounding box center [499, 276] width 23 height 8
click at [225, 47] on input "Number" at bounding box center [192, 43] width 247 height 8
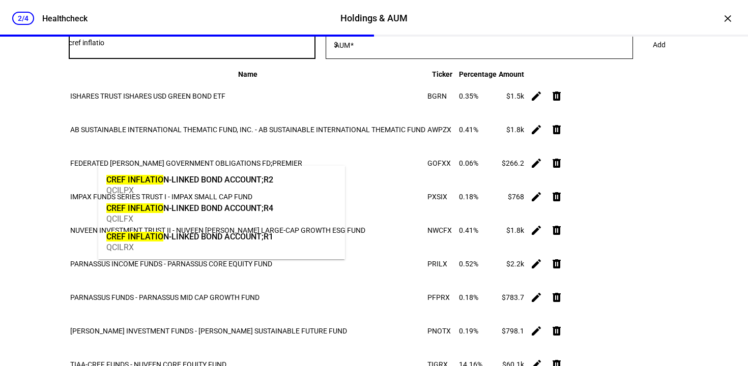
type input "cref inflatio"
drag, startPoint x: 251, startPoint y: 235, endPoint x: 293, endPoint y: 209, distance: 49.1
click at [251, 236] on div "CREF INFLATIO N-LINKED BOND ACCOUNT;R1" at bounding box center [189, 237] width 167 height 12
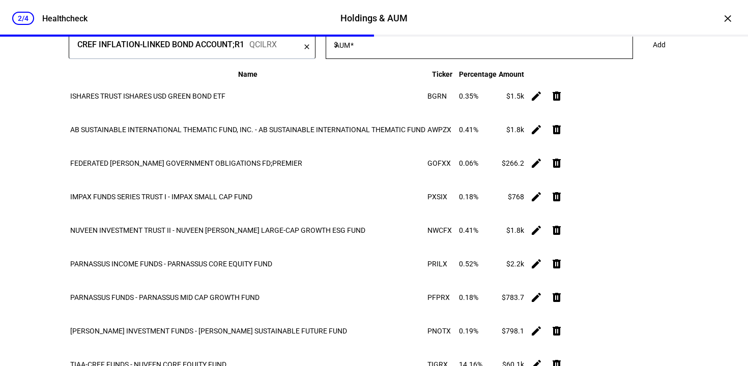
click at [400, 47] on input "AUM" at bounding box center [486, 43] width 293 height 8
type input "702.79"
click at [641, 55] on span at bounding box center [659, 45] width 37 height 20
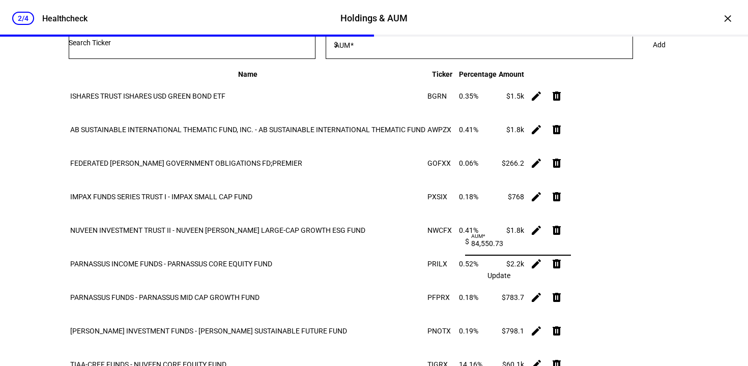
click at [510, 280] on span "Update" at bounding box center [499, 276] width 23 height 8
click at [235, 47] on input "Number" at bounding box center [192, 43] width 247 height 8
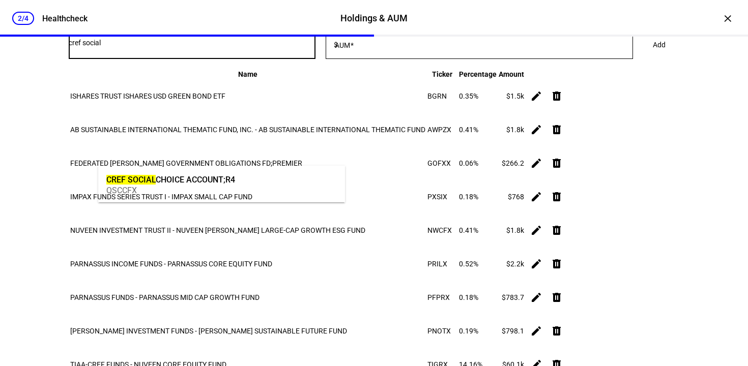
type input "cref social"
click at [220, 186] on div "QSCCFX" at bounding box center [170, 191] width 129 height 10
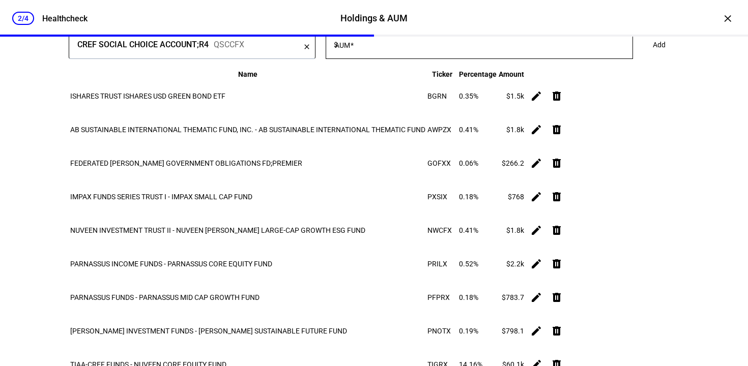
click at [423, 47] on input "AUM" at bounding box center [486, 43] width 293 height 8
type input "349.52"
click at [653, 55] on span "Add" at bounding box center [659, 45] width 13 height 20
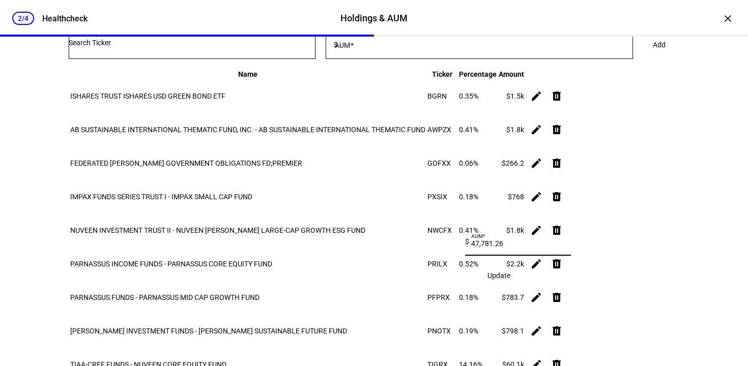
click at [510, 280] on span "Update" at bounding box center [499, 276] width 23 height 8
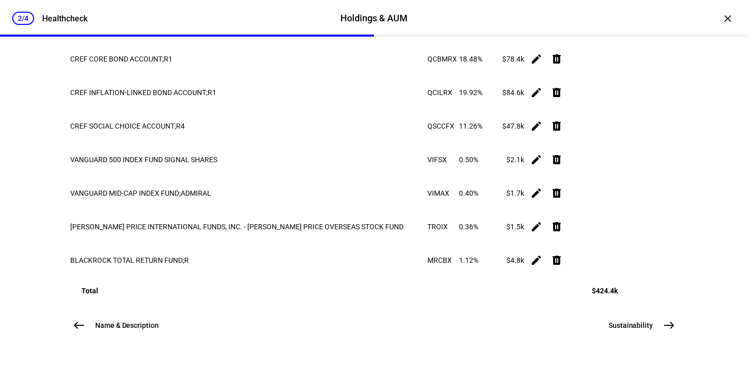
scroll to position [867, 0]
click at [668, 322] on mat-icon "east" at bounding box center [669, 326] width 12 height 12
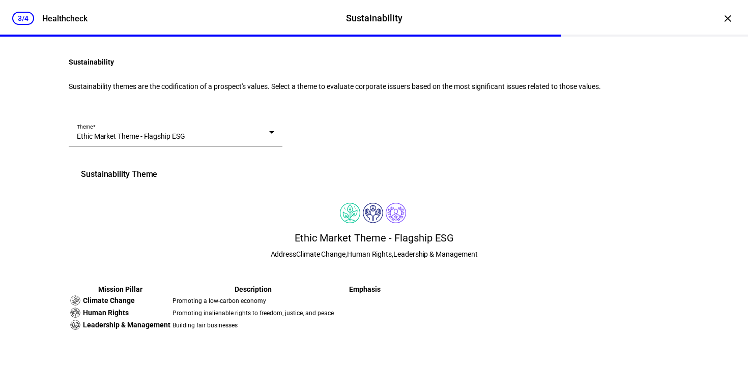
scroll to position [7, 0]
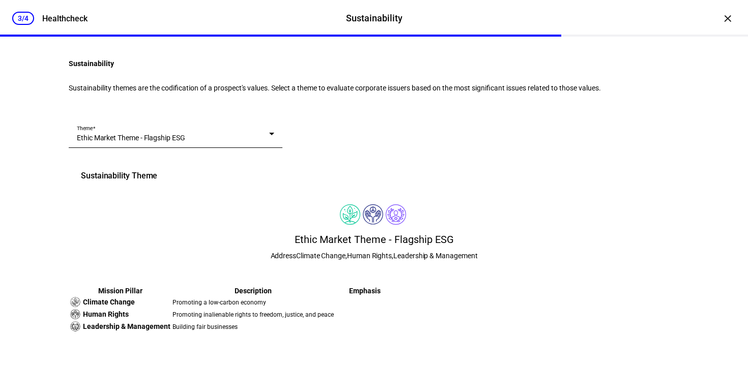
click at [263, 143] on div "Ethic Market Theme - Flagship ESG" at bounding box center [173, 138] width 192 height 10
click at [251, 303] on mat-option "Impact Reporting Only" at bounding box center [205, 312] width 214 height 24
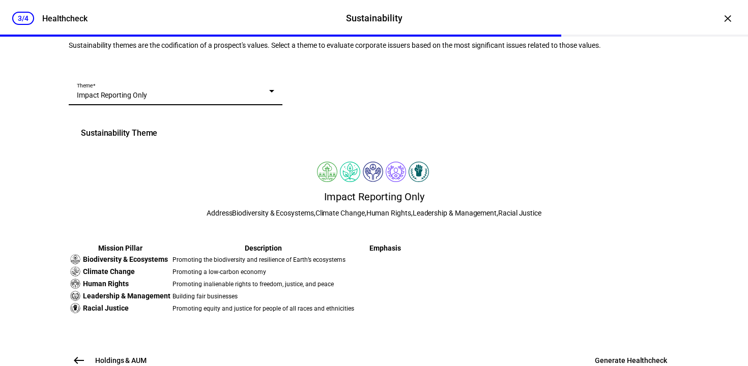
scroll to position [311, 0]
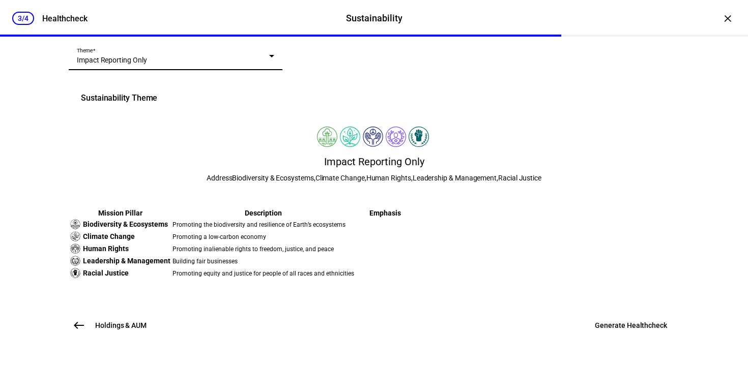
click at [633, 328] on span "Generate Healthcheck" at bounding box center [631, 326] width 72 height 10
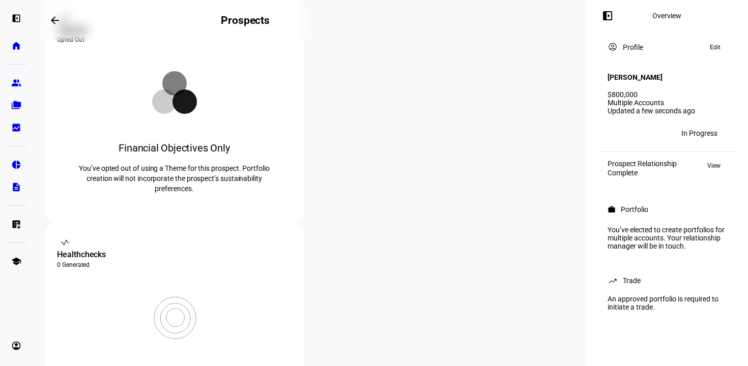
scroll to position [291, 0]
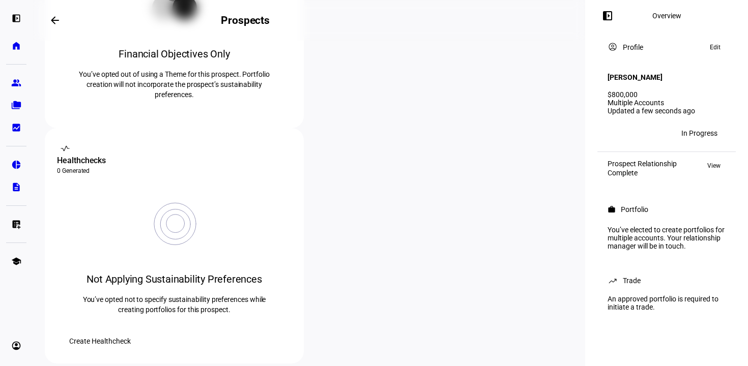
click at [131, 331] on span "Create Healthcheck" at bounding box center [100, 341] width 62 height 20
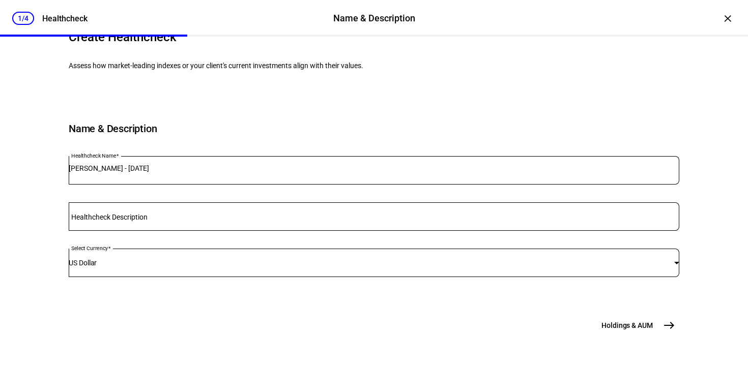
scroll to position [140, 0]
click at [622, 324] on span "Holdings & AUM" at bounding box center [627, 326] width 51 height 10
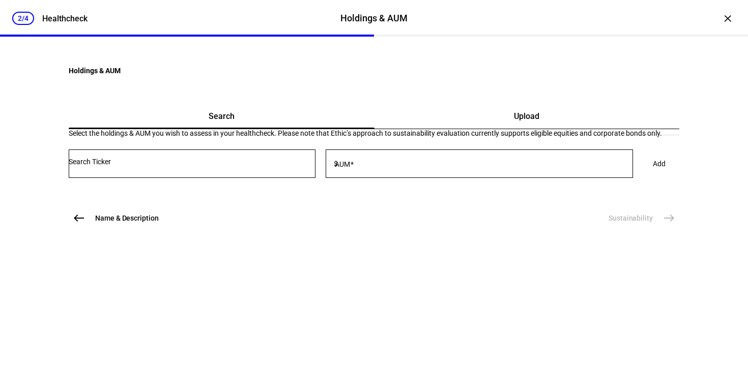
scroll to position [33, 0]
click at [139, 223] on span "Name & Description" at bounding box center [127, 218] width 64 height 10
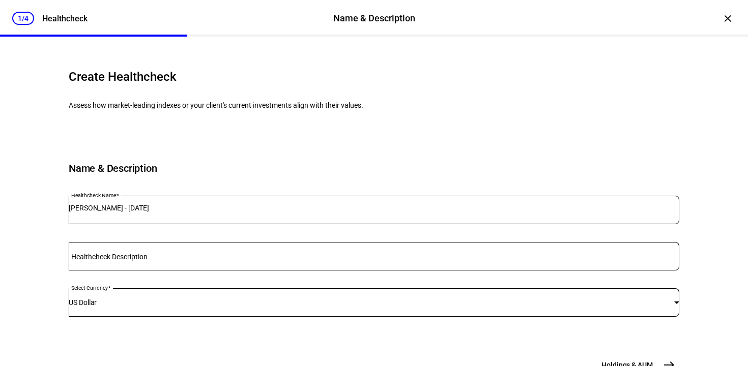
scroll to position [0, 0]
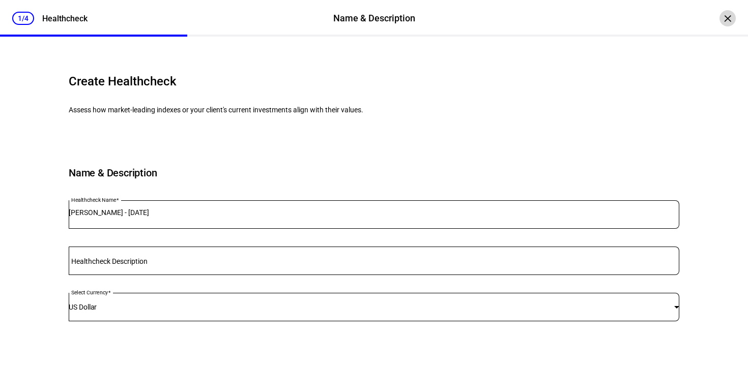
click at [725, 15] on div "×" at bounding box center [728, 18] width 16 height 16
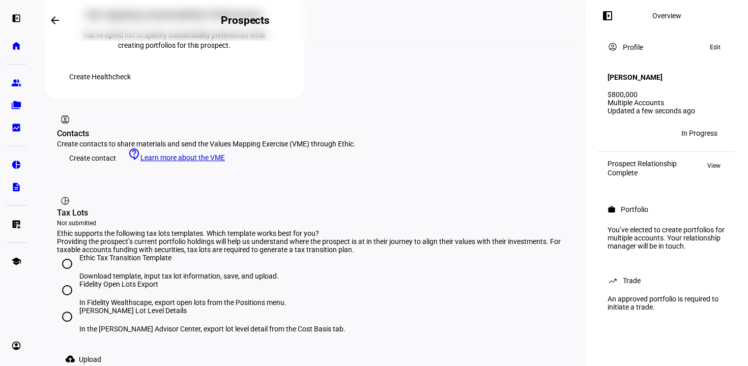
scroll to position [558, 0]
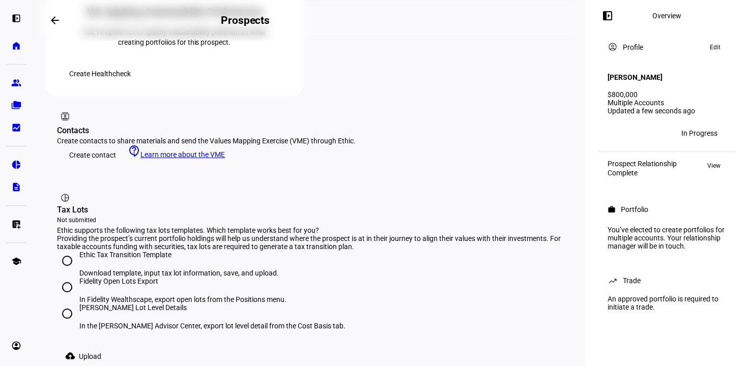
click at [646, 235] on div "You’ve elected to create portfolios for multiple accounts. Your relationship ma…" at bounding box center [667, 238] width 130 height 33
click at [717, 163] on span "View" at bounding box center [713, 166] width 13 height 12
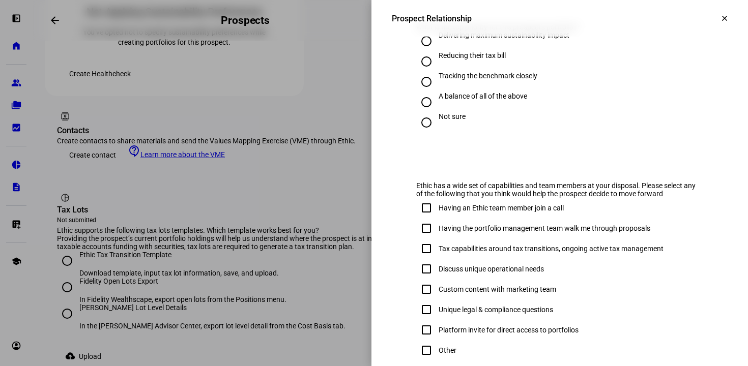
scroll to position [537, 0]
click at [714, 23] on span at bounding box center [725, 18] width 24 height 24
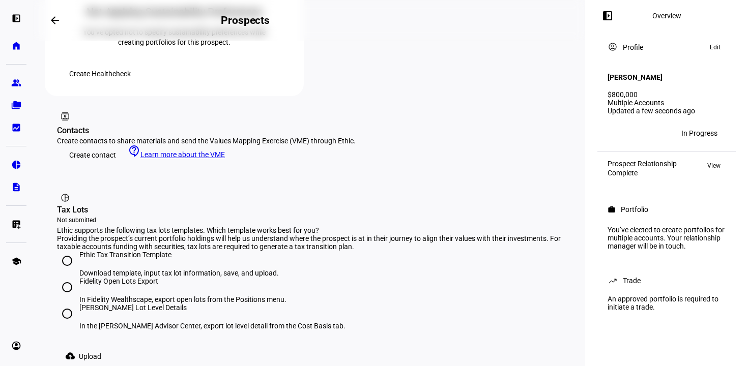
click at [713, 47] on span "Edit" at bounding box center [715, 47] width 11 height 12
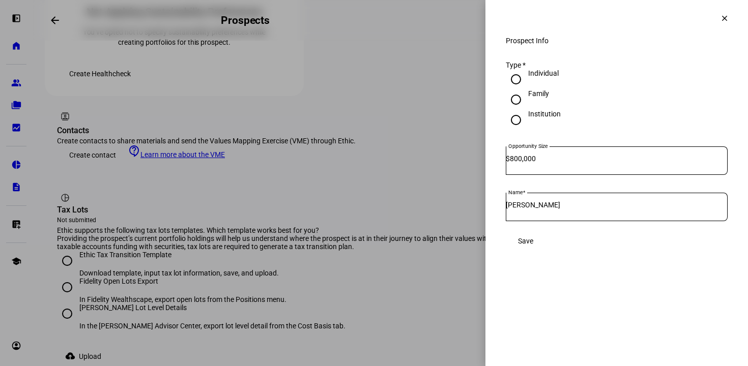
click at [721, 21] on mat-icon "clear" at bounding box center [724, 18] width 9 height 9
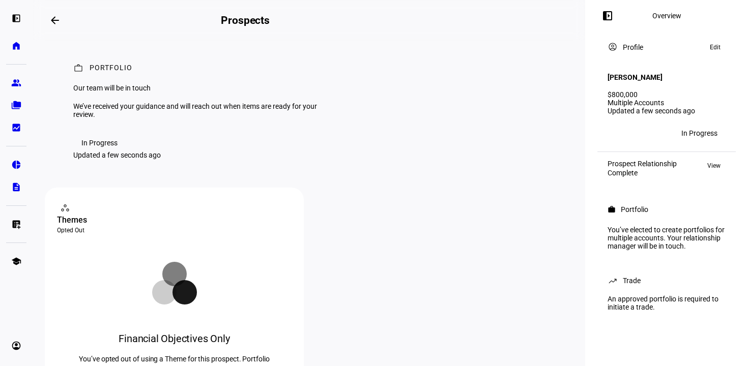
scroll to position [0, 0]
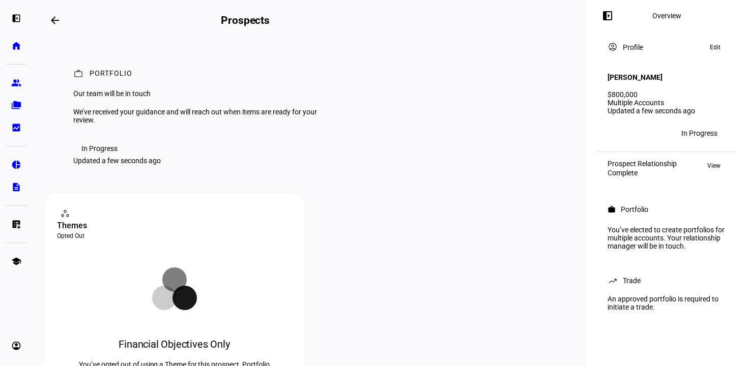
click at [96, 153] on div "In Progress" at bounding box center [99, 149] width 36 height 8
